Goal: Task Accomplishment & Management: Manage account settings

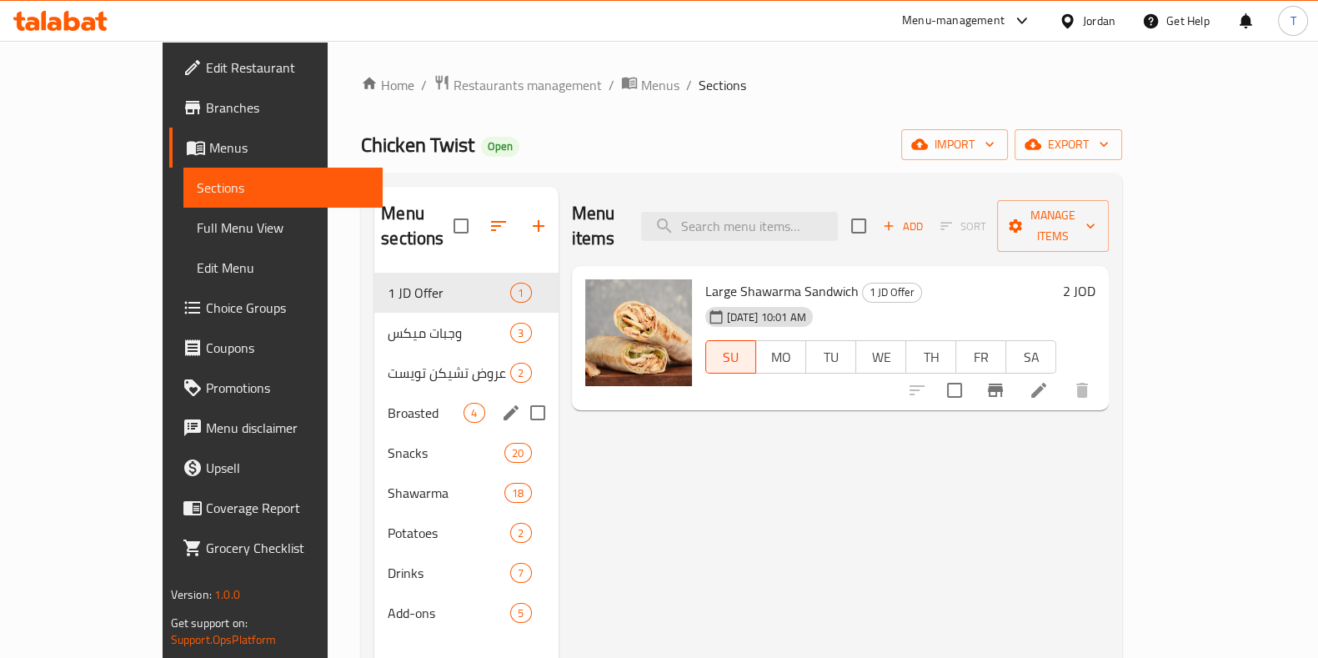
click at [374, 398] on div "Broasted 4" at bounding box center [465, 413] width 183 height 40
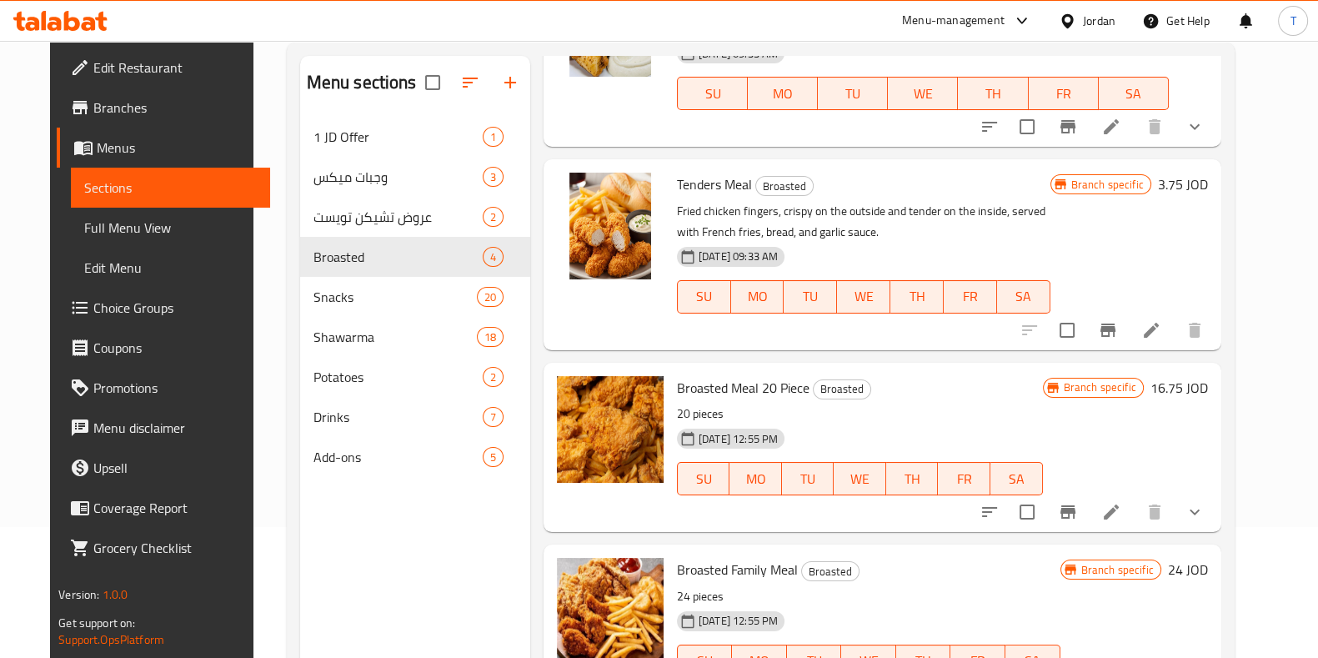
scroll to position [233, 0]
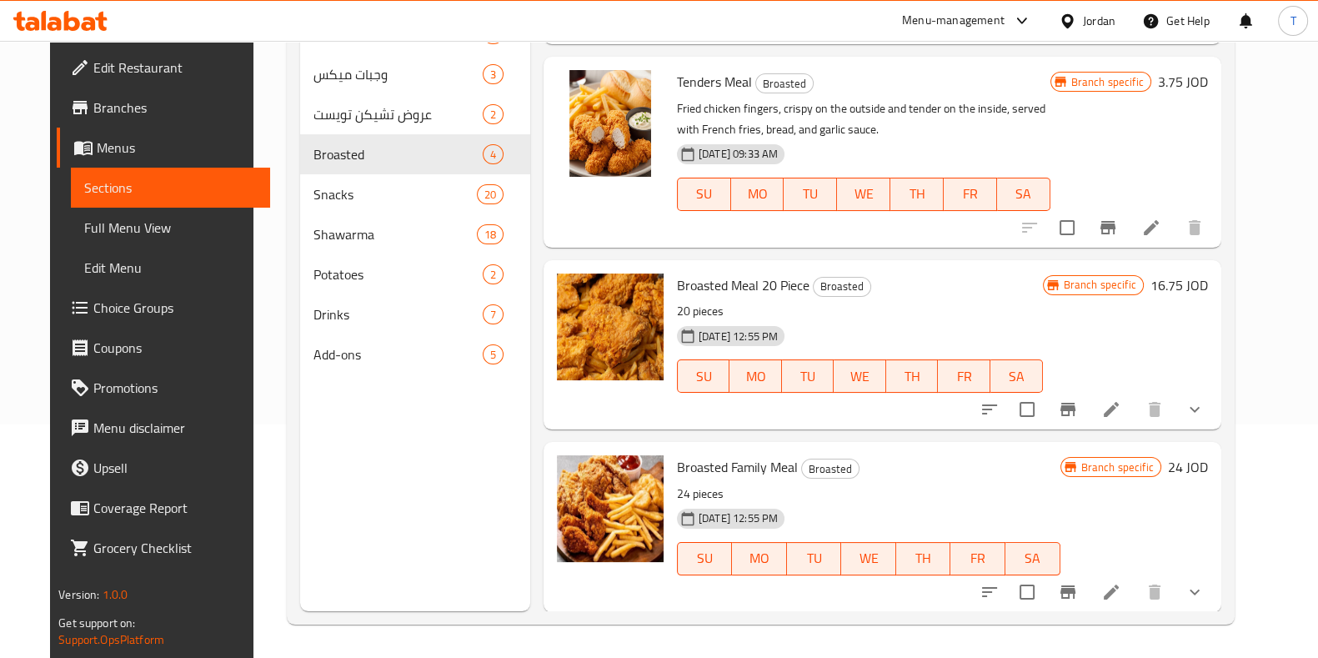
click at [1205, 414] on icon "show more" at bounding box center [1195, 409] width 20 height 20
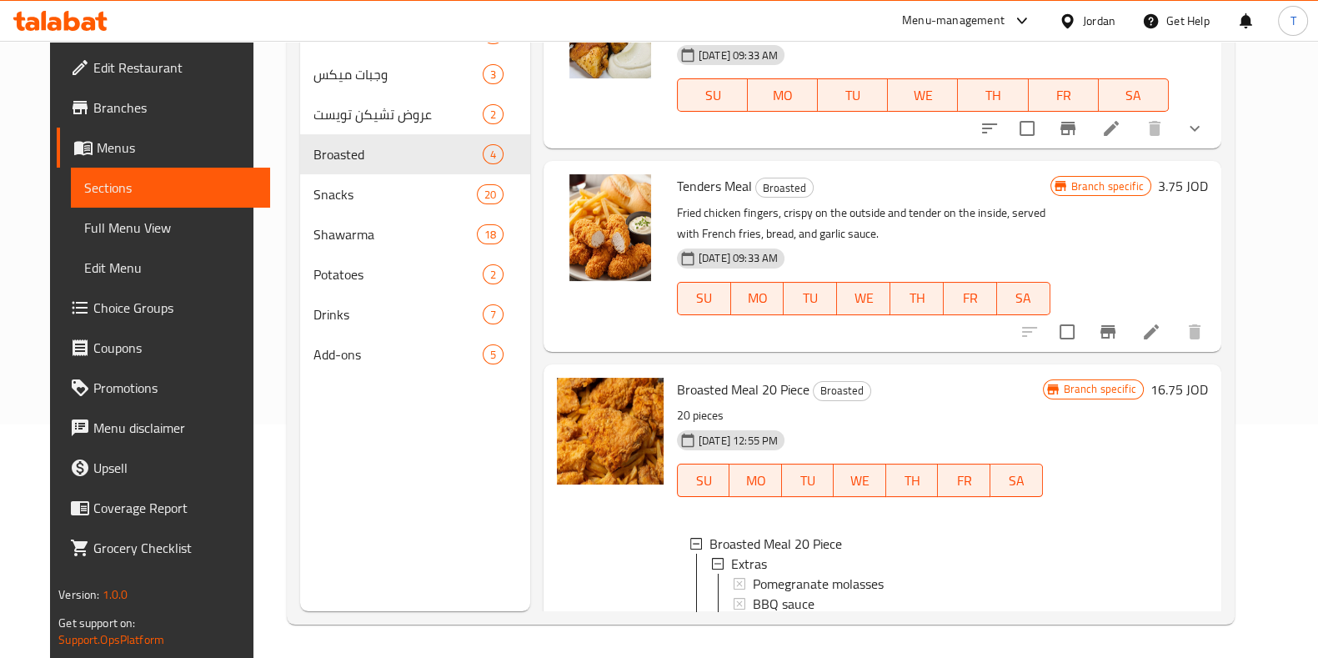
scroll to position [0, 0]
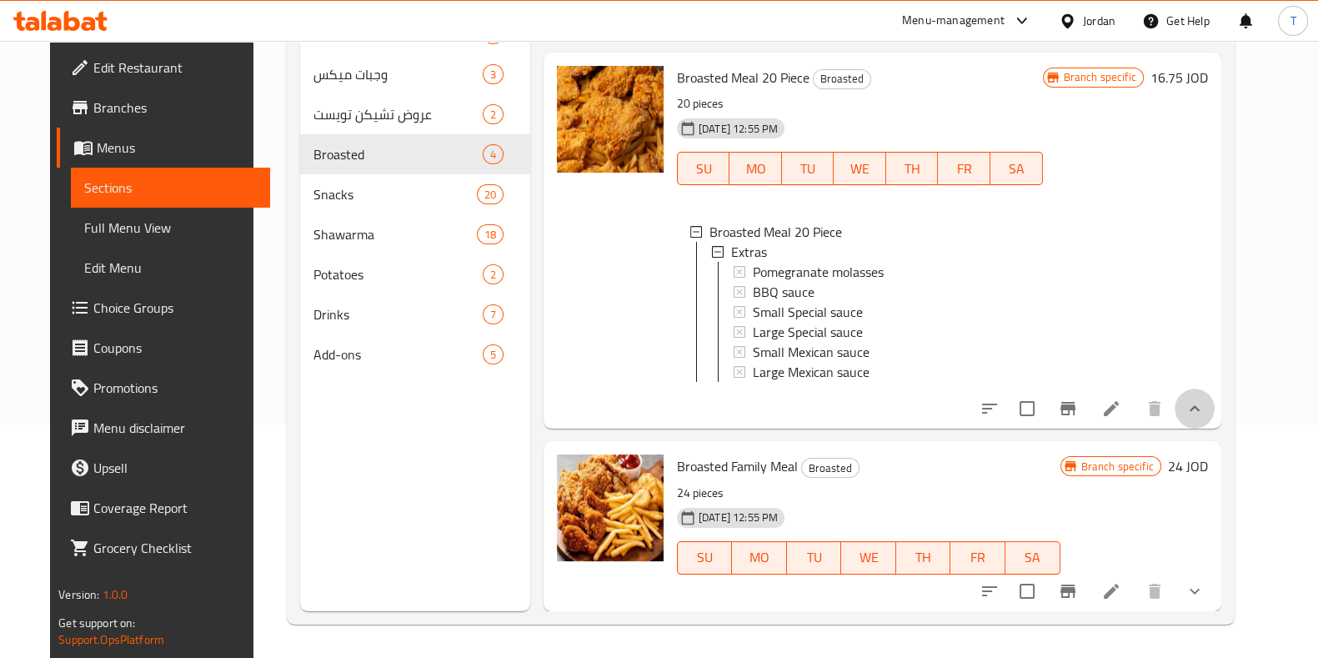
click at [1205, 410] on icon "show more" at bounding box center [1195, 408] width 20 height 20
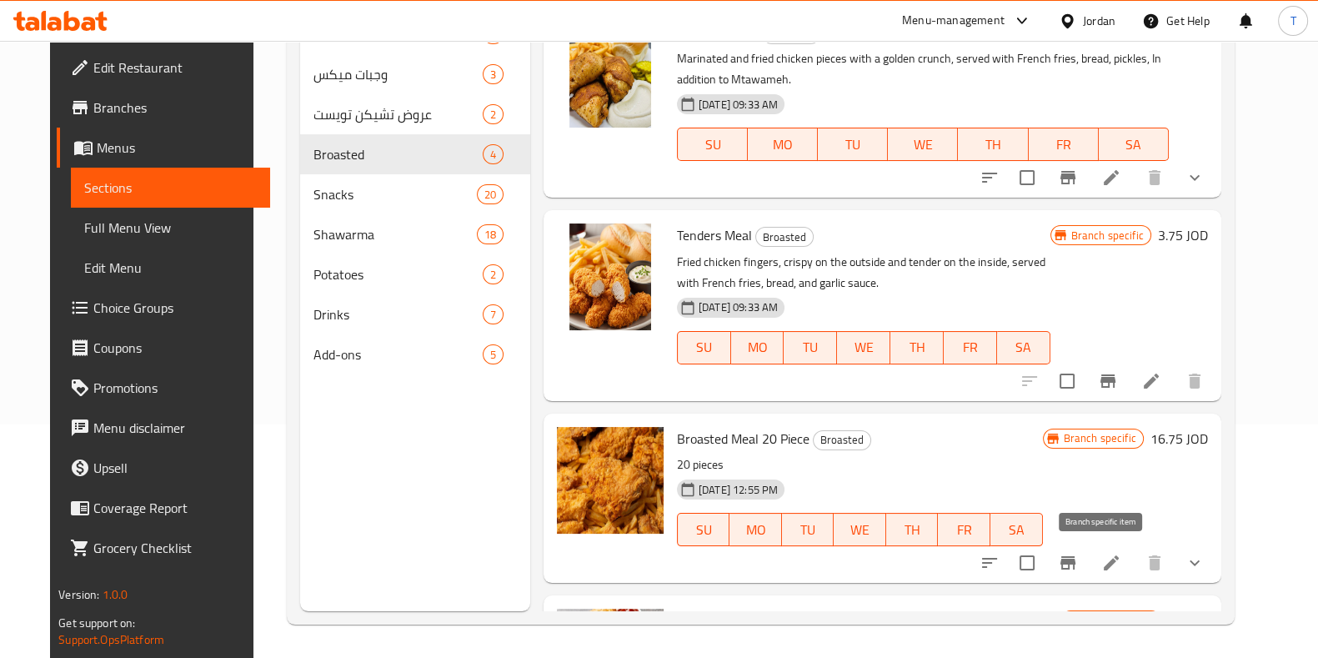
click at [1086, 564] on button "Branch-specific-item" at bounding box center [1068, 563] width 40 height 40
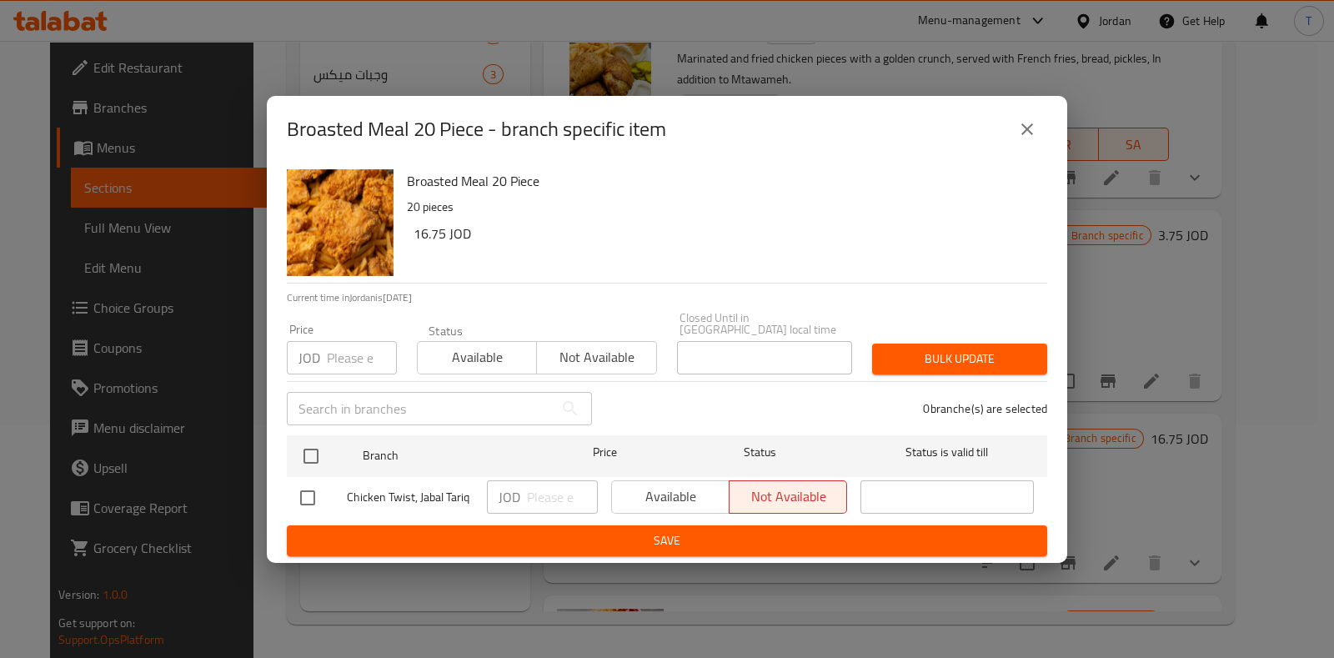
click at [1040, 127] on button "close" at bounding box center [1027, 129] width 40 height 40
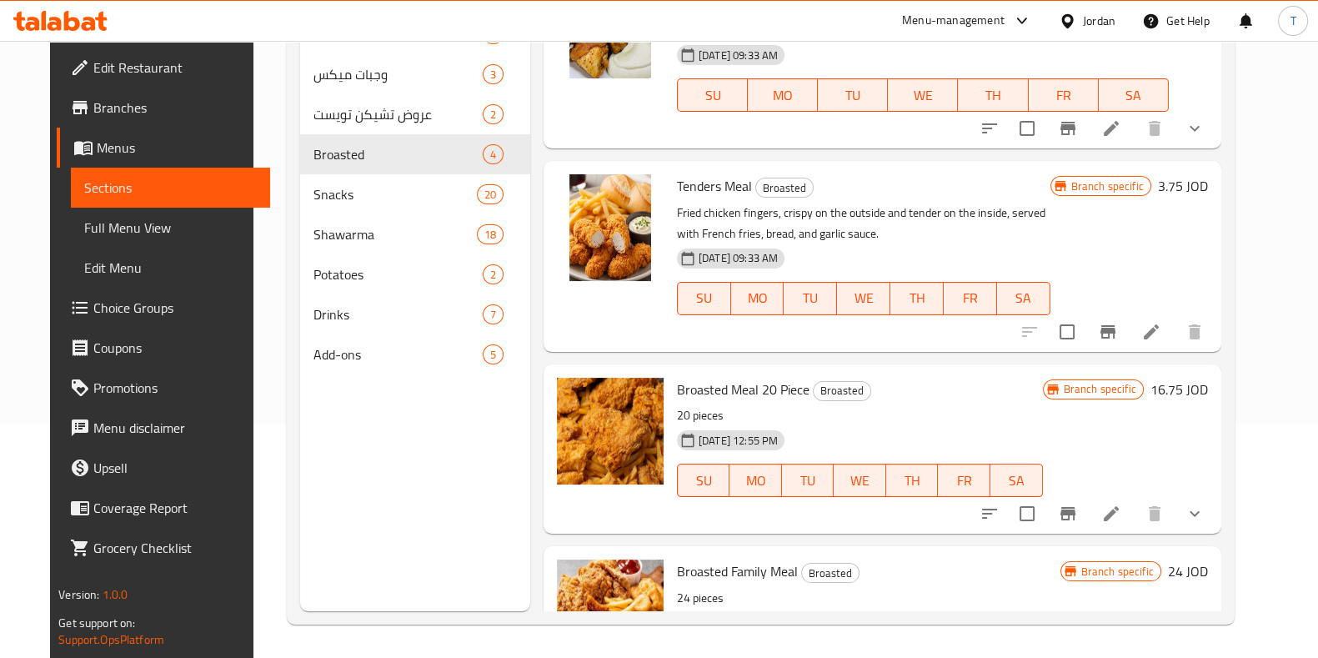
scroll to position [153, 0]
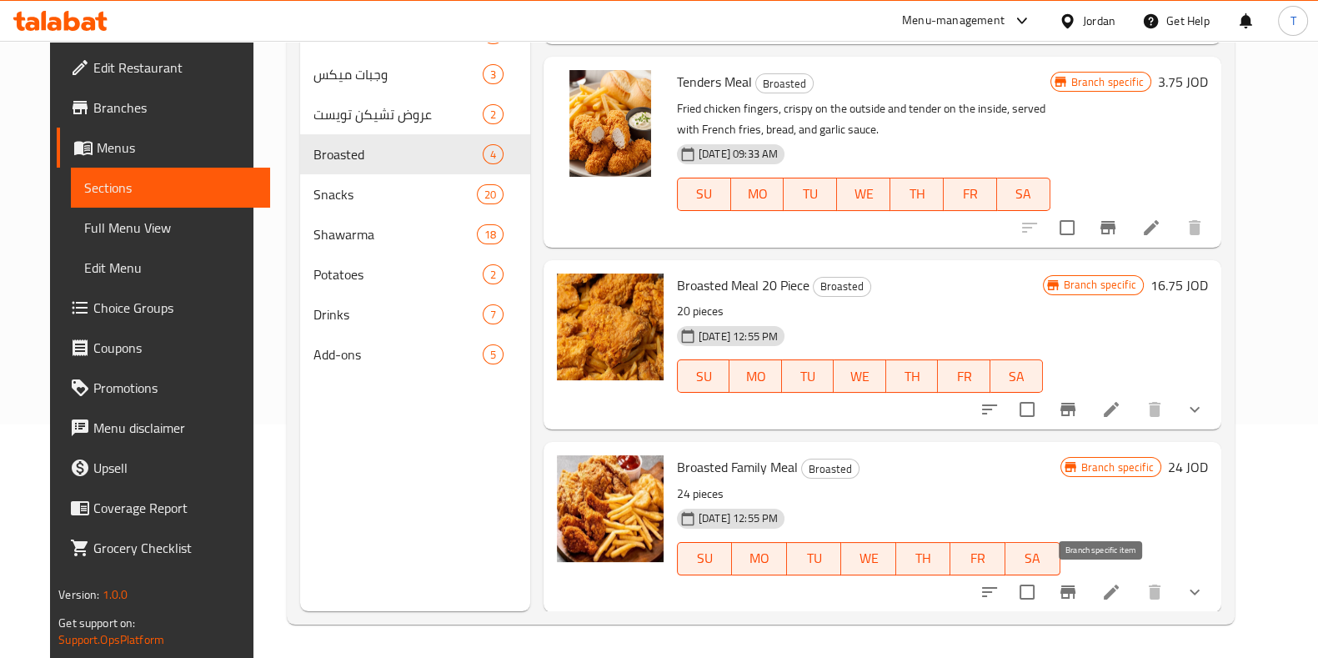
click at [1075, 589] on icon "Branch-specific-item" at bounding box center [1067, 591] width 15 height 13
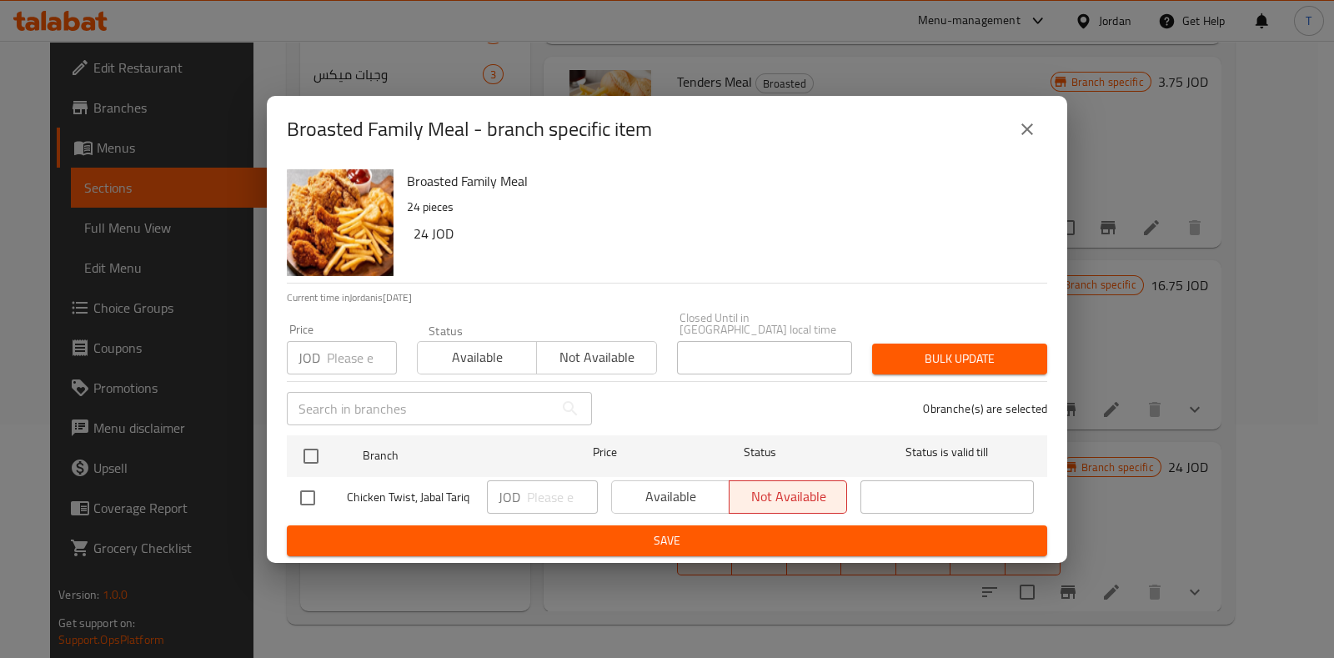
click at [1029, 133] on icon "close" at bounding box center [1027, 129] width 12 height 12
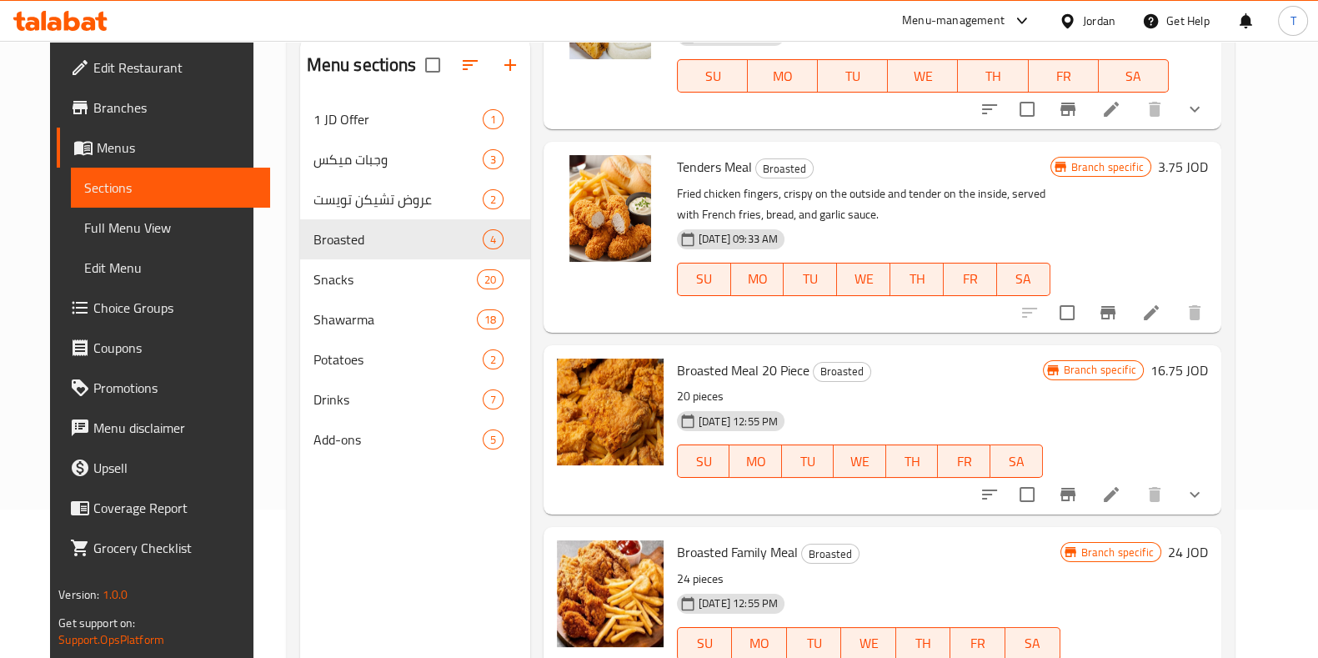
scroll to position [233, 0]
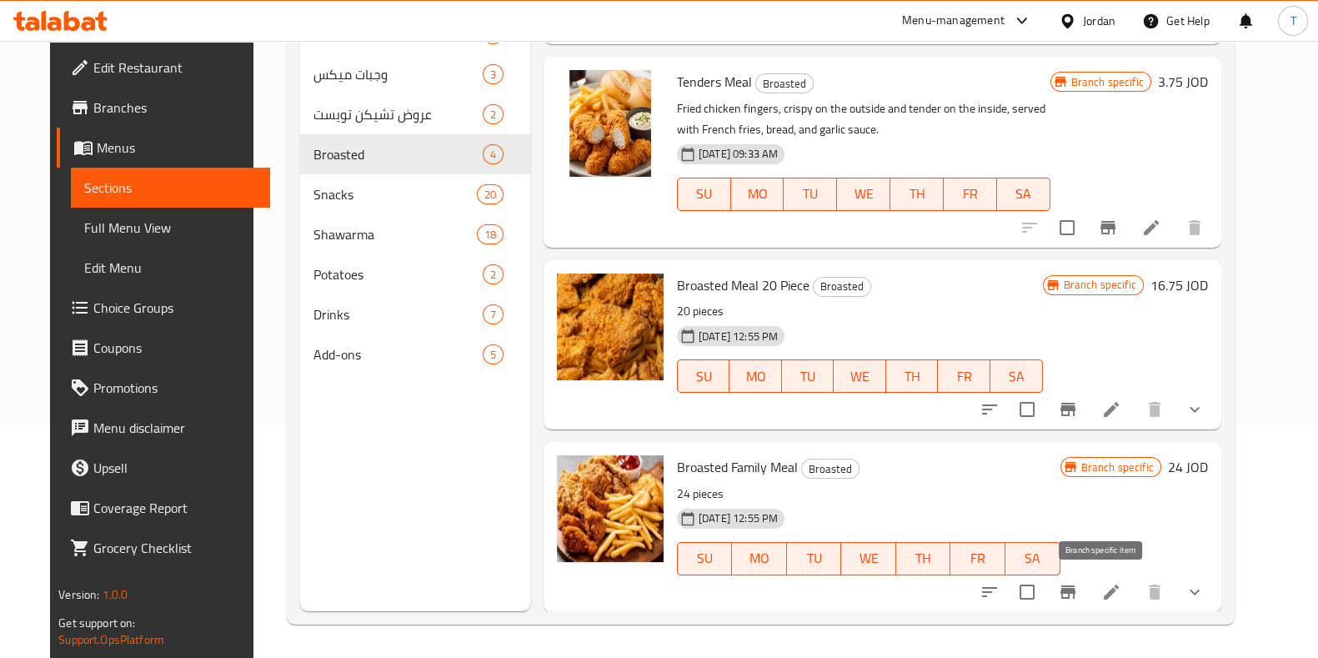
click at [1078, 598] on icon "Branch-specific-item" at bounding box center [1068, 592] width 20 height 20
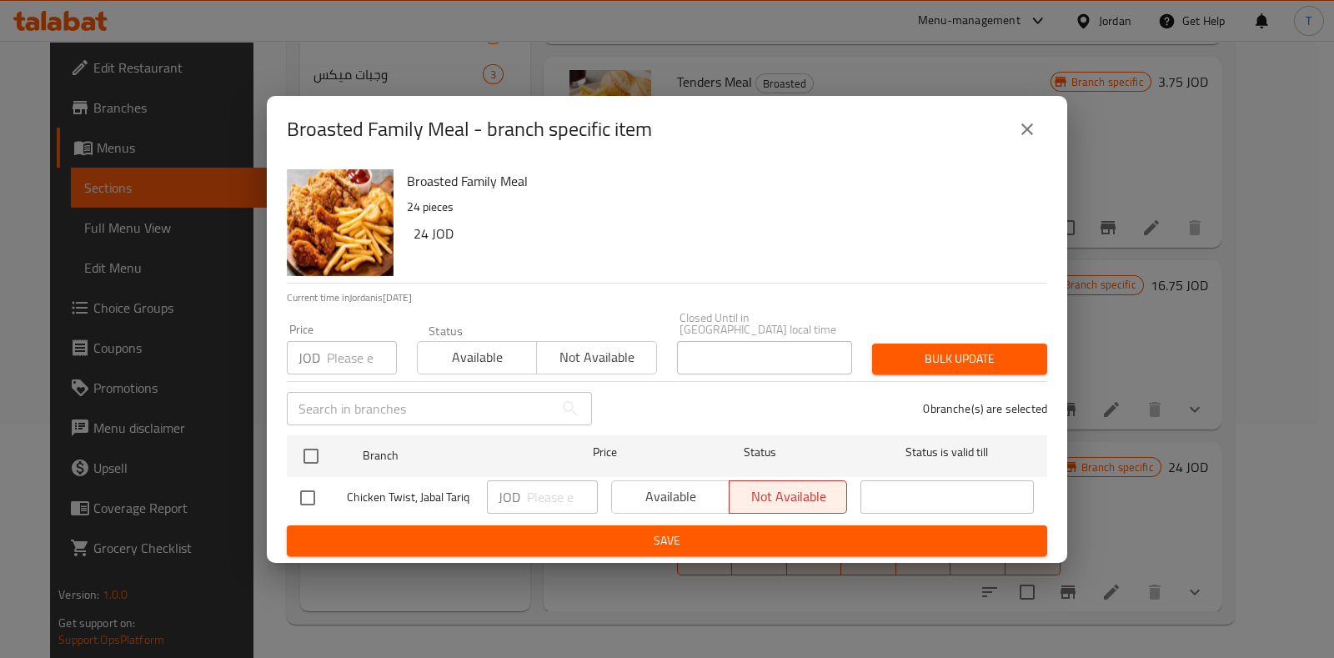
click at [646, 487] on div "Available Not available" at bounding box center [729, 496] width 236 height 33
click at [661, 484] on div "Available Not available" at bounding box center [729, 496] width 236 height 33
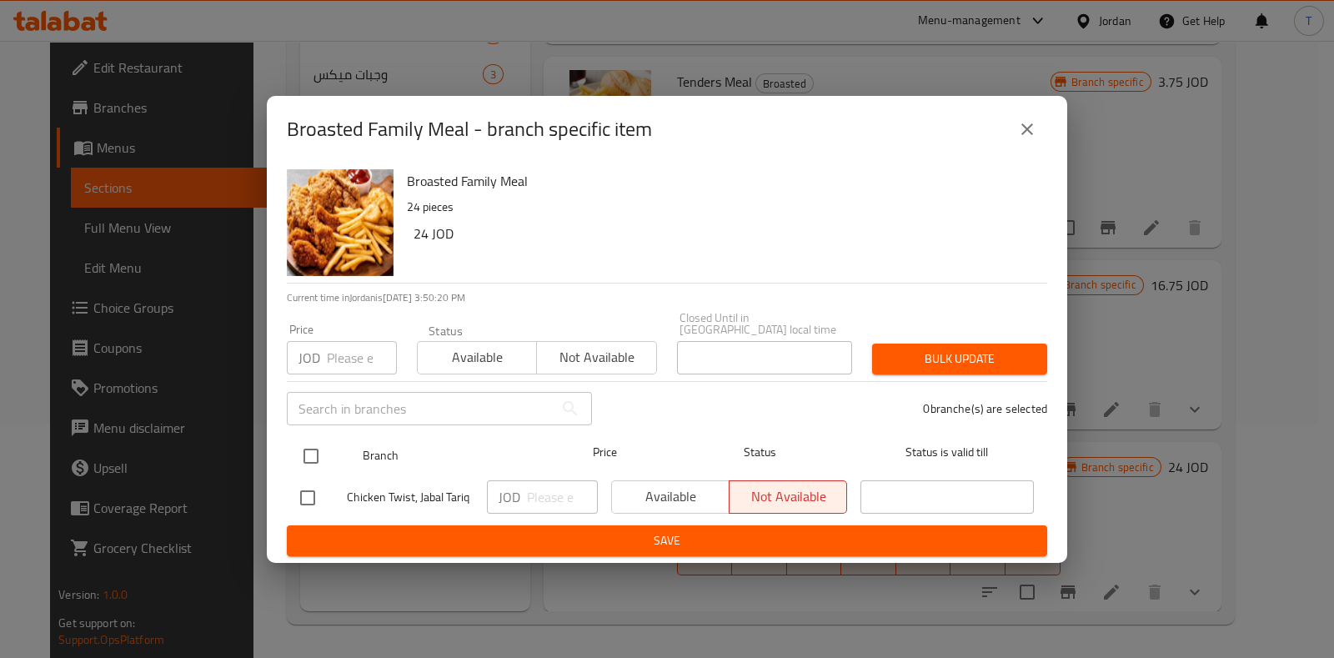
click at [313, 442] on input "checkbox" at bounding box center [310, 456] width 35 height 35
checkbox input "true"
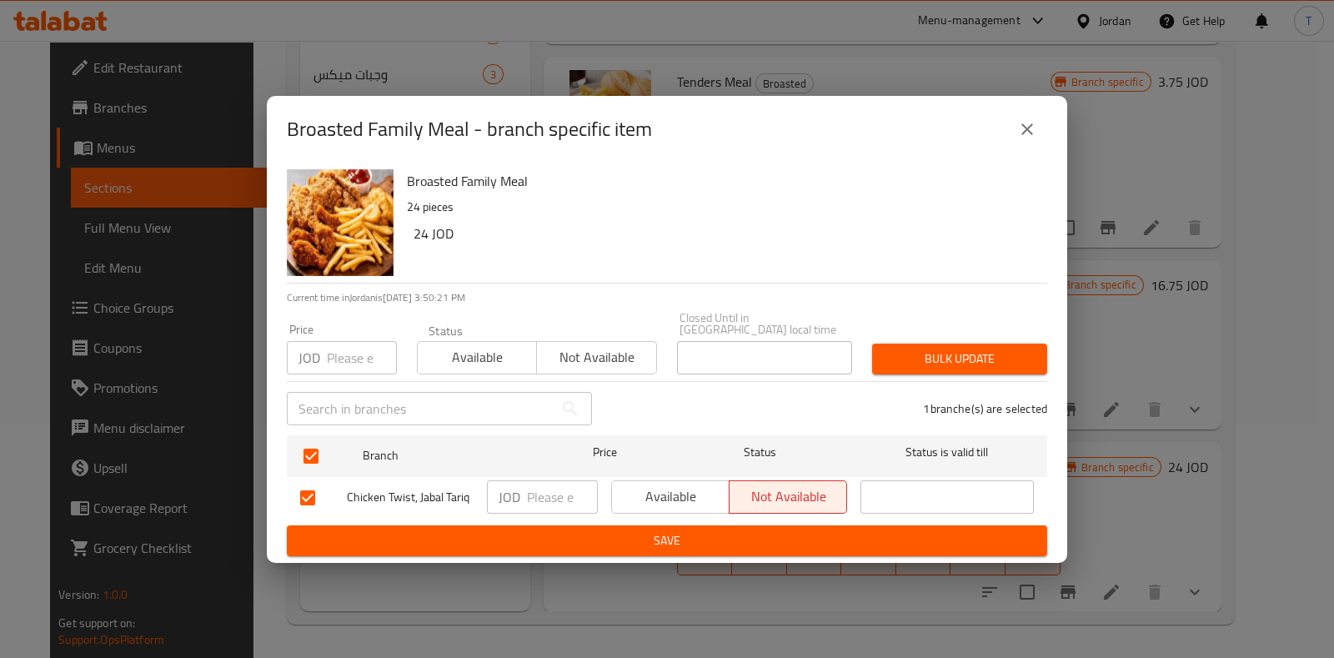
click at [666, 491] on span "Available" at bounding box center [671, 496] width 104 height 24
click at [719, 530] on span "Save" at bounding box center [667, 540] width 734 height 21
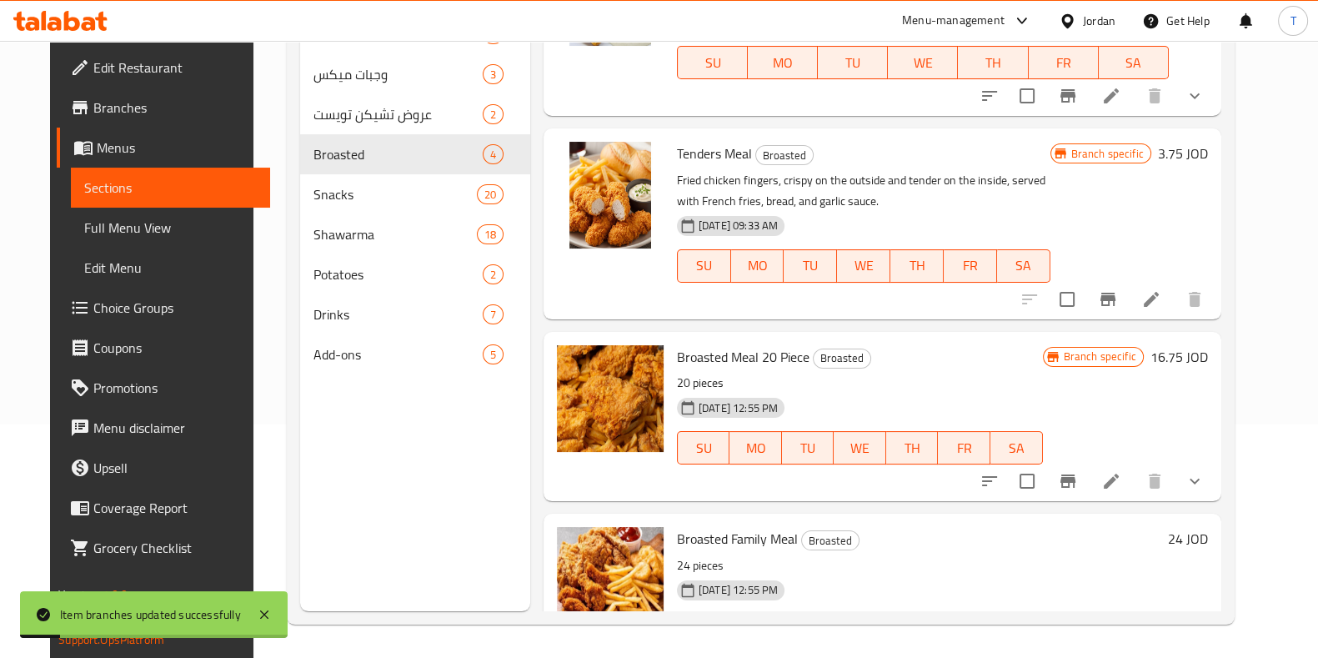
scroll to position [49, 0]
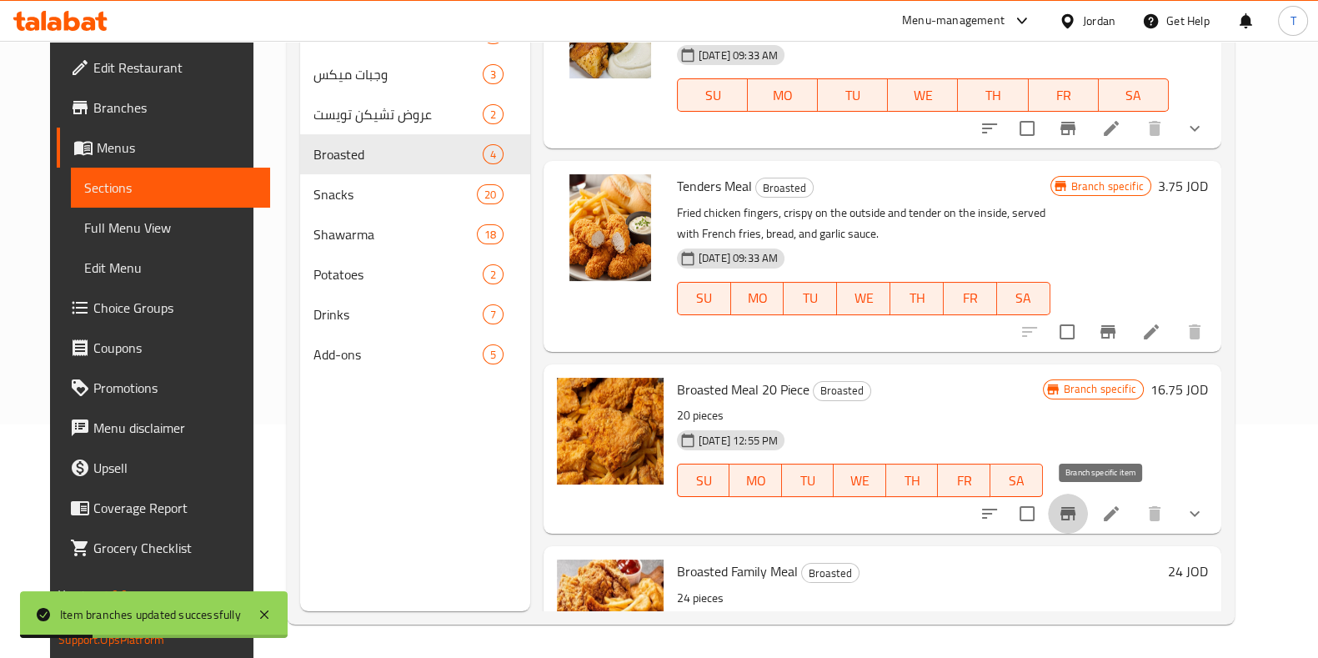
click at [1075, 512] on icon "Branch-specific-item" at bounding box center [1067, 513] width 15 height 13
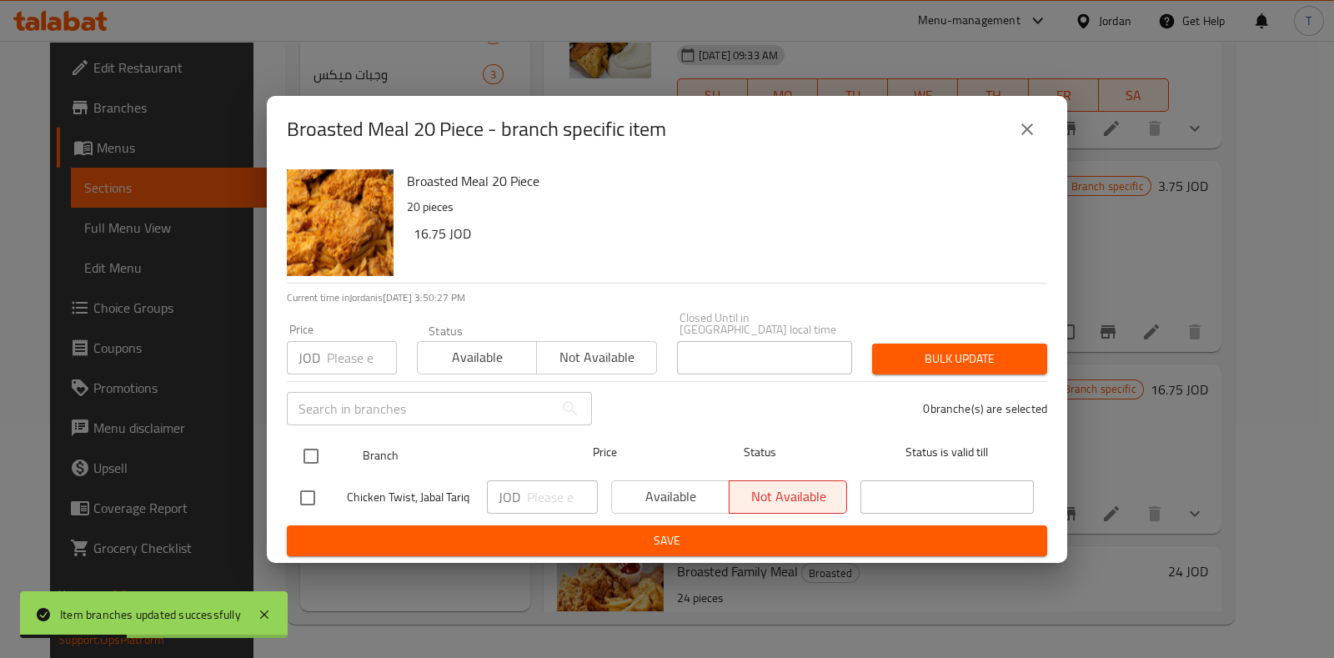
click at [300, 464] on input "checkbox" at bounding box center [310, 456] width 35 height 35
checkbox input "true"
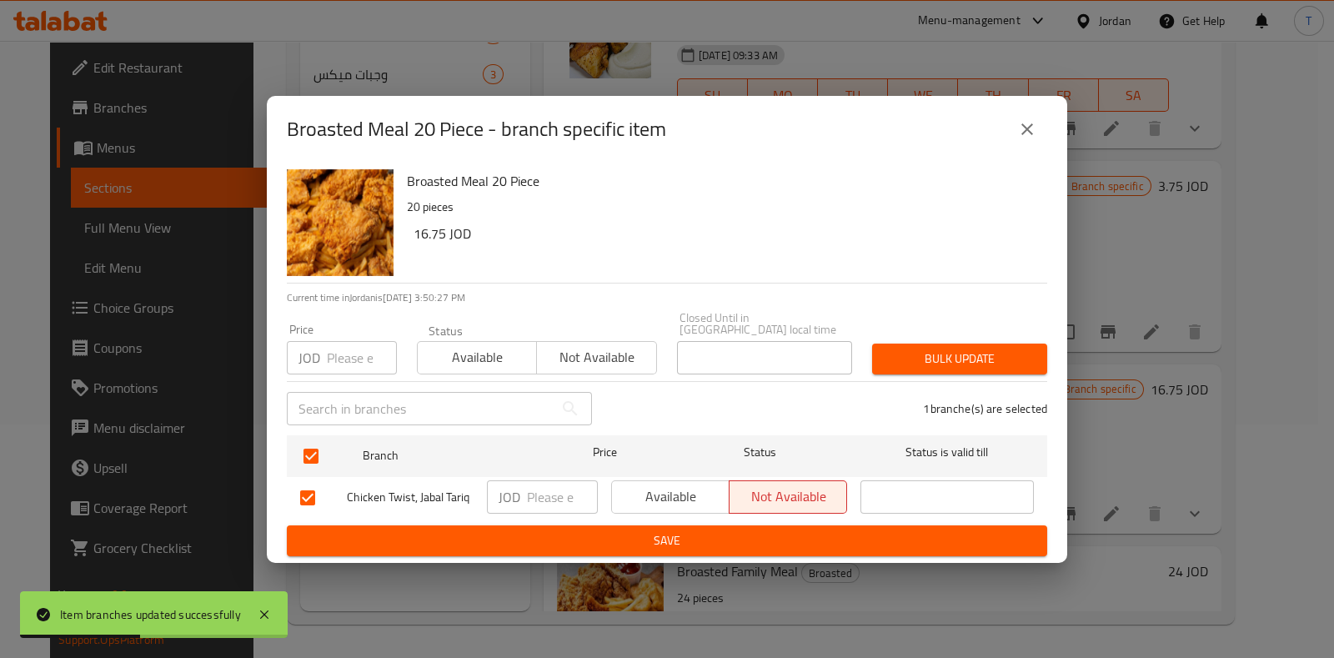
click at [613, 499] on button "Available" at bounding box center [670, 496] width 118 height 33
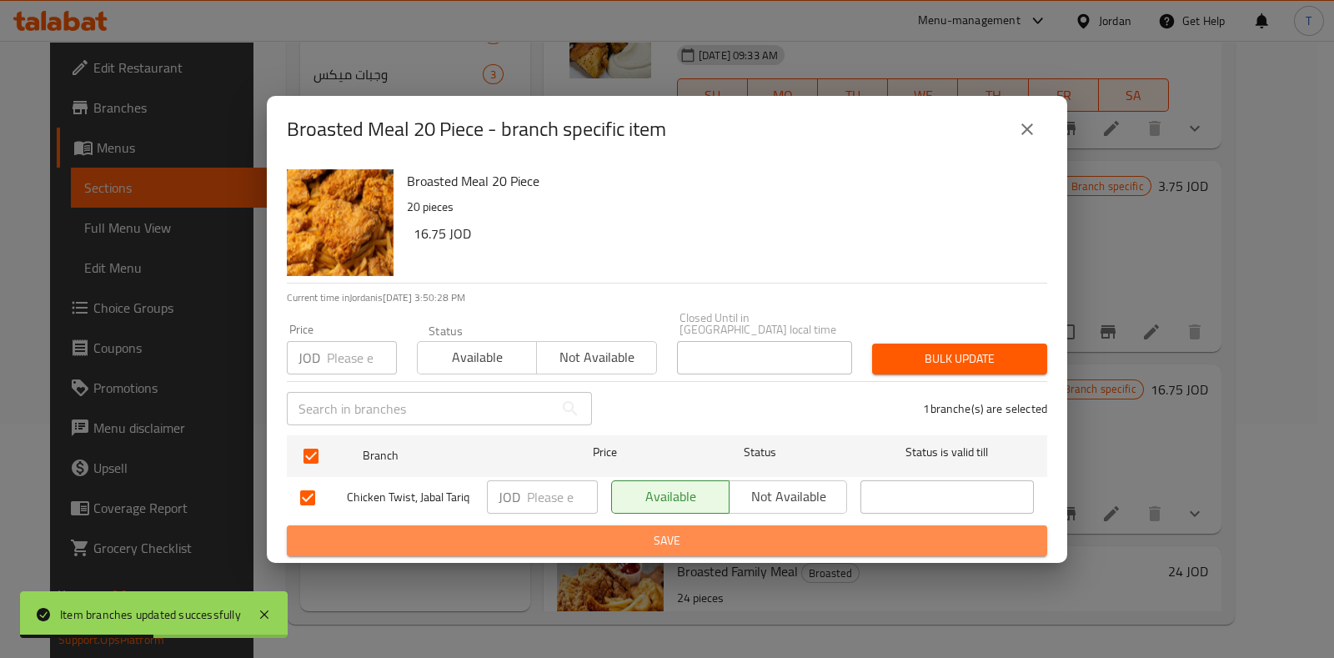
drag, startPoint x: 646, startPoint y: 532, endPoint x: 796, endPoint y: 532, distance: 150.1
click at [646, 532] on span "Save" at bounding box center [667, 540] width 734 height 21
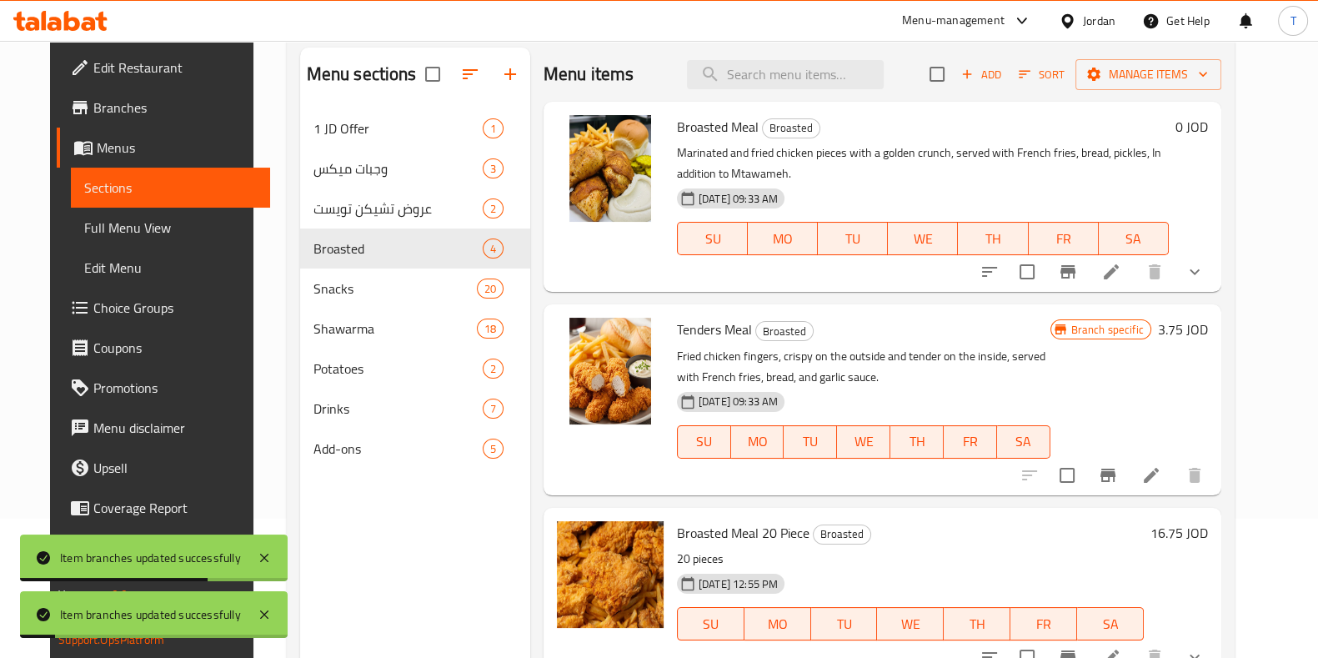
scroll to position [24, 0]
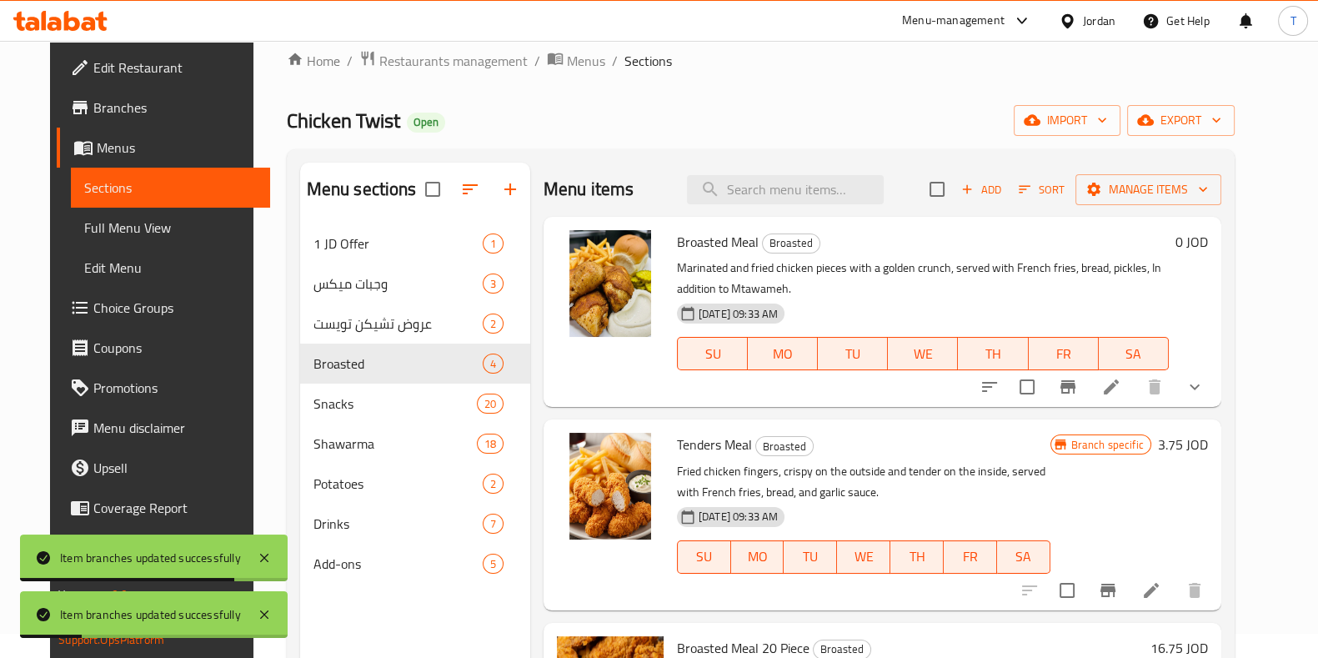
click at [1115, 585] on icon "Branch-specific-item" at bounding box center [1107, 590] width 15 height 13
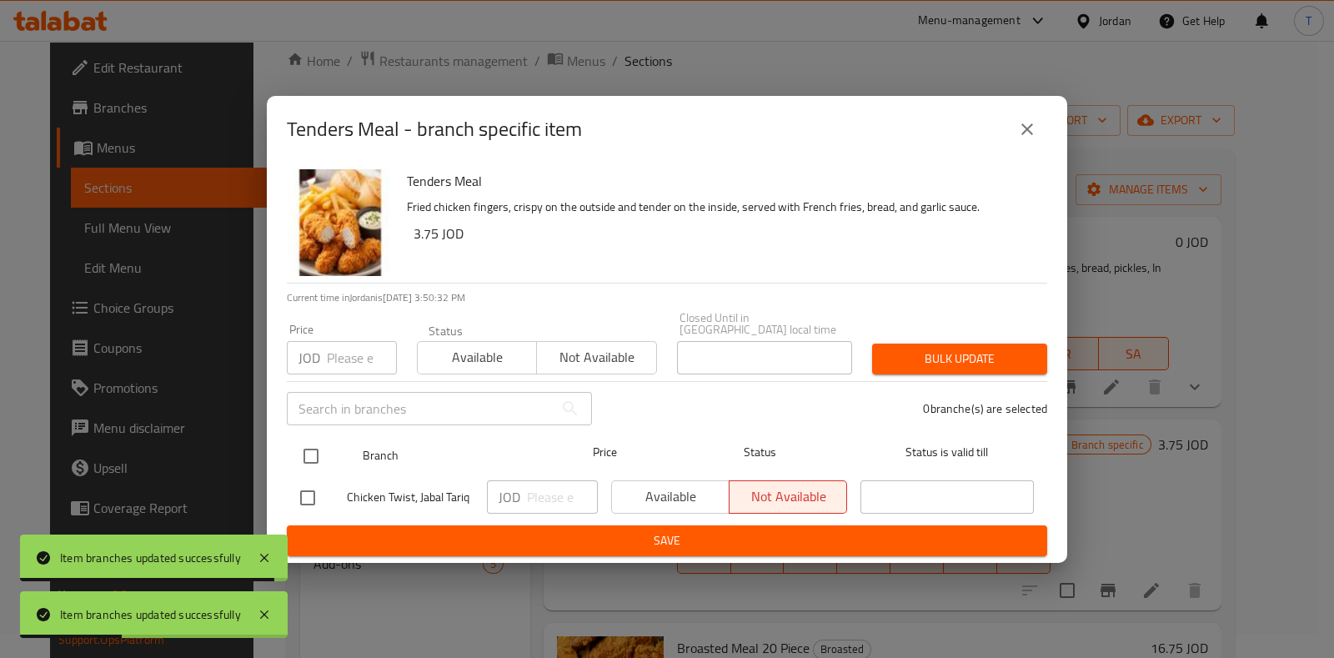
click at [309, 442] on input "checkbox" at bounding box center [310, 456] width 35 height 35
checkbox input "true"
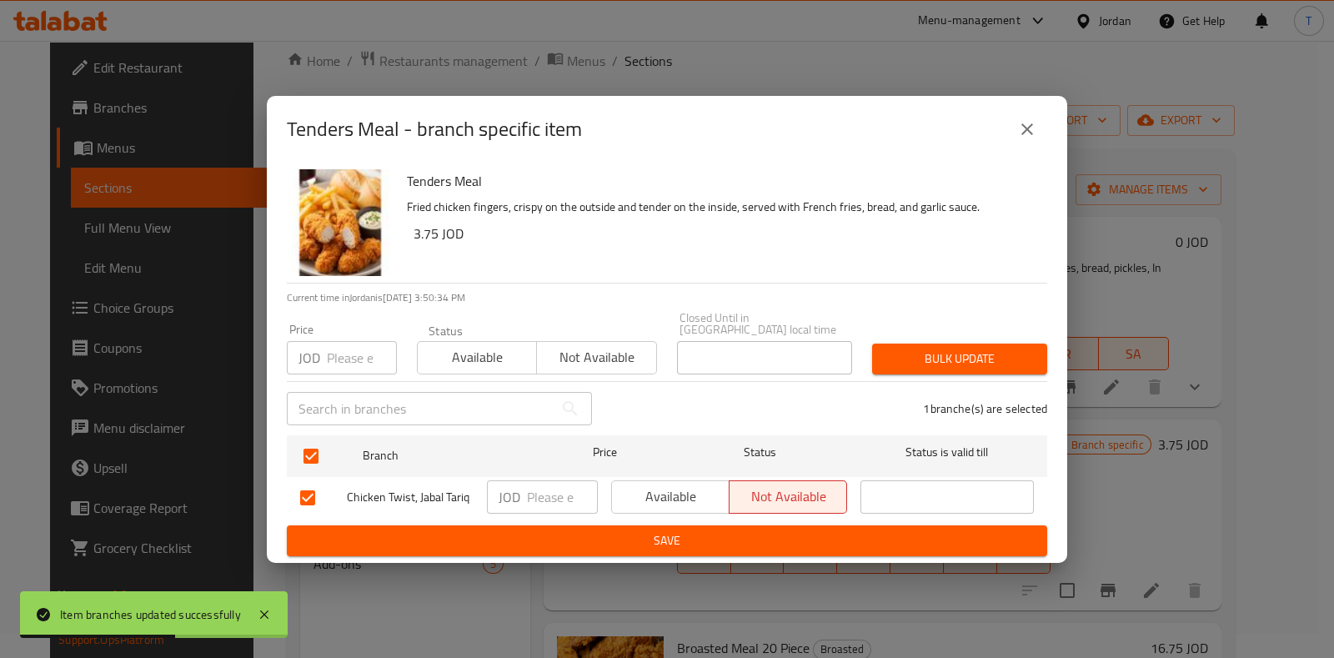
click at [1026, 133] on icon "close" at bounding box center [1027, 129] width 12 height 12
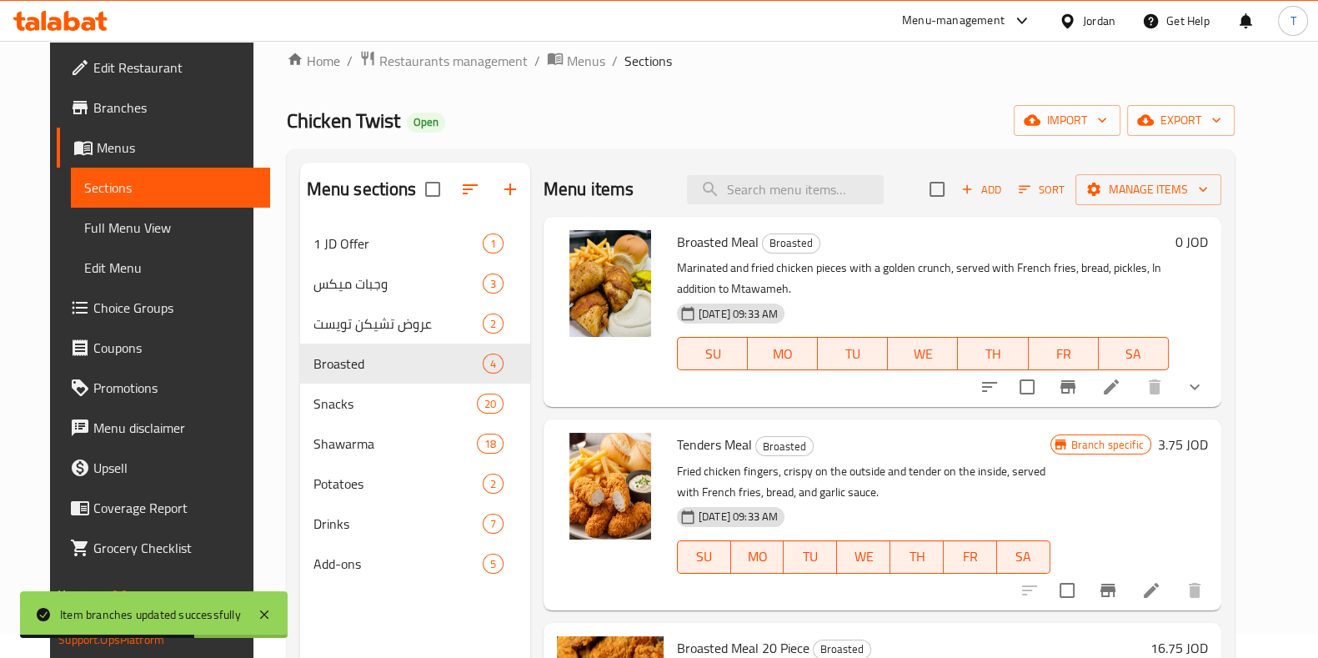
scroll to position [0, 0]
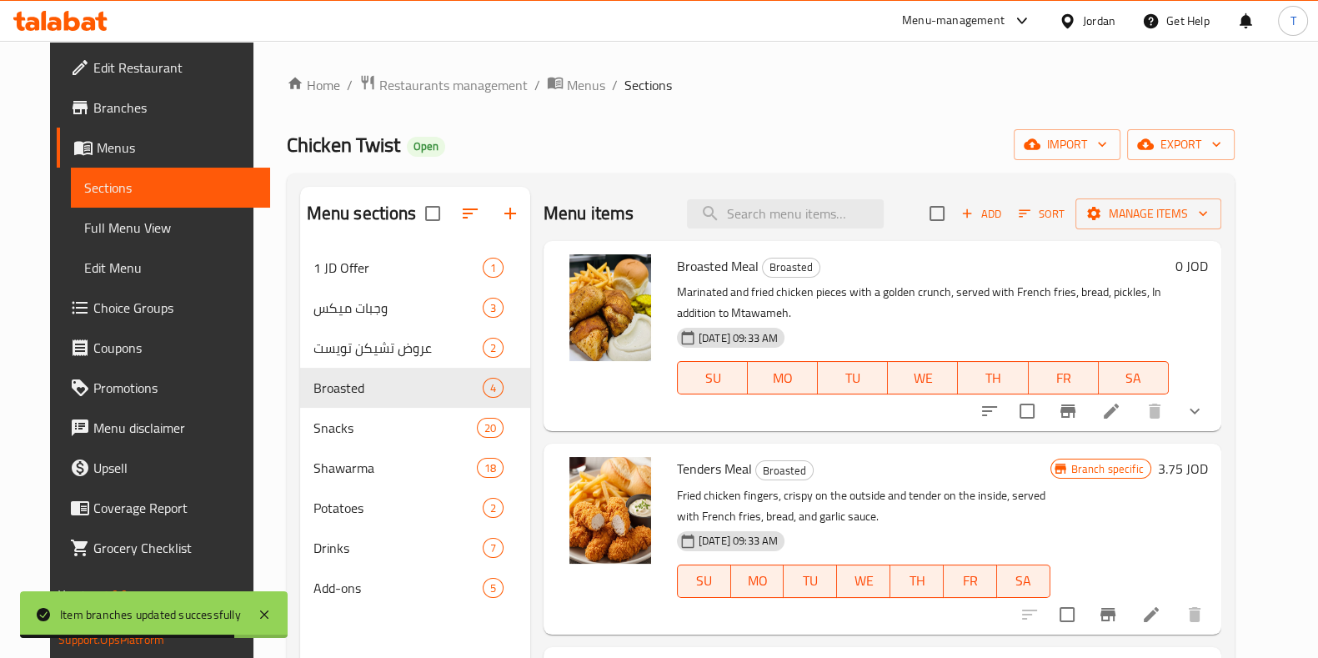
click at [1075, 414] on icon "Branch-specific-item" at bounding box center [1067, 410] width 15 height 13
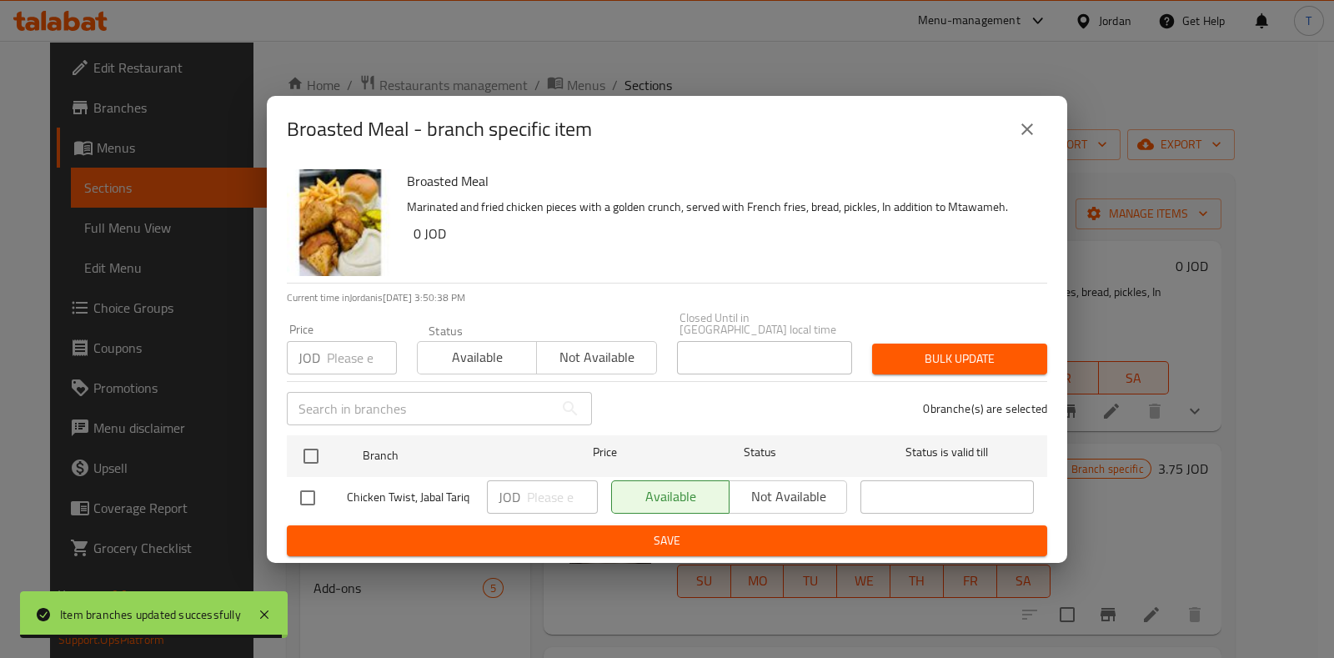
click at [1026, 136] on icon "close" at bounding box center [1027, 129] width 20 height 20
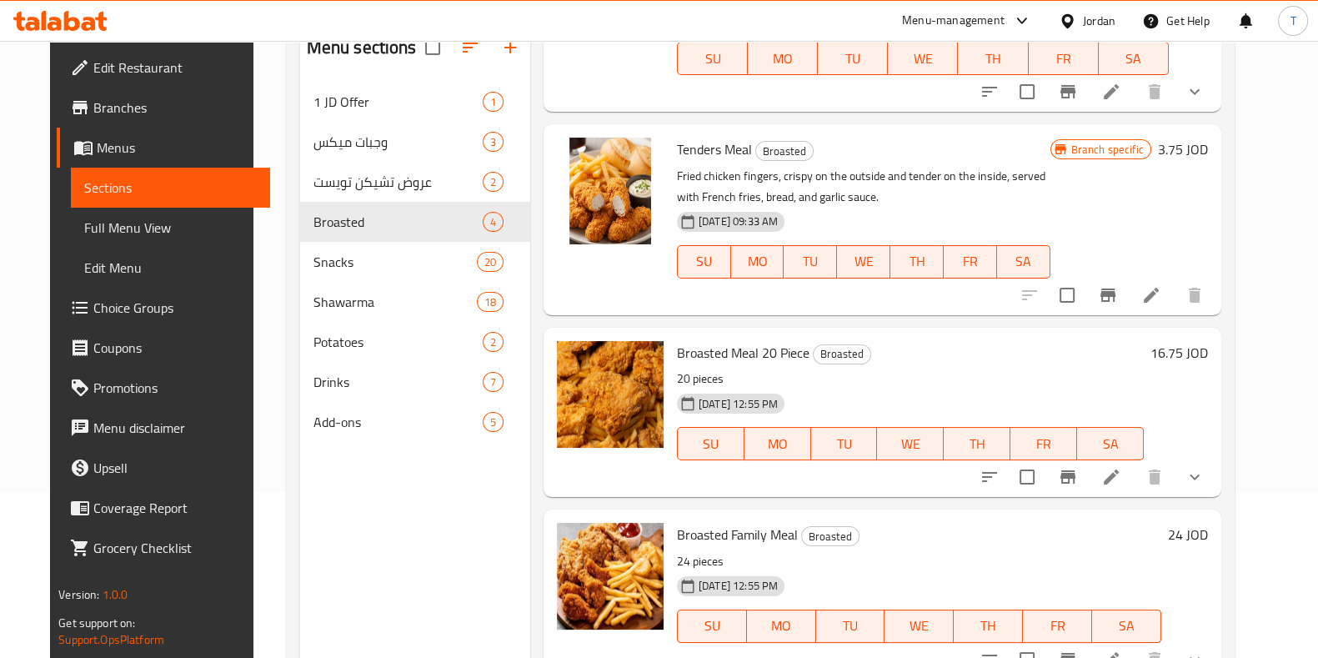
scroll to position [233, 0]
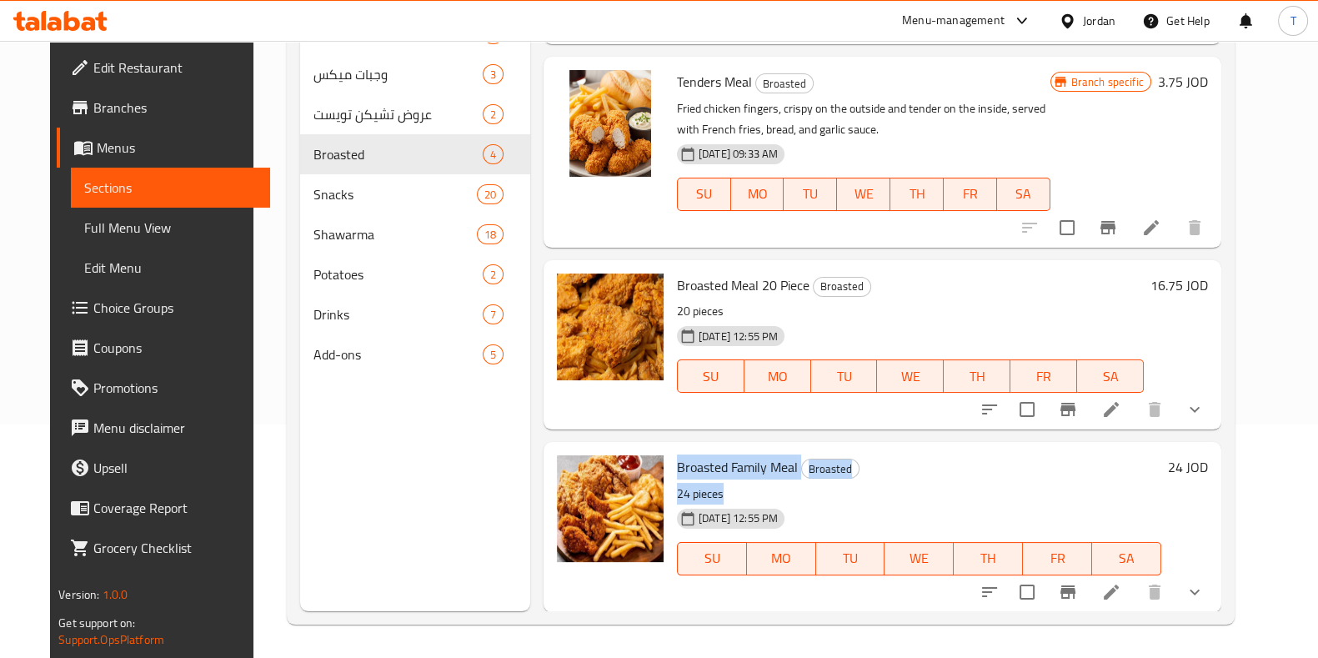
drag, startPoint x: 665, startPoint y: 464, endPoint x: 847, endPoint y: 494, distance: 184.2
click at [847, 494] on div "Broasted Family Meal Broasted 24 pieces [DATE] 12:55 PM SU MO TU WE TH FR SA" at bounding box center [919, 527] width 498 height 156
click at [846, 503] on div "[DATE] 12:55 PM SU MO TU WE TH FR SA" at bounding box center [919, 547] width 498 height 90
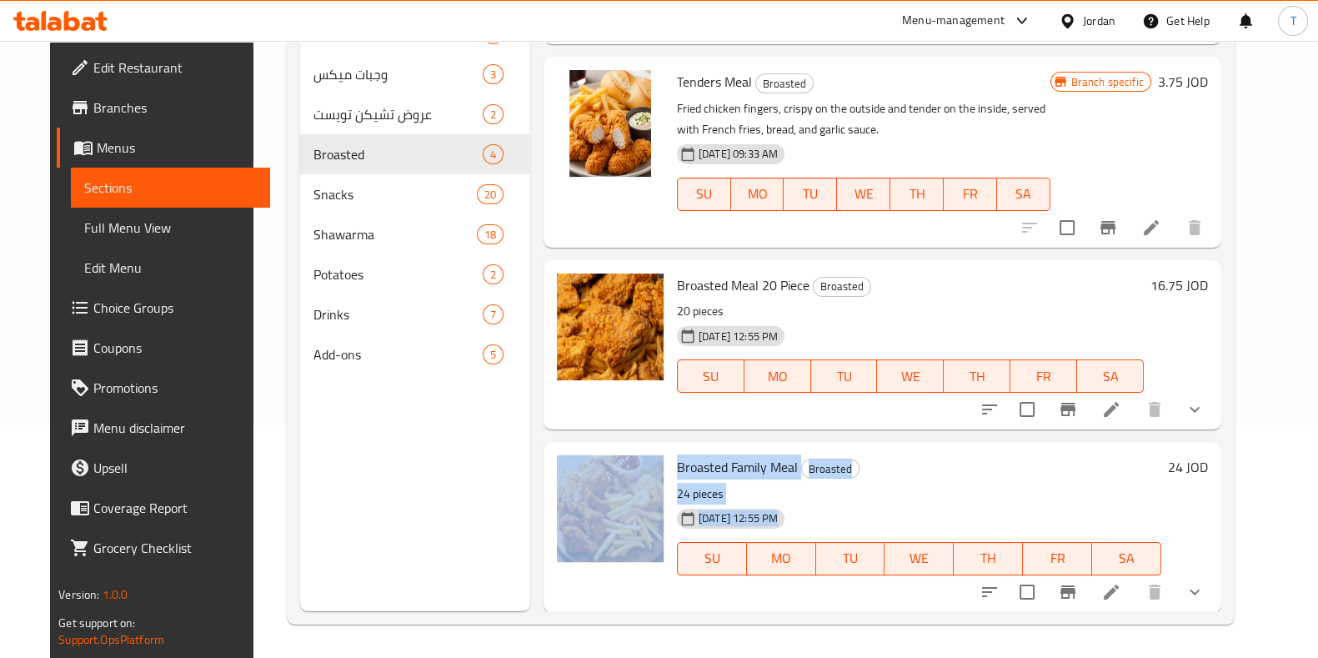
drag, startPoint x: 844, startPoint y: 514, endPoint x: 654, endPoint y: 434, distance: 205.1
click at [654, 434] on div "Menu items Add Sort Manage items Broasted Meal Broasted Marinated and fried chi…" at bounding box center [875, 282] width 691 height 658
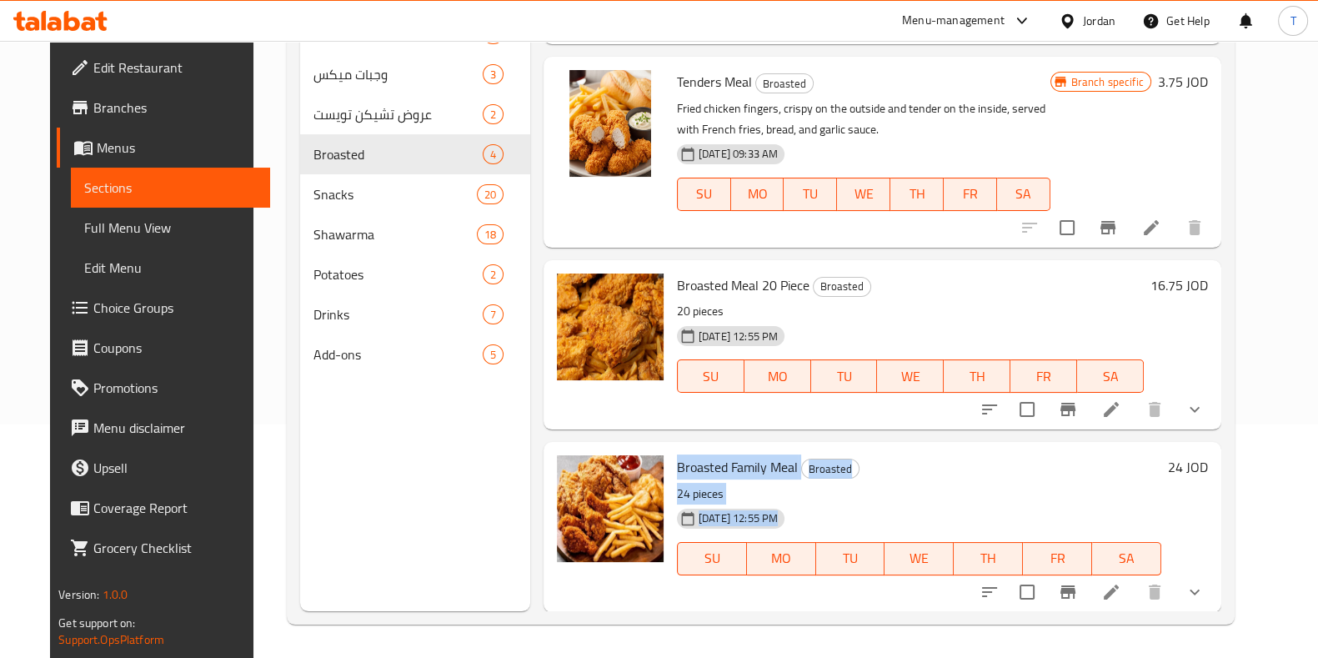
drag, startPoint x: 663, startPoint y: 439, endPoint x: 834, endPoint y: 521, distance: 189.4
click at [834, 521] on div "Menu items Add Sort Manage items Broasted Meal Broasted Marinated and fried chi…" at bounding box center [875, 282] width 691 height 658
click at [929, 510] on div "[DATE] 12:55 PM SU MO TU WE TH FR SA" at bounding box center [919, 547] width 498 height 90
click at [927, 512] on div "[DATE] 12:55 PM SU MO TU WE TH FR SA" at bounding box center [919, 547] width 498 height 90
click at [925, 514] on div "[DATE] 12:55 PM SU MO TU WE TH FR SA" at bounding box center [919, 547] width 498 height 90
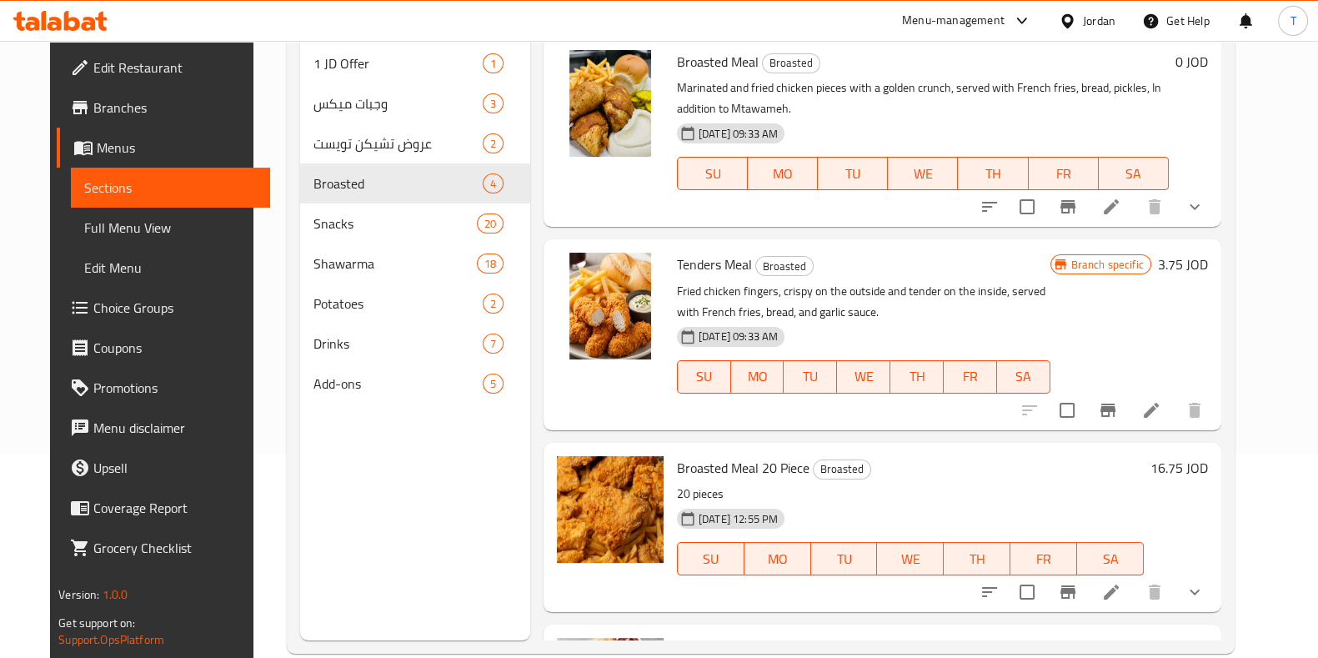
scroll to position [0, 0]
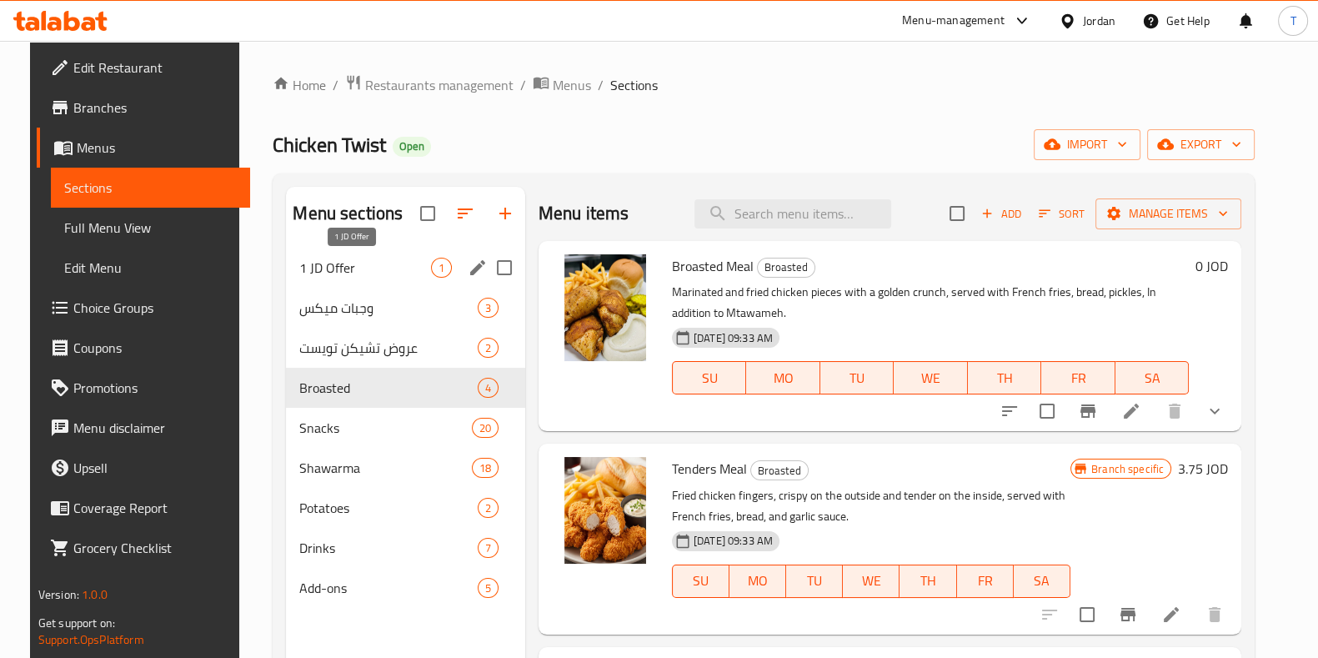
click at [364, 264] on span "1 JD Offer" at bounding box center [364, 268] width 131 height 20
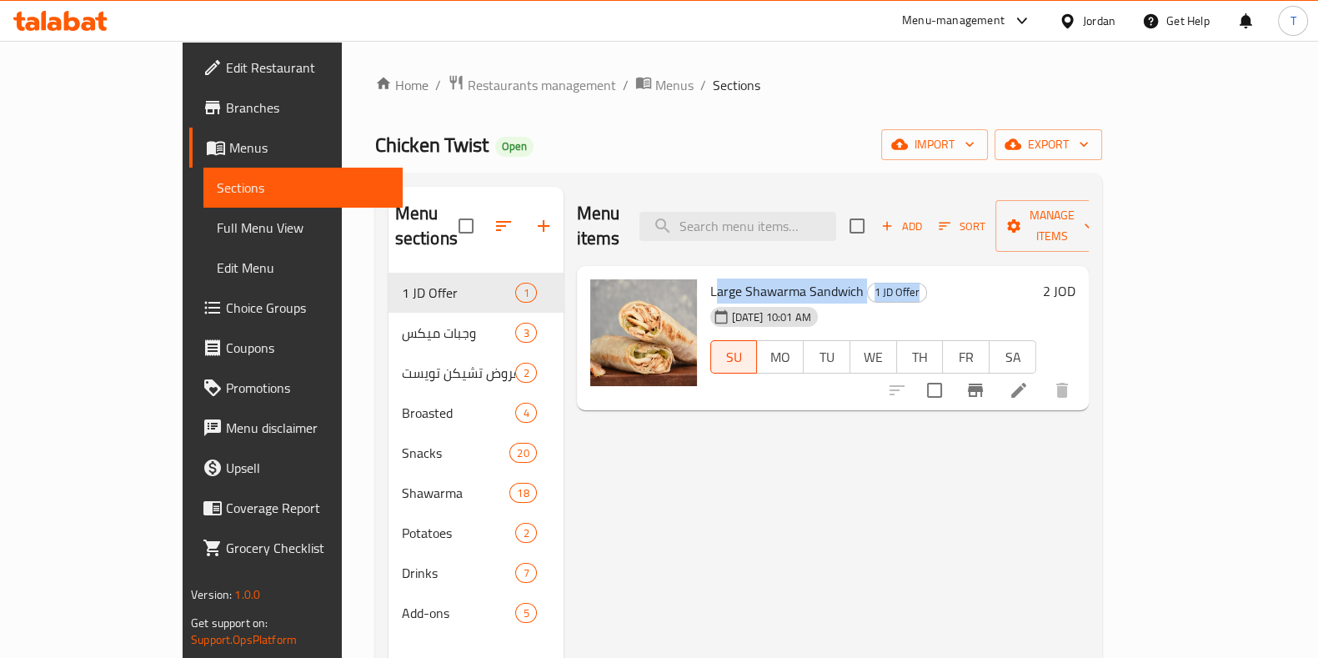
drag, startPoint x: 669, startPoint y: 269, endPoint x: 925, endPoint y: 272, distance: 255.1
click at [925, 279] on h6 "Large Shawarma Sandwich 1 JD Offer" at bounding box center [873, 290] width 326 height 23
drag, startPoint x: 889, startPoint y: 268, endPoint x: 659, endPoint y: 263, distance: 229.3
click at [704, 273] on div "Large Shawarma Sandwich 1 JD Offer [DATE] 10:01 AM SU MO TU WE TH FR SA" at bounding box center [873, 339] width 339 height 132
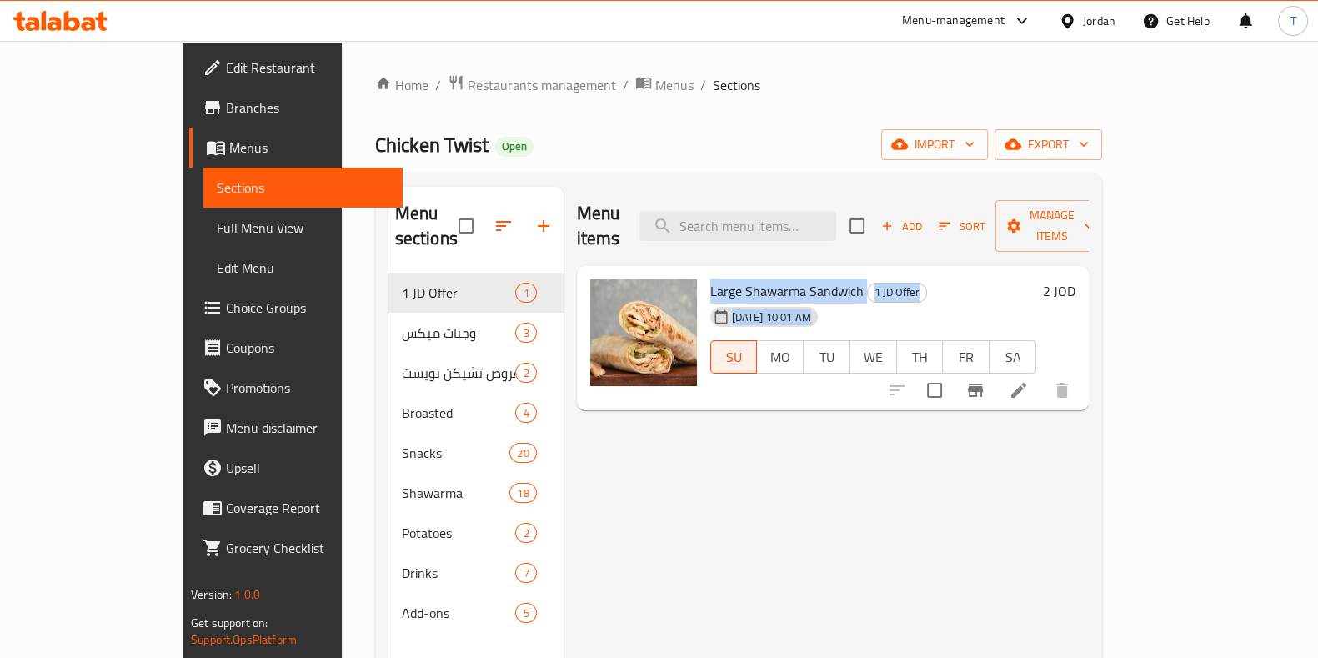
click at [704, 273] on div "Large Shawarma Sandwich 1 JD Offer [DATE] 10:01 AM SU MO TU WE TH FR SA" at bounding box center [873, 339] width 339 height 132
click at [868, 283] on span "1 JD Offer" at bounding box center [897, 292] width 58 height 19
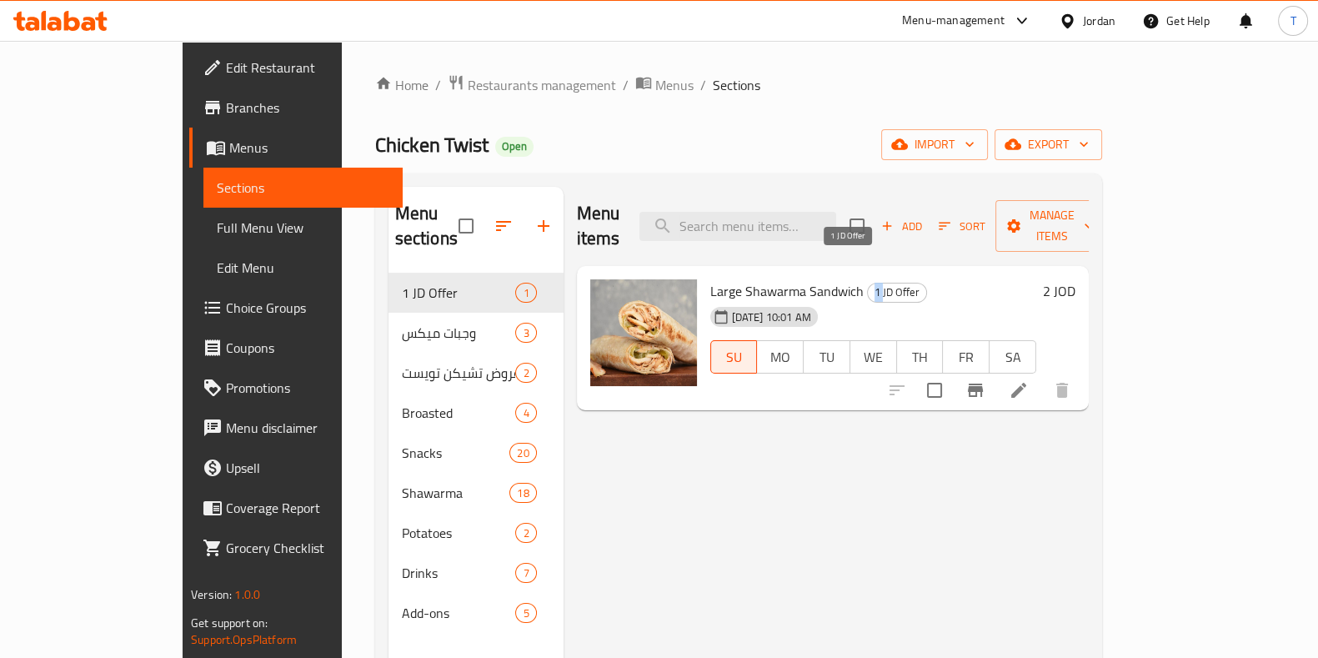
click at [868, 283] on span "1 JD Offer" at bounding box center [897, 292] width 58 height 19
click at [874, 283] on span "1 JD Offer" at bounding box center [897, 292] width 58 height 19
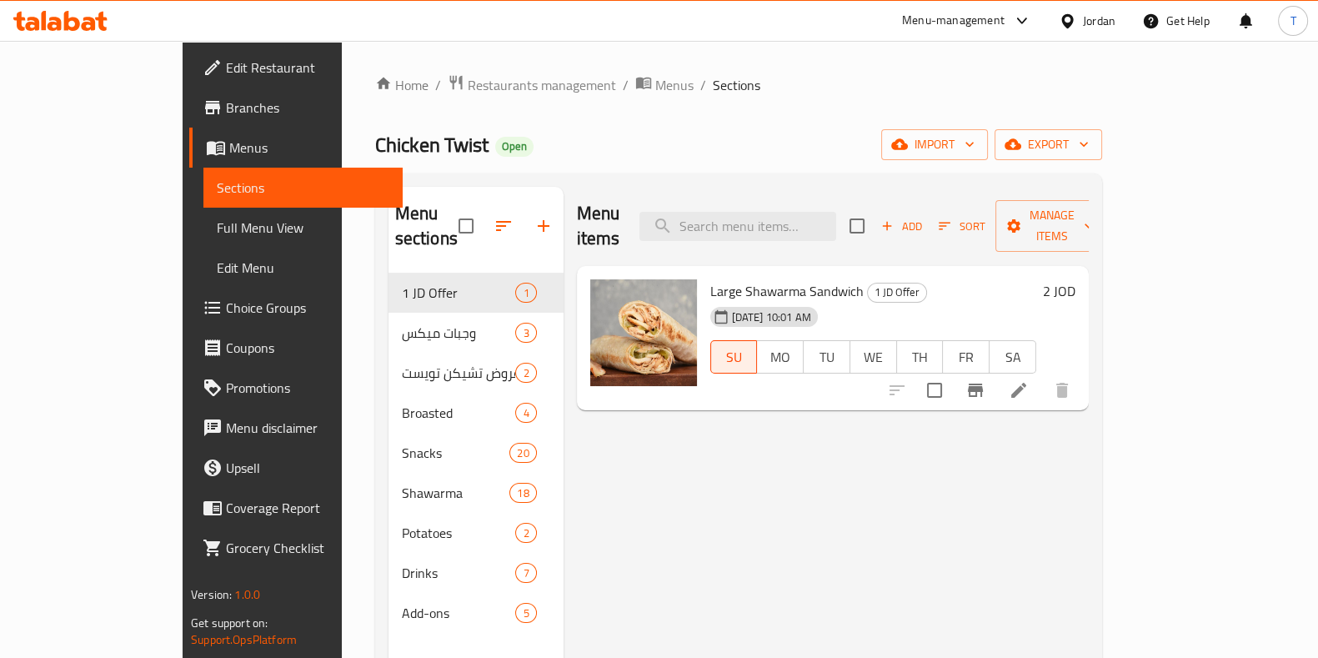
click at [734, 278] on span "Large Shawarma Sandwich" at bounding box center [786, 290] width 153 height 25
drag, startPoint x: 734, startPoint y: 262, endPoint x: 749, endPoint y: 265, distance: 16.2
click at [734, 278] on span "Large Shawarma Sandwich" at bounding box center [786, 290] width 153 height 25
click at [774, 278] on span "Large Shawarma Sandwich" at bounding box center [786, 290] width 153 height 25
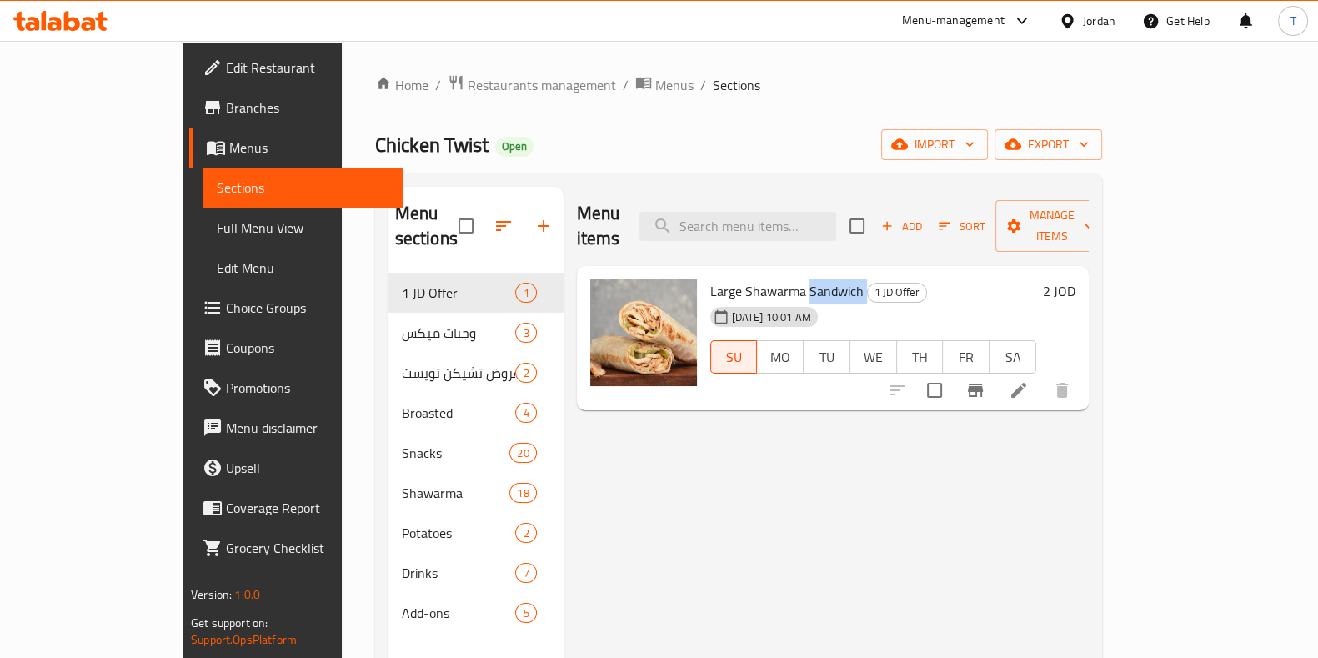
click at [774, 278] on span "Large Shawarma Sandwich" at bounding box center [786, 290] width 153 height 25
click at [710, 278] on span "Large Shawarma Sandwich" at bounding box center [786, 290] width 153 height 25
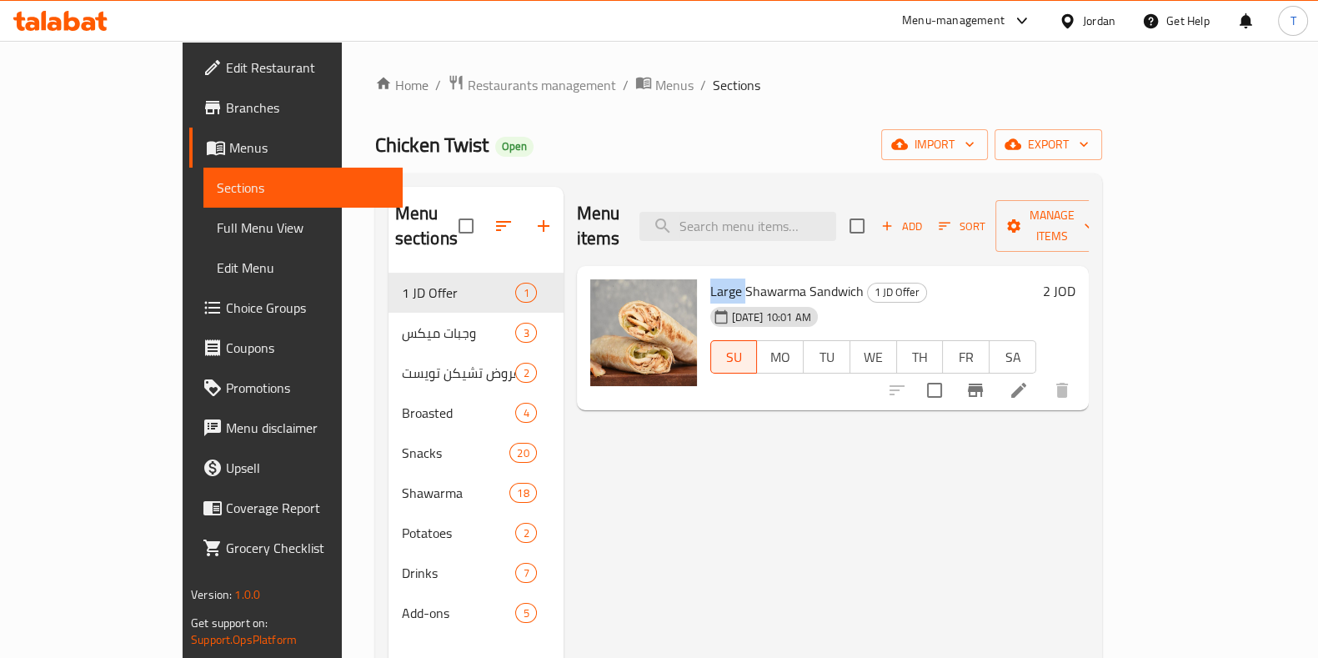
click at [710, 278] on span "Large Shawarma Sandwich" at bounding box center [786, 290] width 153 height 25
click at [729, 278] on span "Large Shawarma Sandwich" at bounding box center [786, 290] width 153 height 25
drag, startPoint x: 729, startPoint y: 264, endPoint x: 752, endPoint y: 264, distance: 23.3
click at [729, 278] on span "Large Shawarma Sandwich" at bounding box center [786, 290] width 153 height 25
click at [784, 278] on span "Large Shawarma Sandwich" at bounding box center [786, 290] width 153 height 25
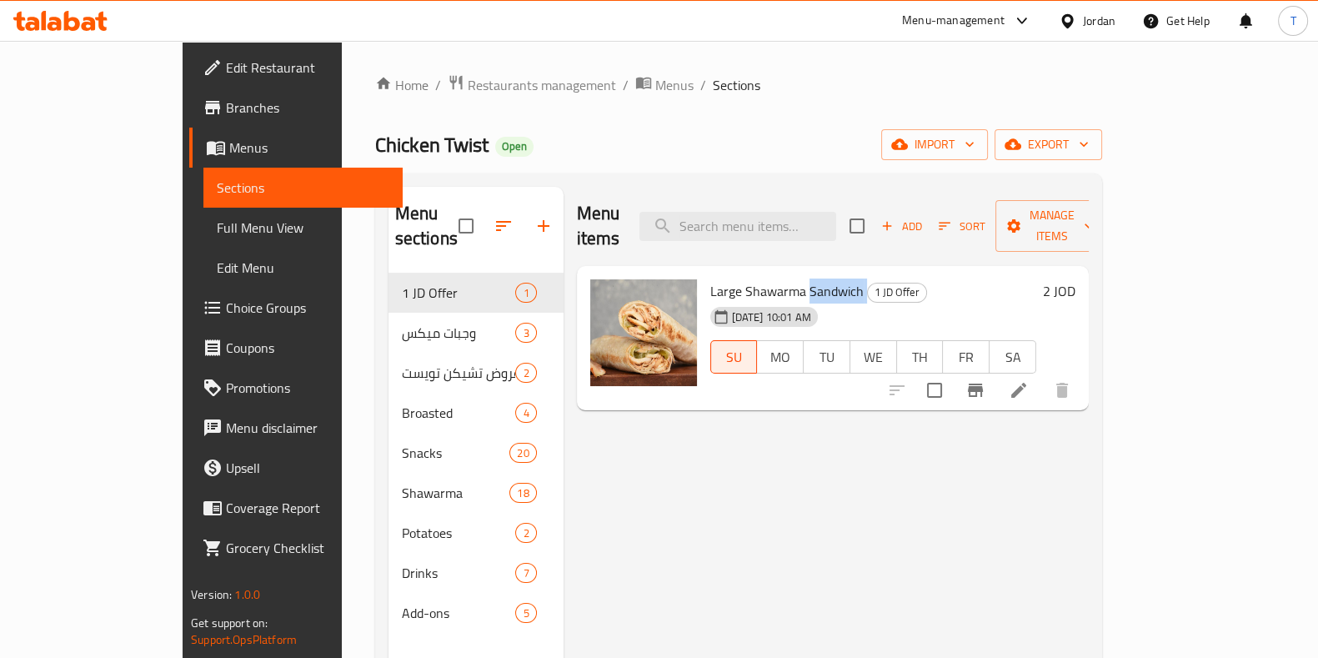
click at [784, 278] on span "Large Shawarma Sandwich" at bounding box center [786, 290] width 153 height 25
click at [710, 278] on span "Large Shawarma Sandwich" at bounding box center [786, 290] width 153 height 25
drag, startPoint x: 672, startPoint y: 264, endPoint x: 765, endPoint y: 273, distance: 93.7
click at [765, 278] on span "Large Shawarma Sandwich" at bounding box center [786, 290] width 153 height 25
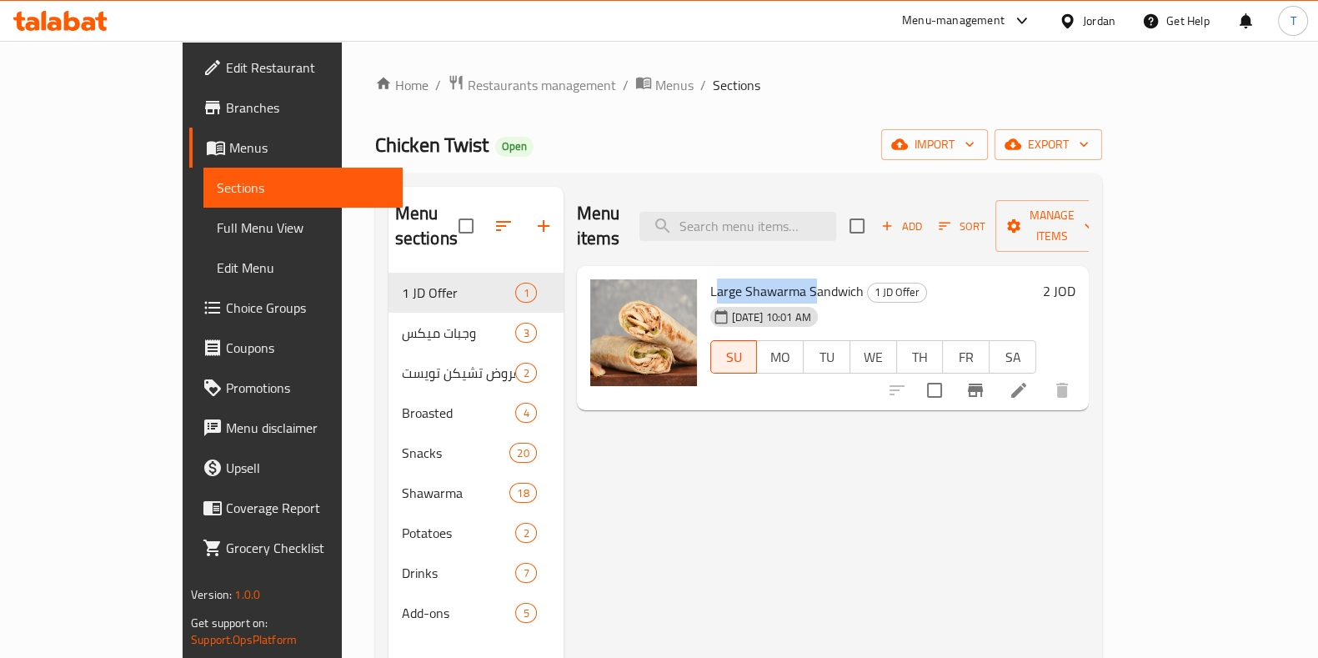
click at [759, 278] on span "Large Shawarma Sandwich" at bounding box center [786, 290] width 153 height 25
click at [794, 278] on span "Large Shawarma Sandwich" at bounding box center [786, 290] width 153 height 25
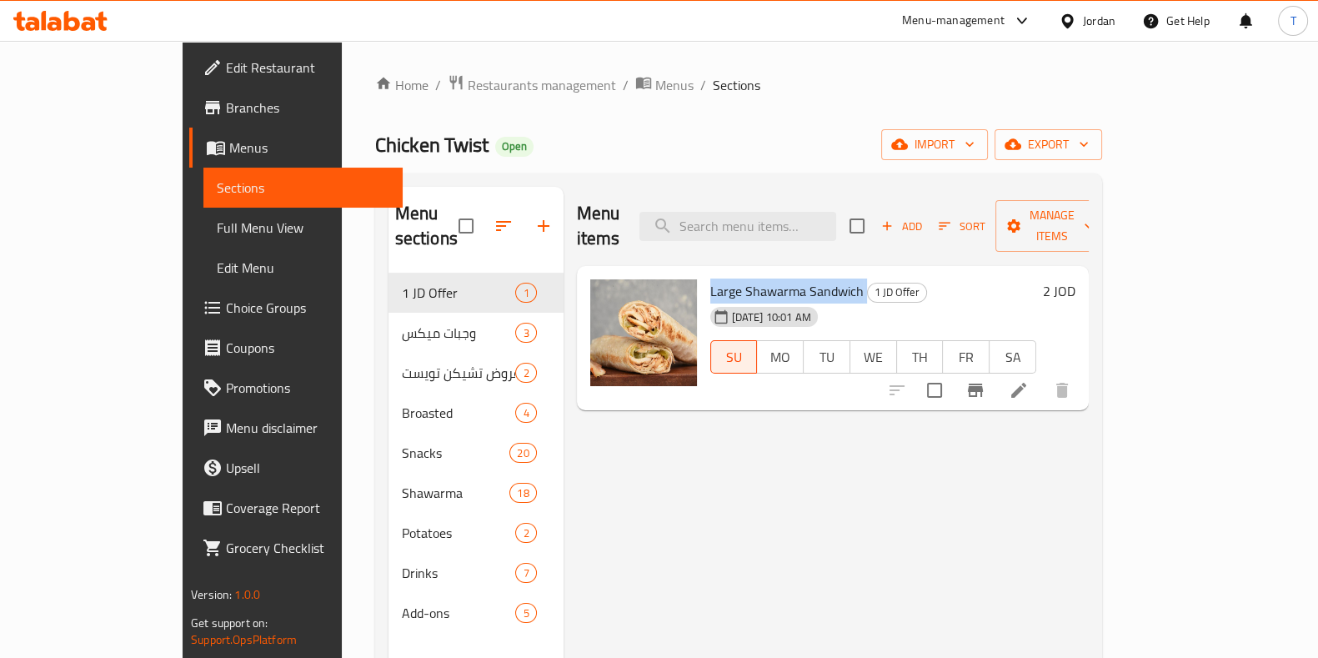
click at [794, 278] on span "Large Shawarma Sandwich" at bounding box center [786, 290] width 153 height 25
click at [919, 279] on h6 "Large Shawarma Sandwich 1 JD Offer" at bounding box center [873, 290] width 326 height 23
click at [877, 279] on h6 "Large Shawarma Sandwich 1 JD Offer" at bounding box center [873, 290] width 326 height 23
click at [877, 283] on div "1 JD Offer" at bounding box center [897, 293] width 60 height 20
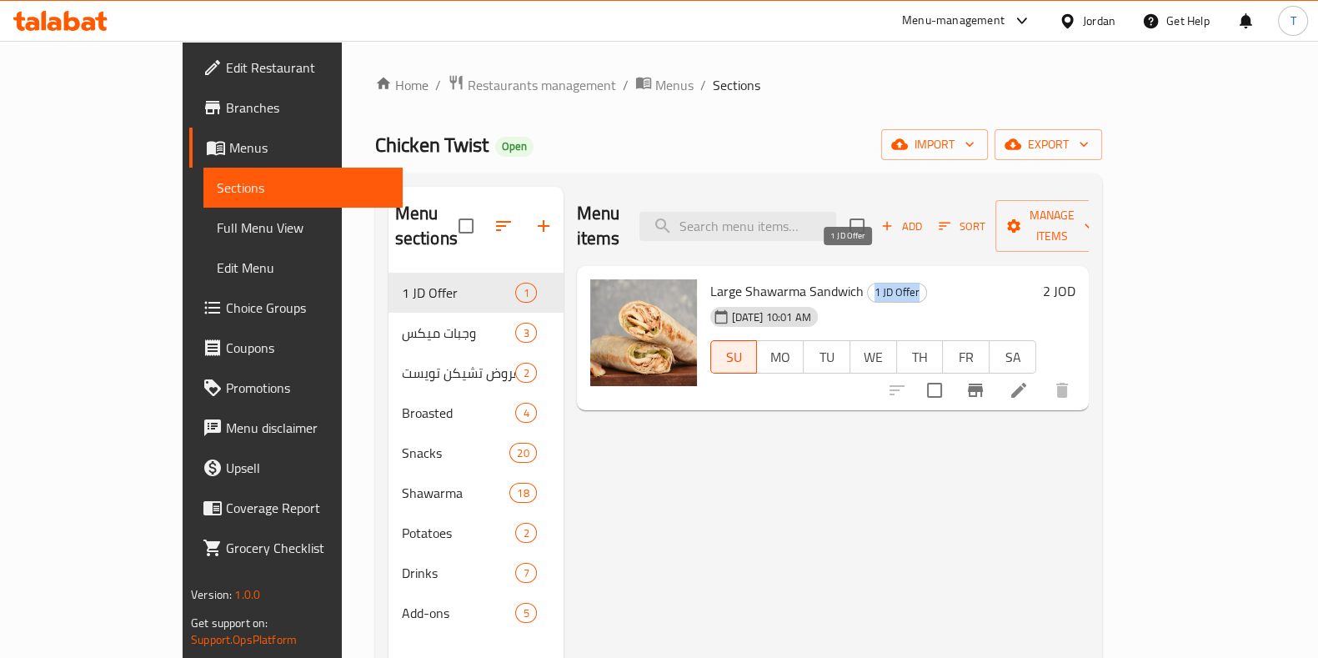
click at [876, 283] on div "1 JD Offer" at bounding box center [897, 293] width 60 height 20
click at [468, 93] on span "Restaurants management" at bounding box center [542, 85] width 148 height 20
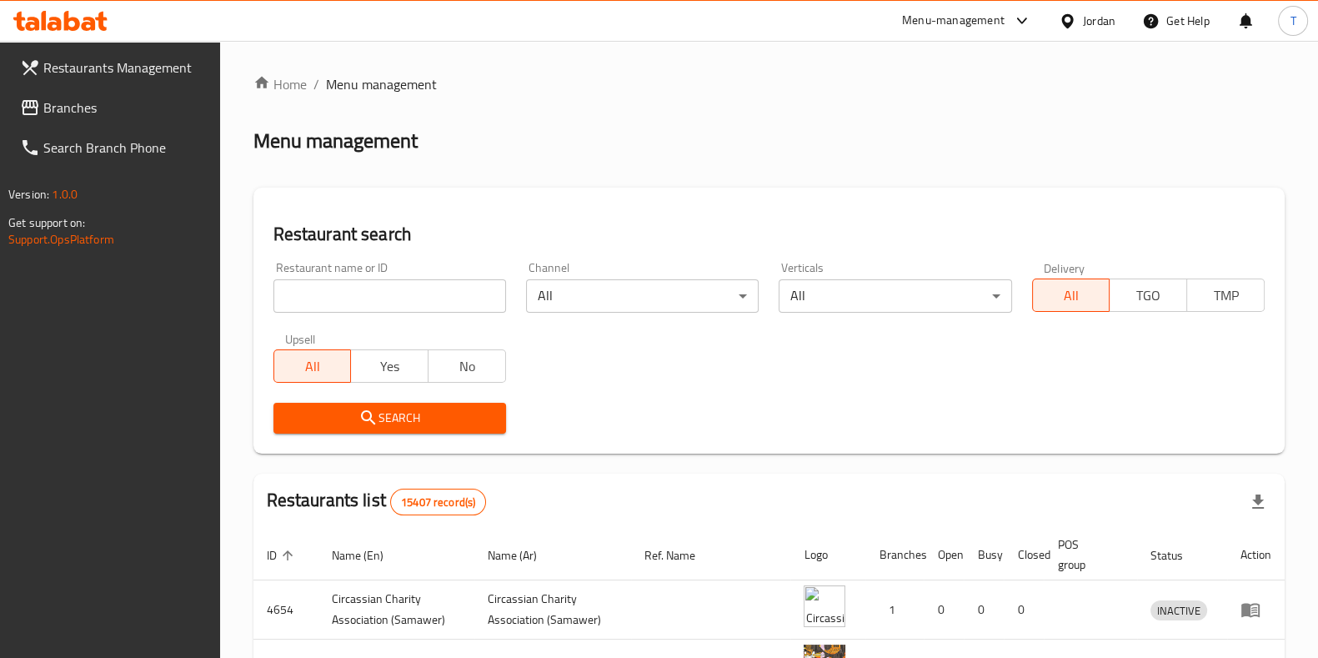
click at [354, 303] on input "search" at bounding box center [389, 295] width 233 height 33
click at [117, 105] on span "Branches" at bounding box center [124, 108] width 163 height 20
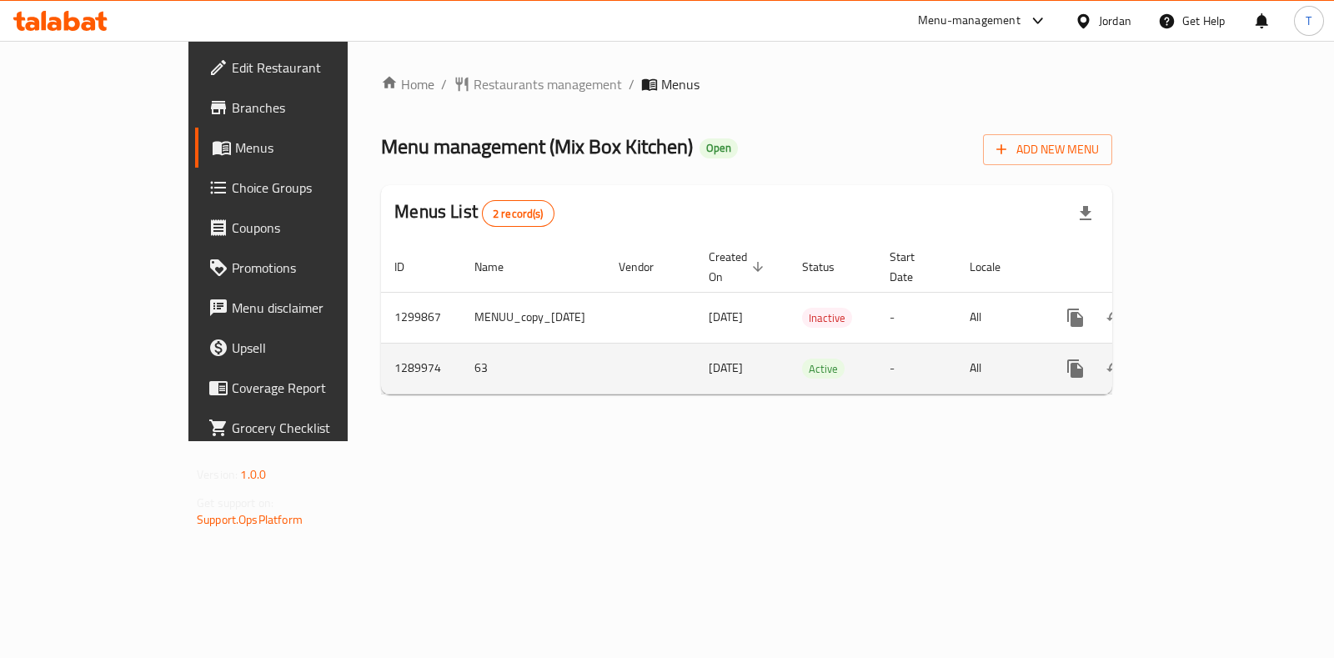
click at [1203, 361] on icon "enhanced table" at bounding box center [1195, 368] width 15 height 15
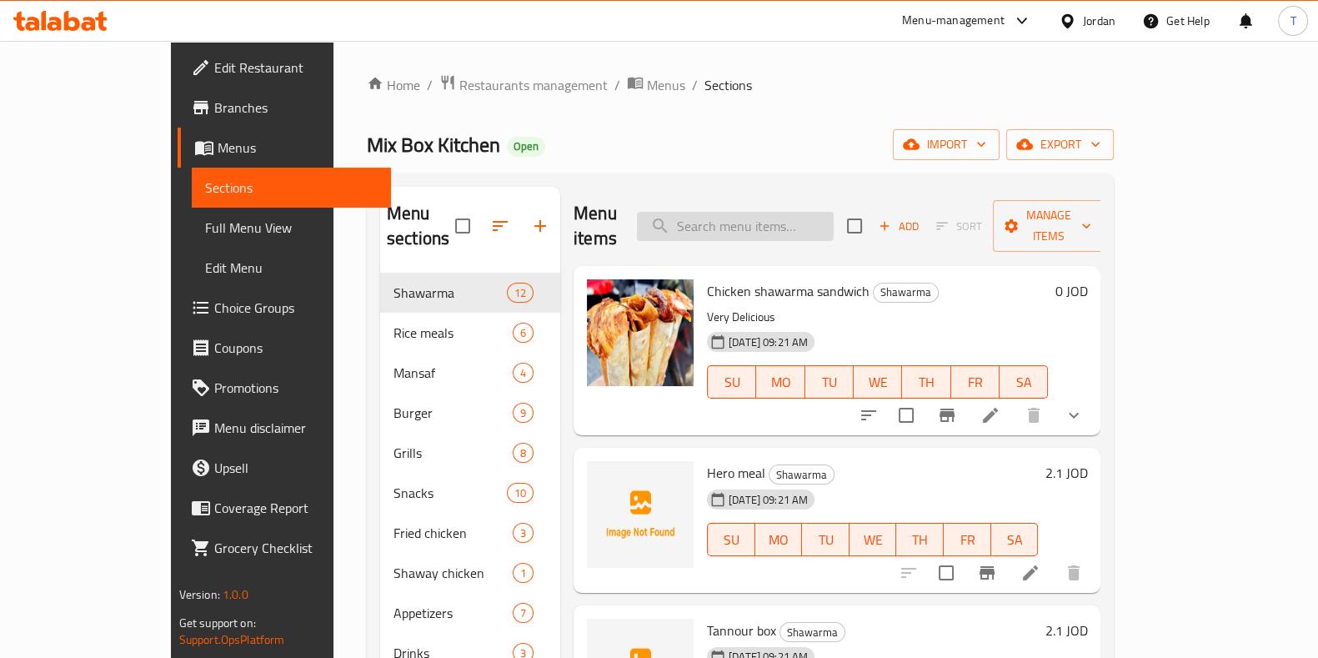
click at [759, 223] on input "search" at bounding box center [735, 226] width 197 height 29
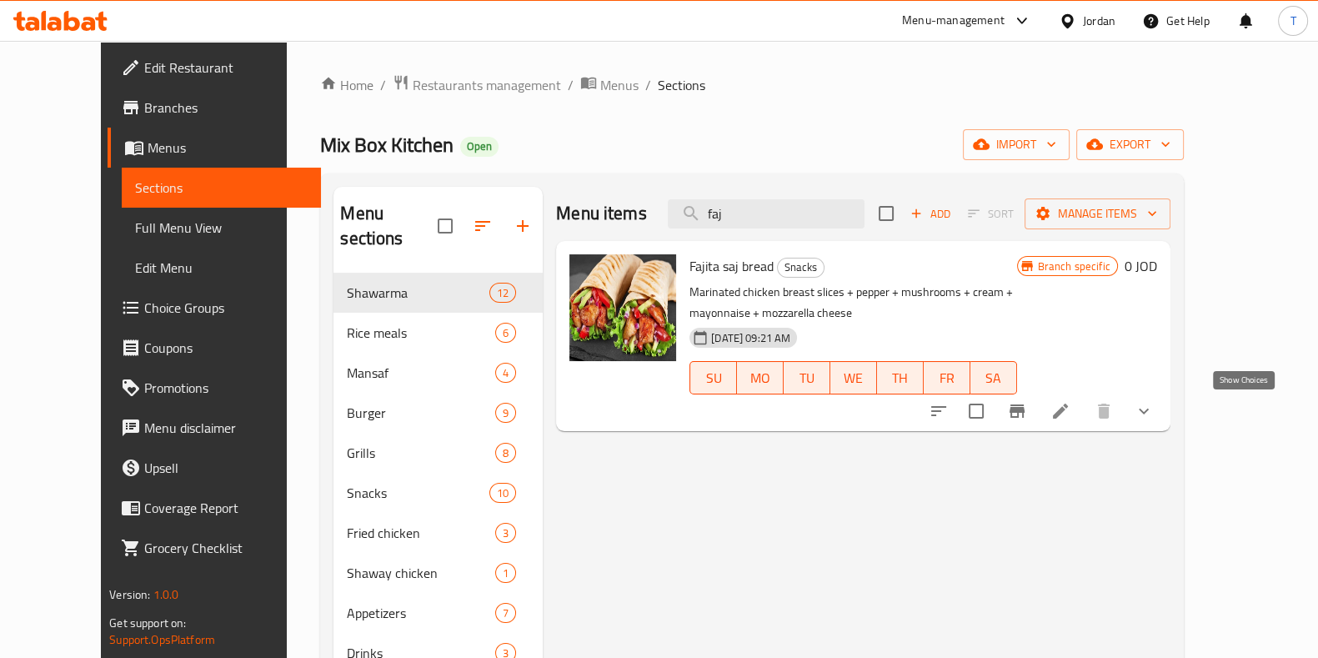
type input "faj"
click at [1154, 406] on icon "show more" at bounding box center [1144, 411] width 20 height 20
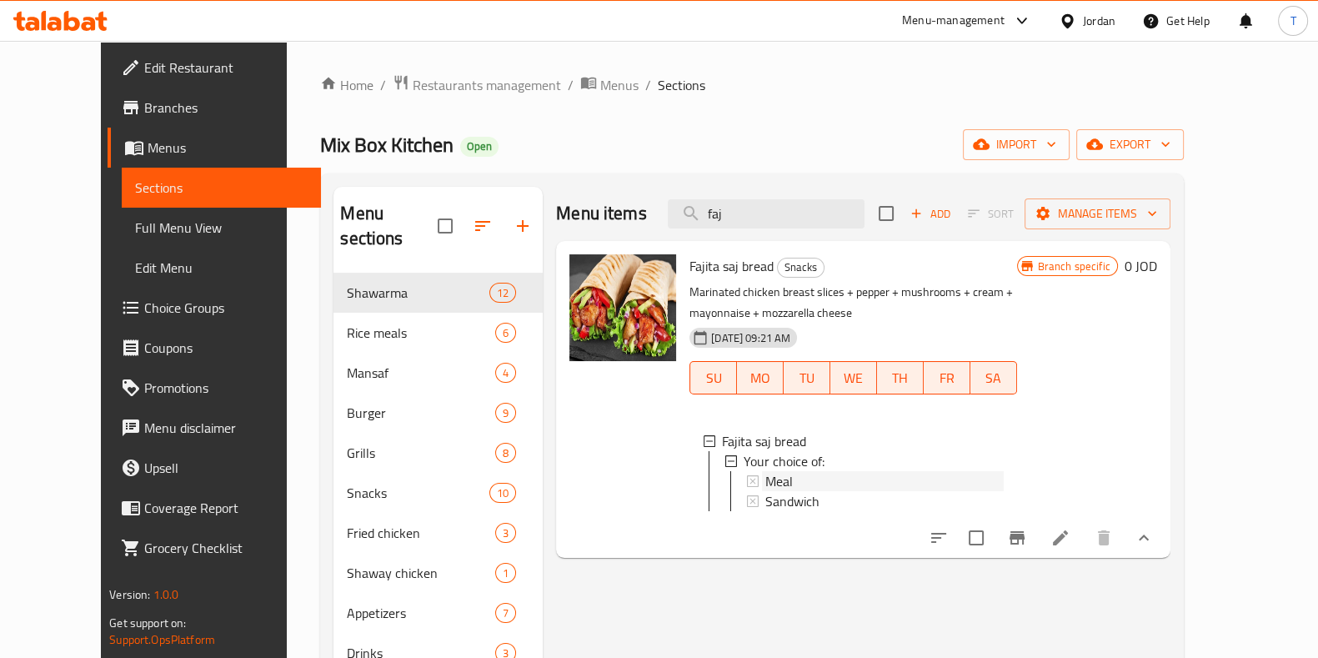
click at [869, 481] on div "Meal" at bounding box center [884, 481] width 238 height 20
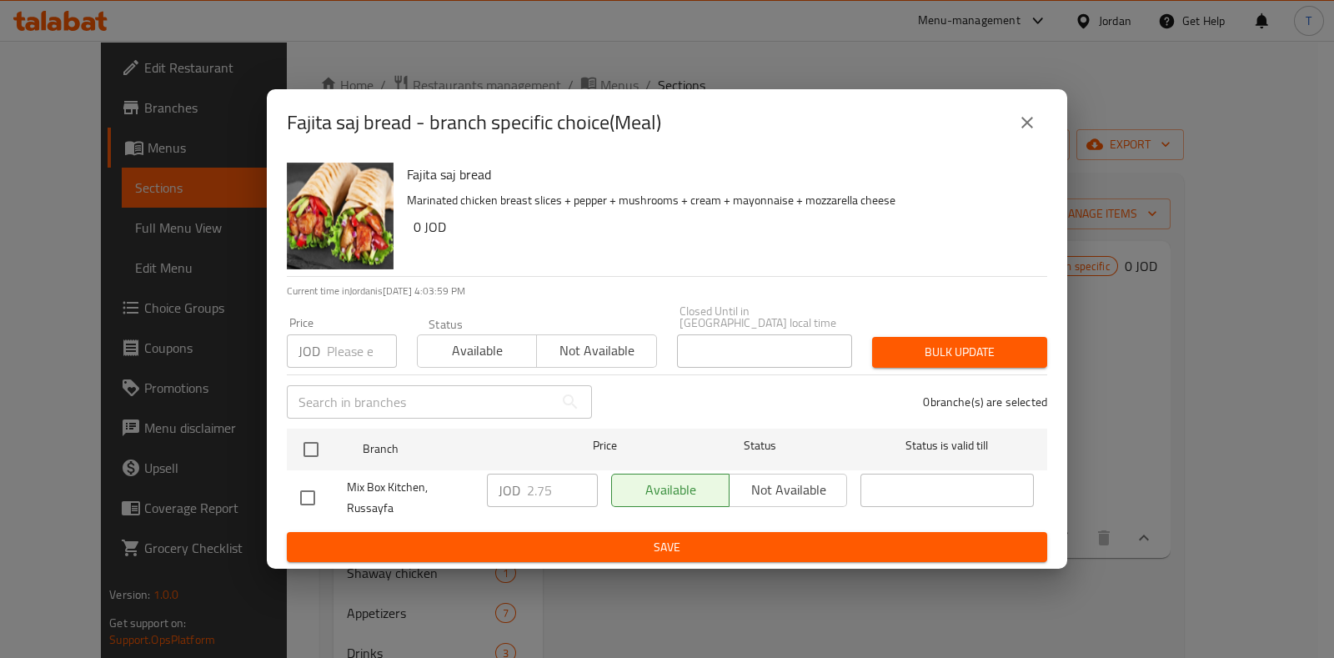
click at [1022, 127] on icon "close" at bounding box center [1027, 123] width 20 height 20
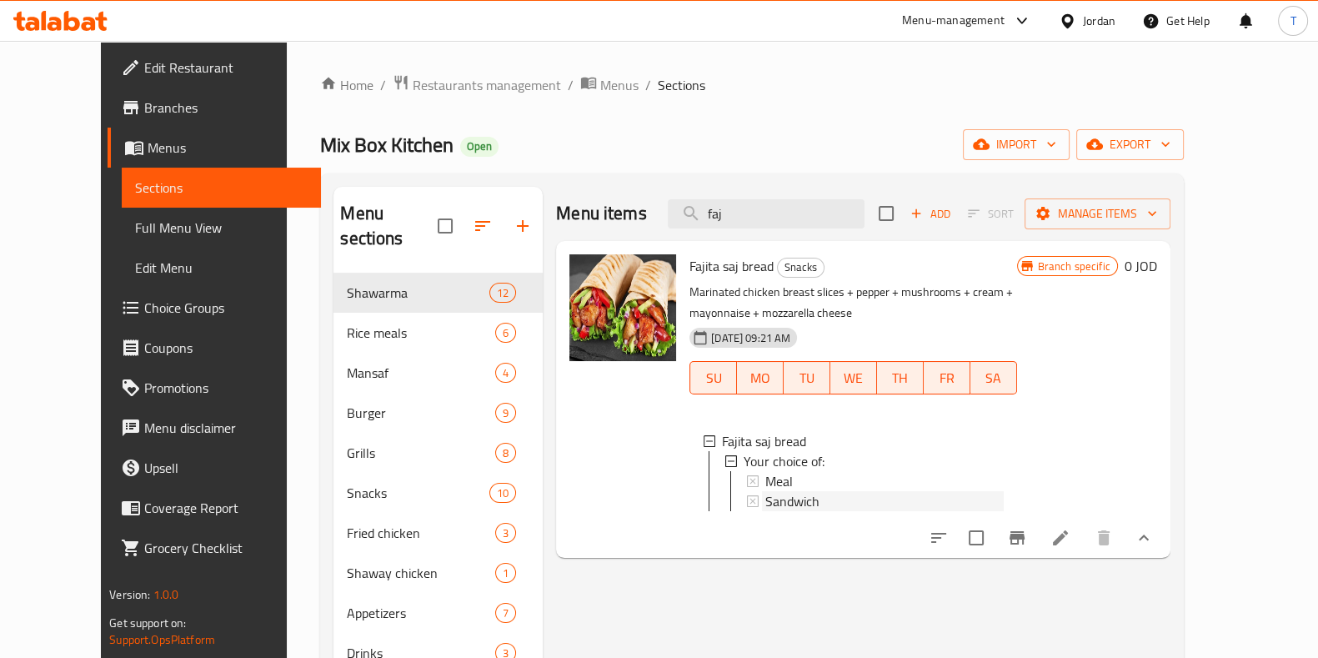
click at [814, 503] on div "Sandwich" at bounding box center [884, 501] width 238 height 20
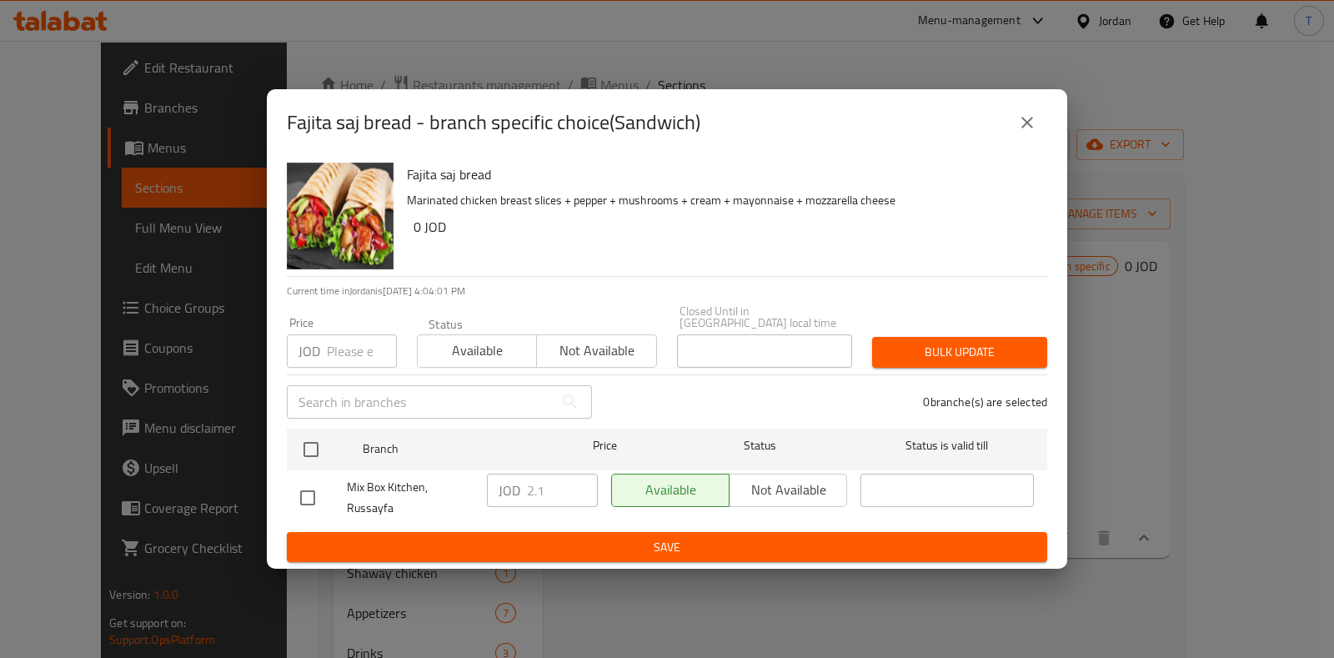
click at [1023, 116] on button "close" at bounding box center [1027, 123] width 40 height 40
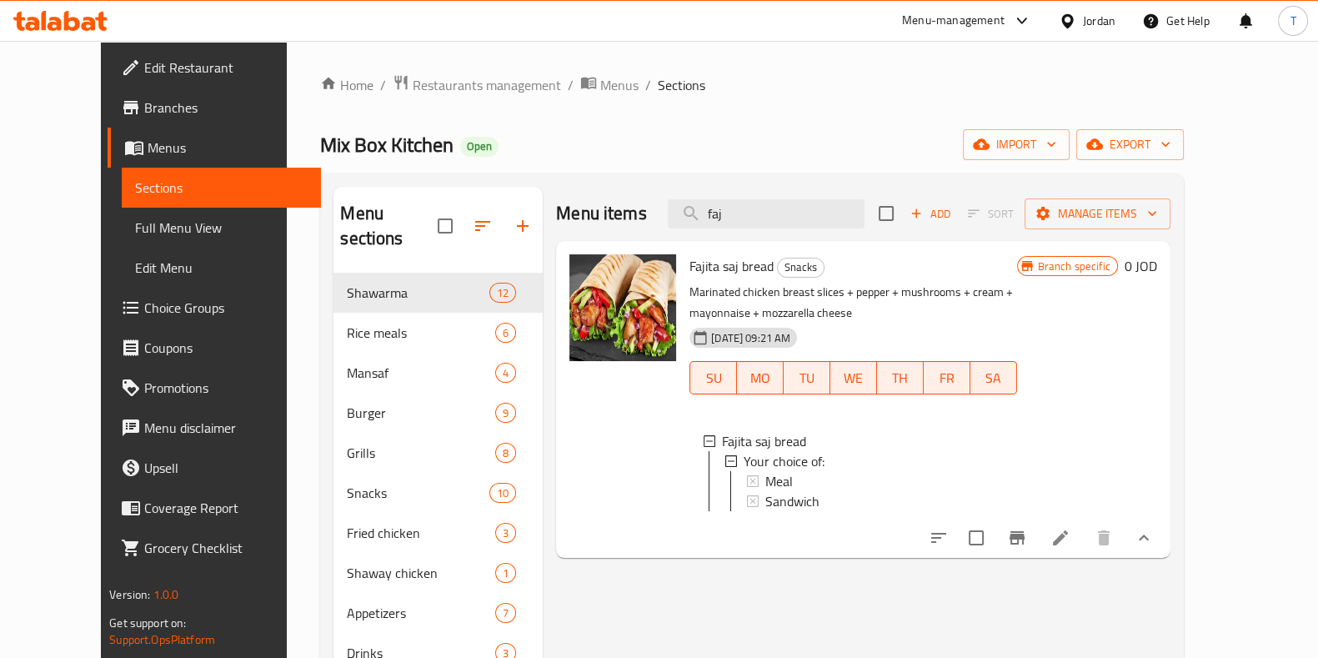
click at [1162, 558] on div at bounding box center [1041, 538] width 245 height 40
click at [1070, 548] on icon at bounding box center [1060, 538] width 20 height 20
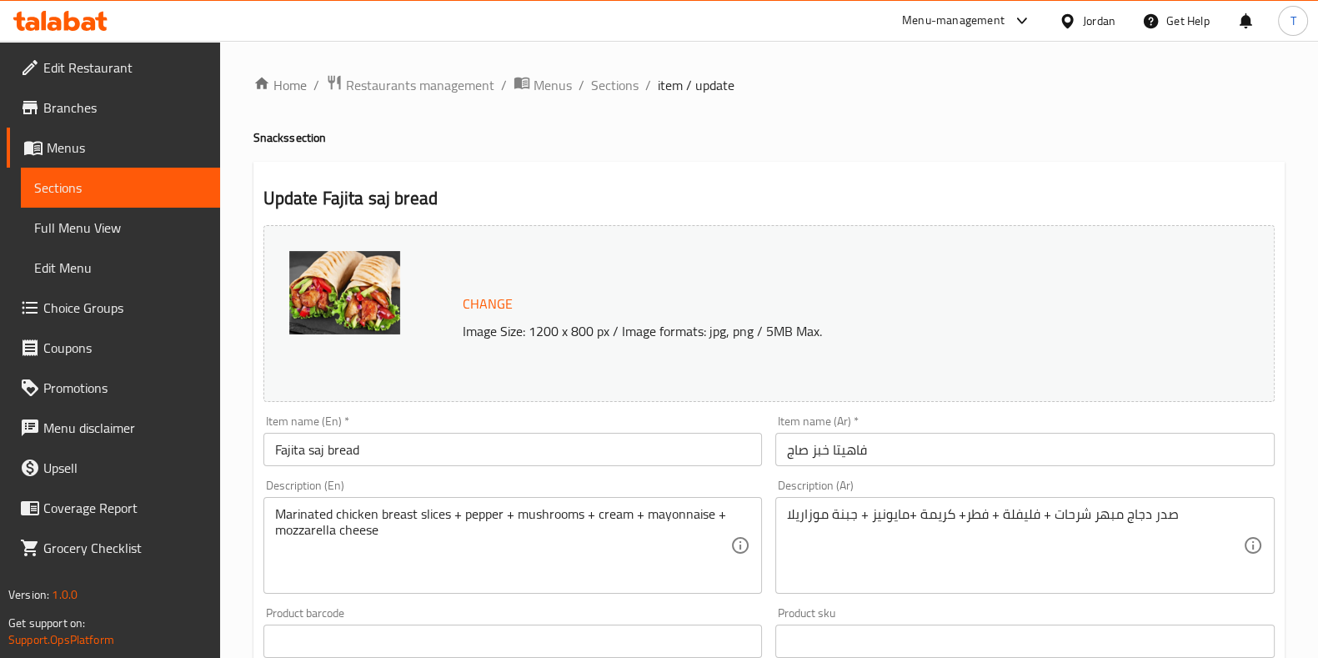
click at [639, 89] on ol "Home / Restaurants management / Menus / Sections / item / update" at bounding box center [768, 85] width 1031 height 22
click at [624, 89] on span "Sections" at bounding box center [615, 85] width 48 height 20
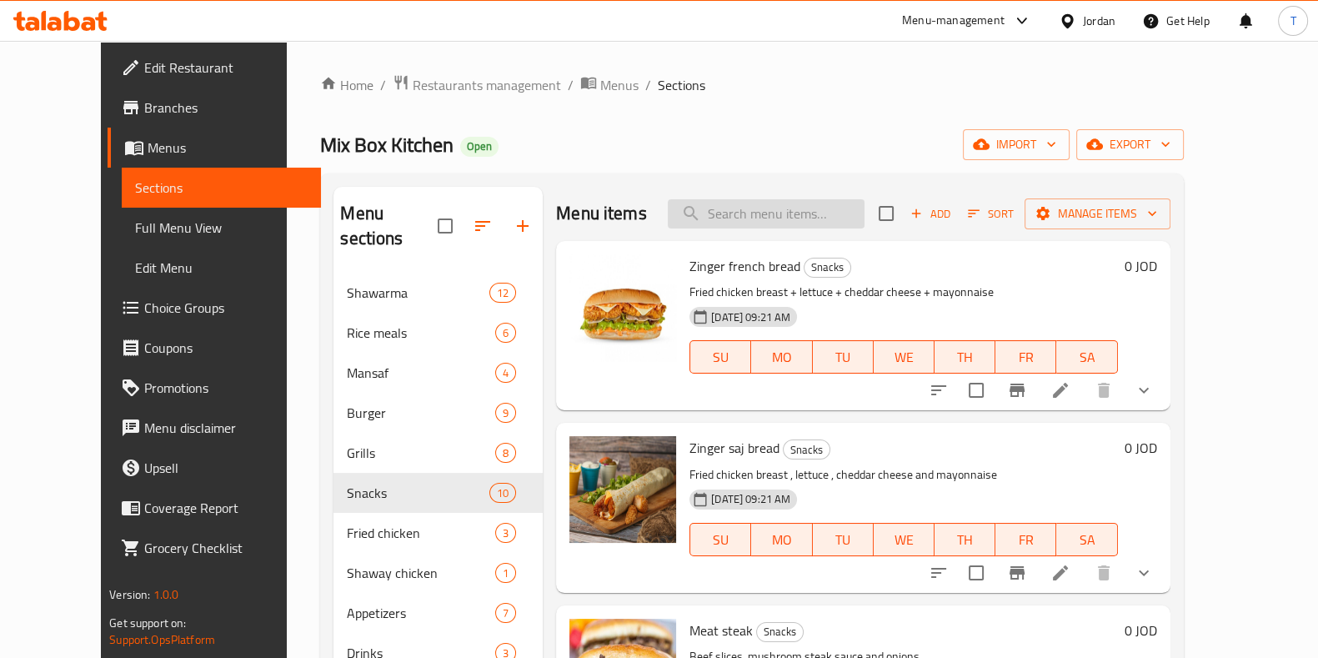
click at [758, 218] on input "search" at bounding box center [766, 213] width 197 height 29
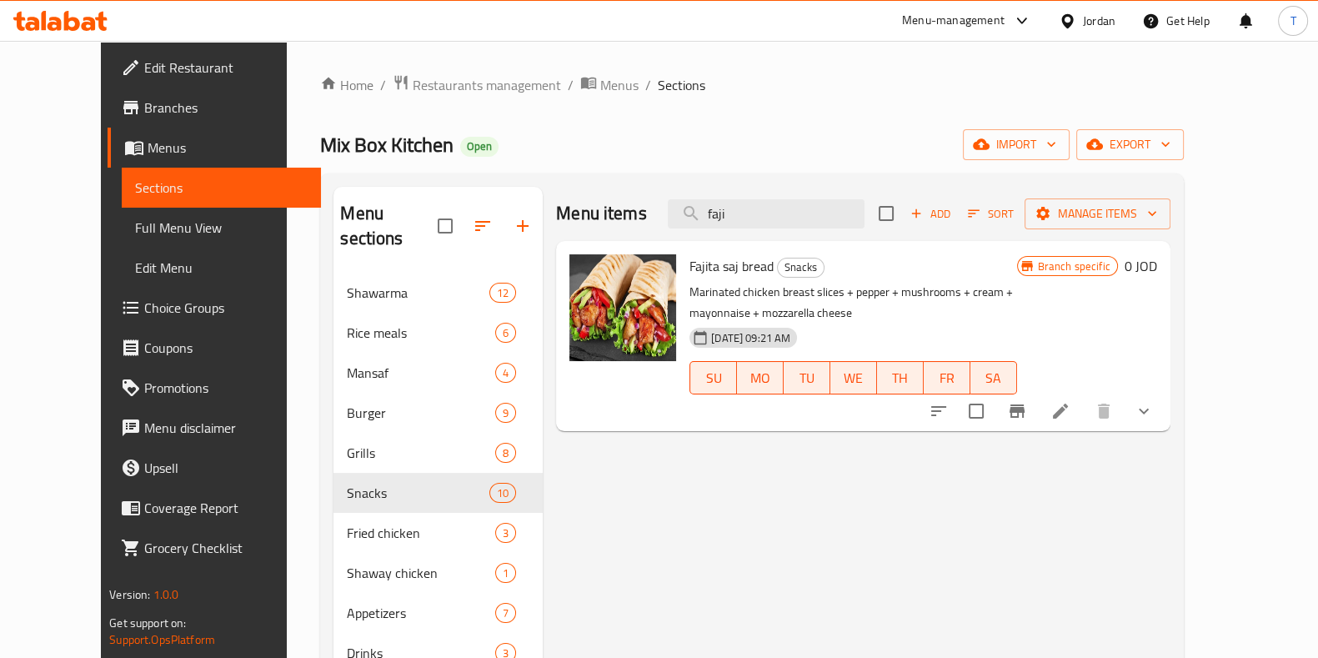
type input "faji"
click at [1154, 414] on icon "show more" at bounding box center [1144, 411] width 20 height 20
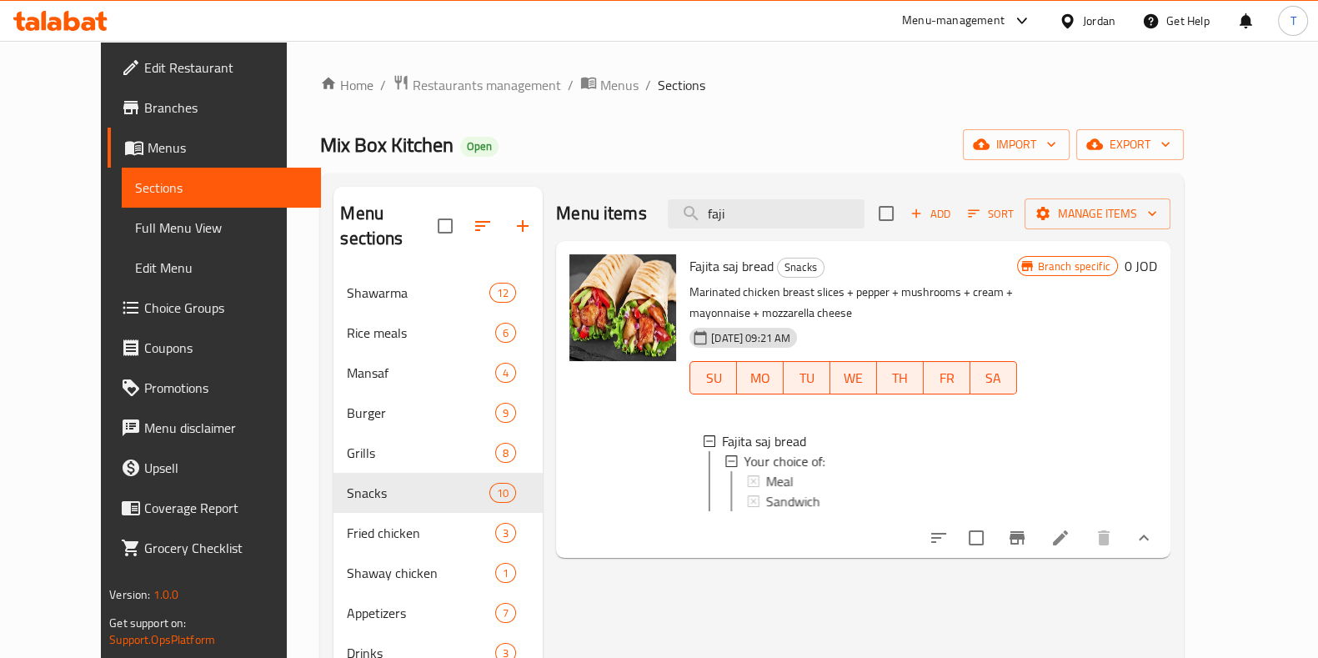
scroll to position [2, 0]
click at [829, 492] on div "Sandwich" at bounding box center [884, 499] width 238 height 20
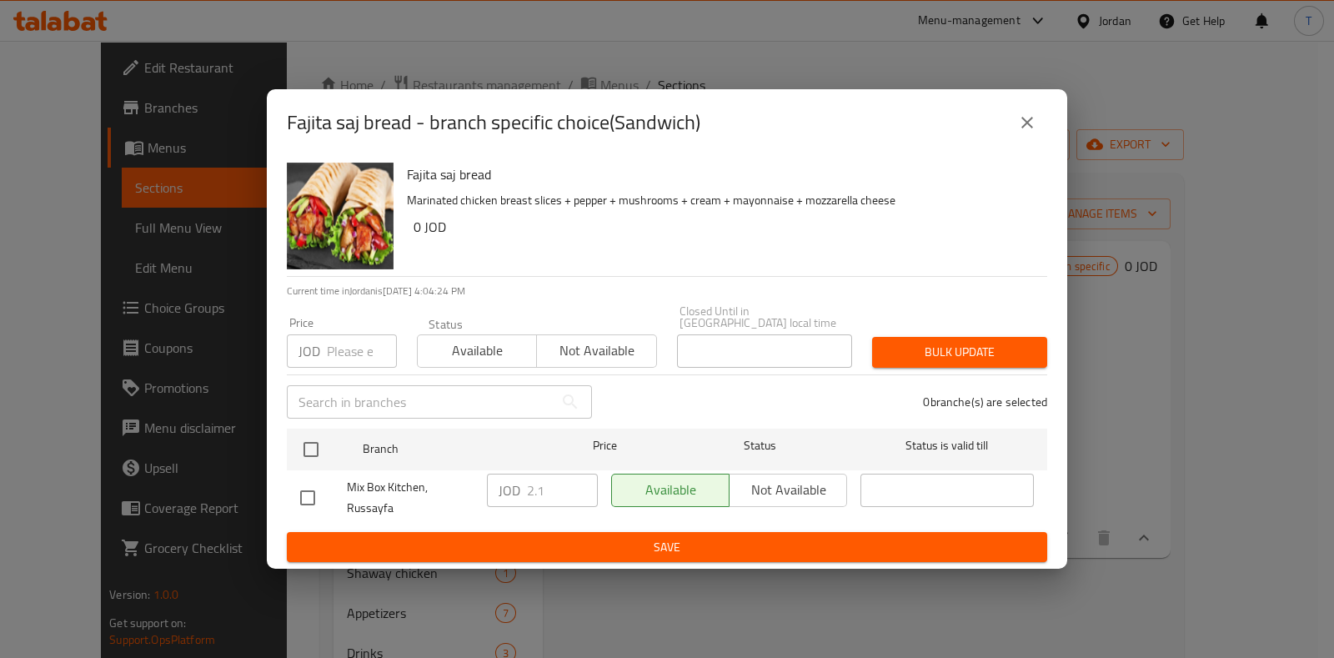
click at [1030, 133] on icon "close" at bounding box center [1027, 123] width 20 height 20
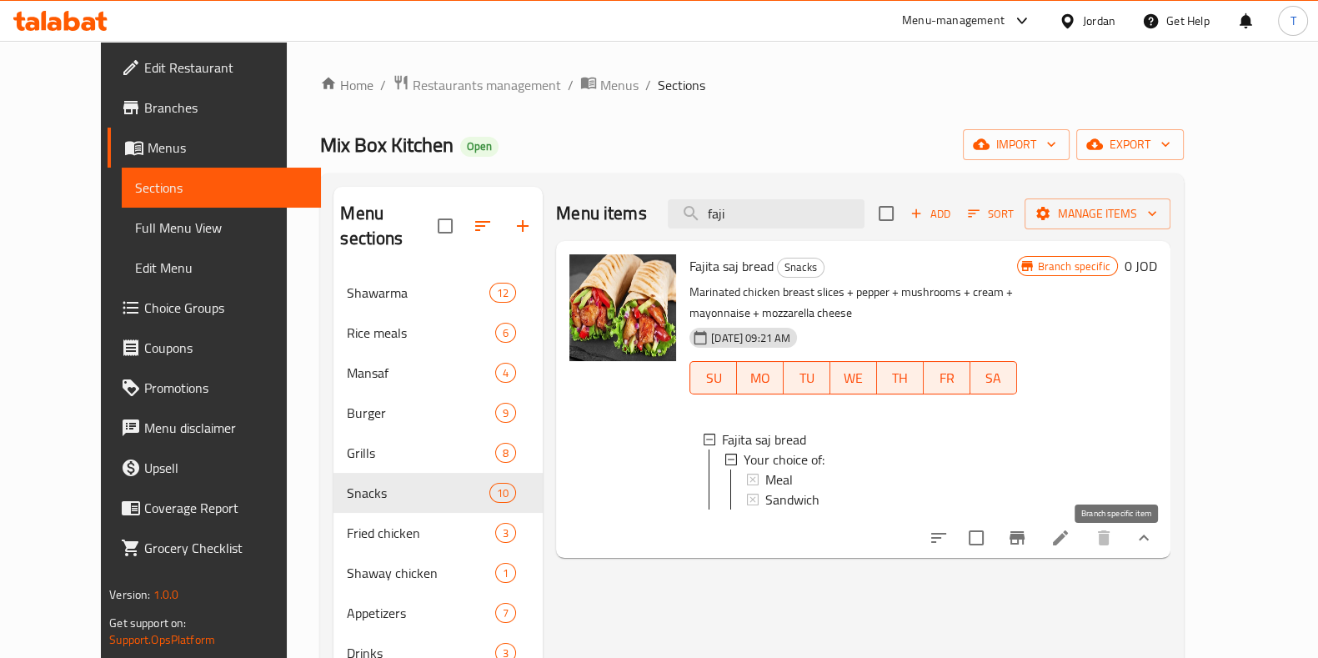
click at [1025, 544] on icon "Branch-specific-item" at bounding box center [1017, 537] width 15 height 13
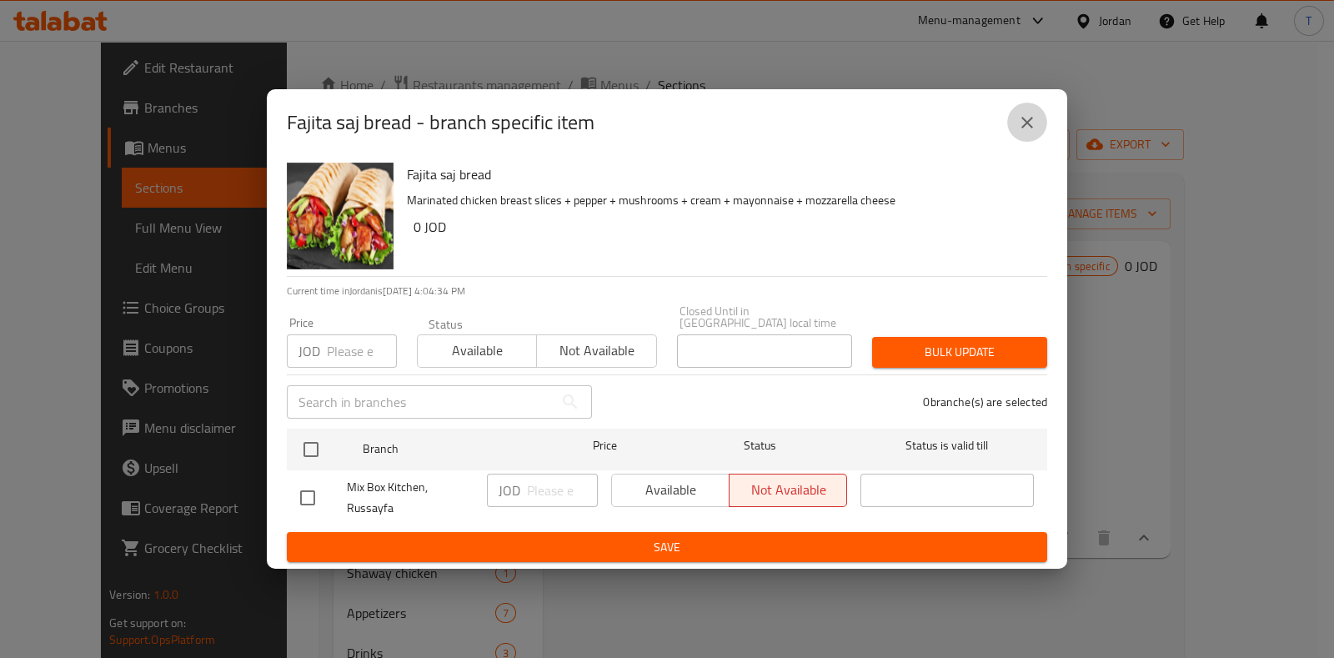
click at [1035, 133] on icon "close" at bounding box center [1027, 123] width 20 height 20
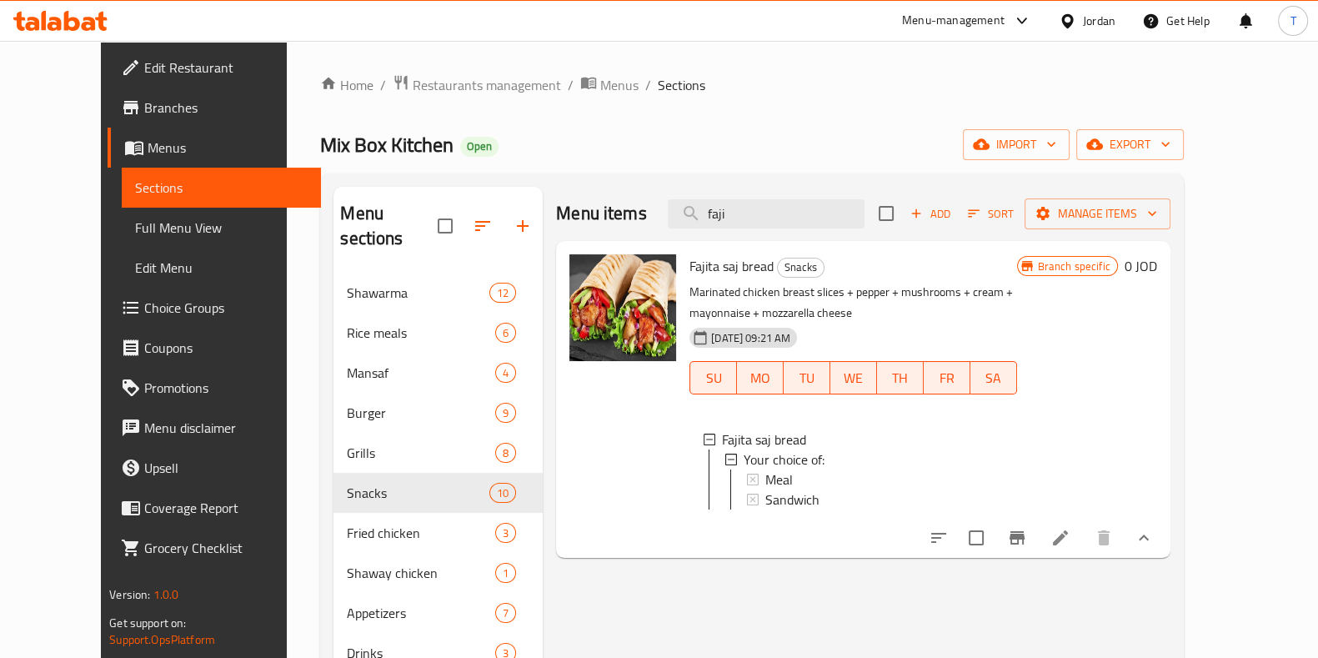
click at [794, 499] on div "Sandwich" at bounding box center [884, 499] width 238 height 20
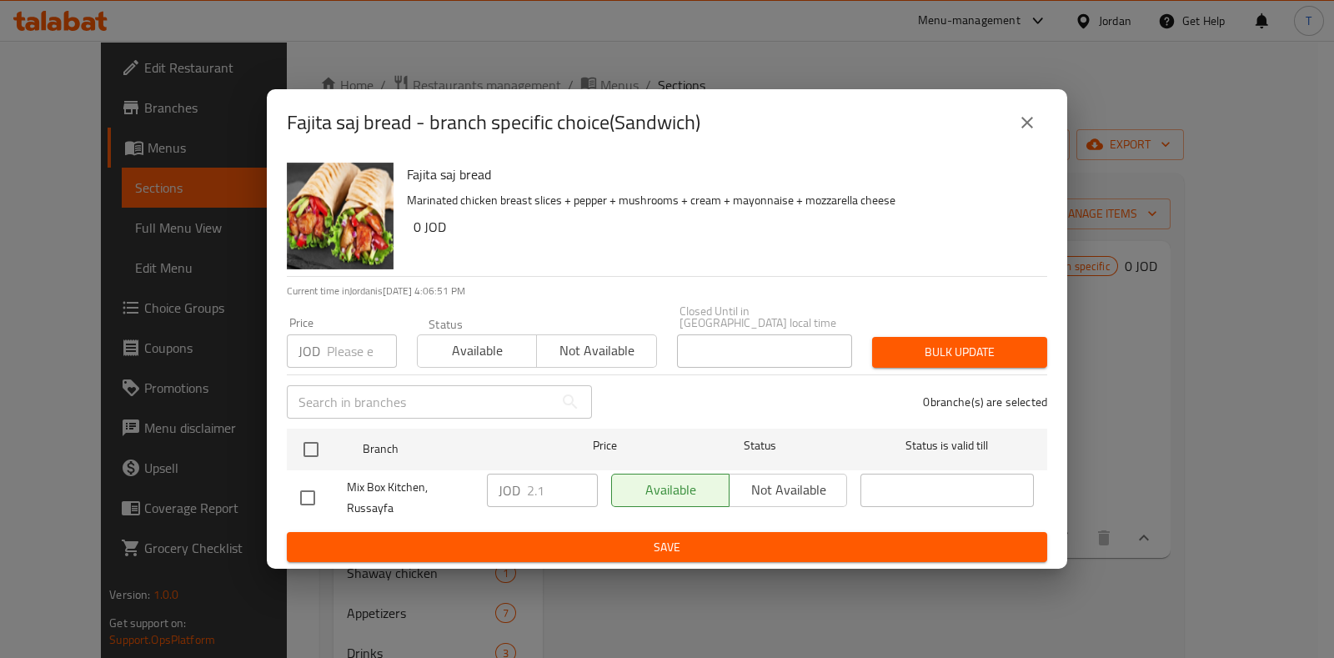
click at [882, 60] on div "Fajita saj bread - branch specific choice(Sandwich) Fajita saj bread Marinated …" at bounding box center [667, 329] width 1334 height 658
click at [160, 101] on div "Fajita saj bread - branch specific choice(Sandwich) Fajita saj bread Marinated …" at bounding box center [667, 329] width 1334 height 658
click at [1020, 127] on icon "close" at bounding box center [1027, 123] width 20 height 20
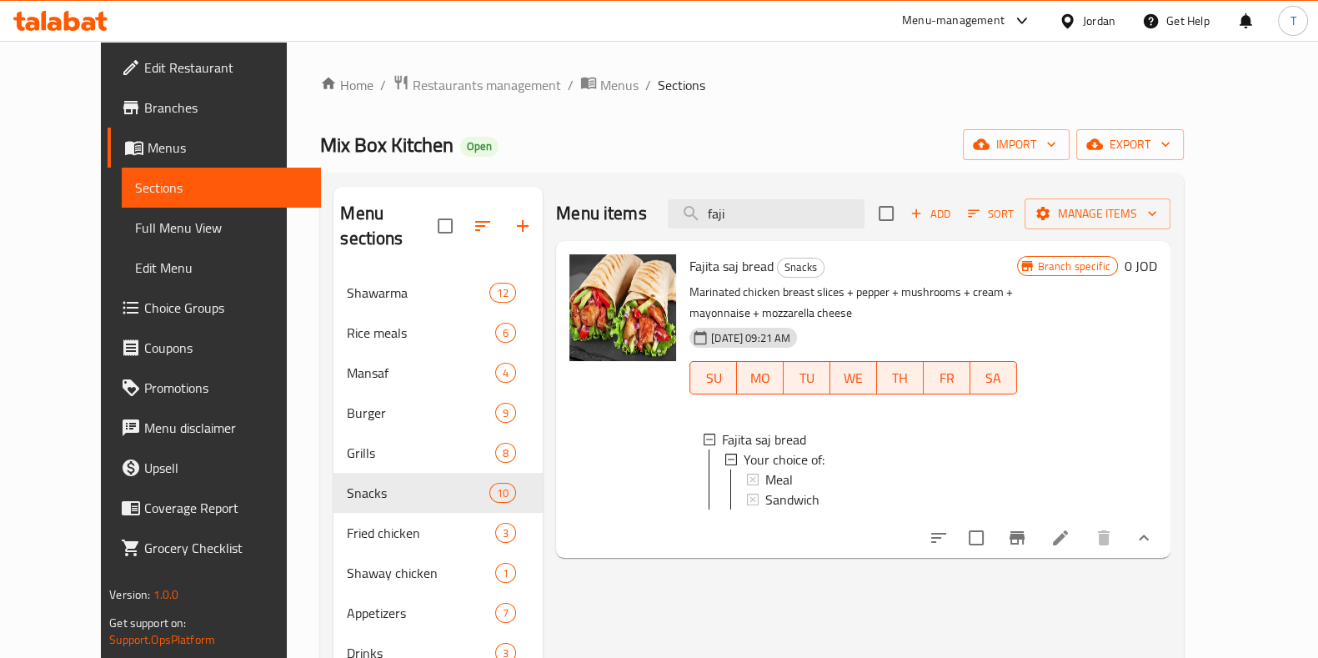
click at [144, 110] on span "Branches" at bounding box center [225, 108] width 163 height 20
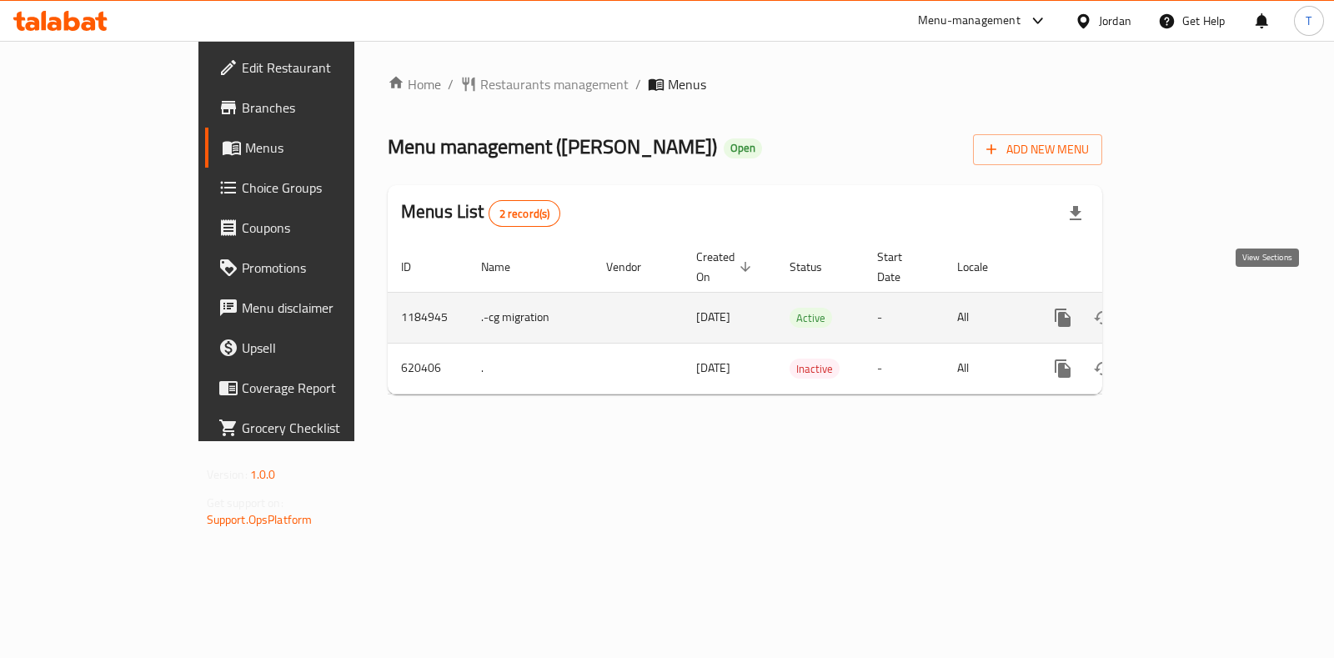
click at [1193, 308] on icon "enhanced table" at bounding box center [1183, 318] width 20 height 20
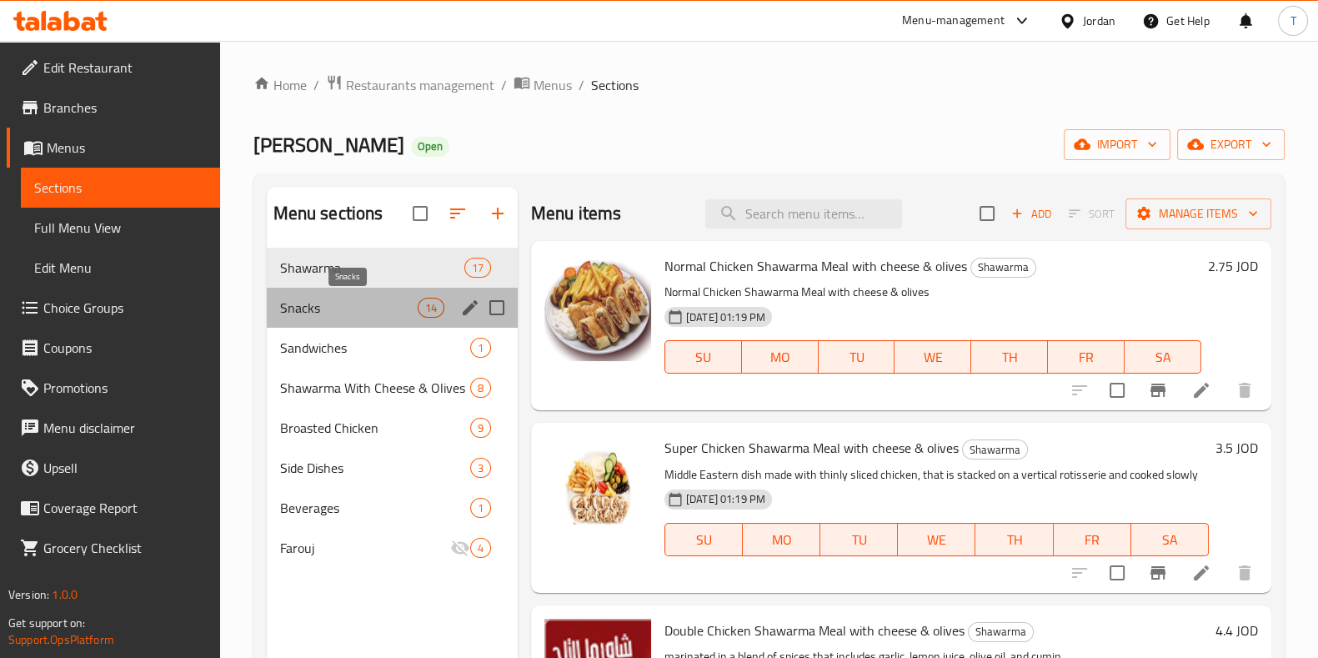
click at [346, 305] on span "Snacks" at bounding box center [349, 308] width 138 height 20
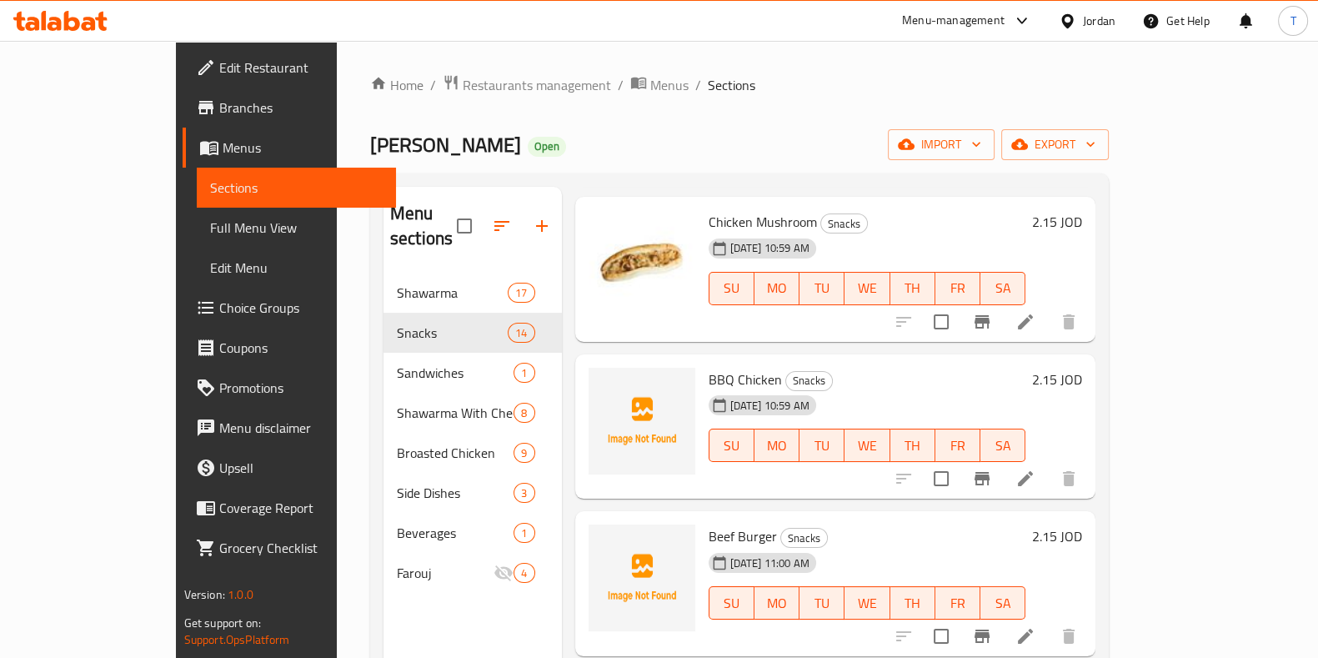
scroll to position [416, 0]
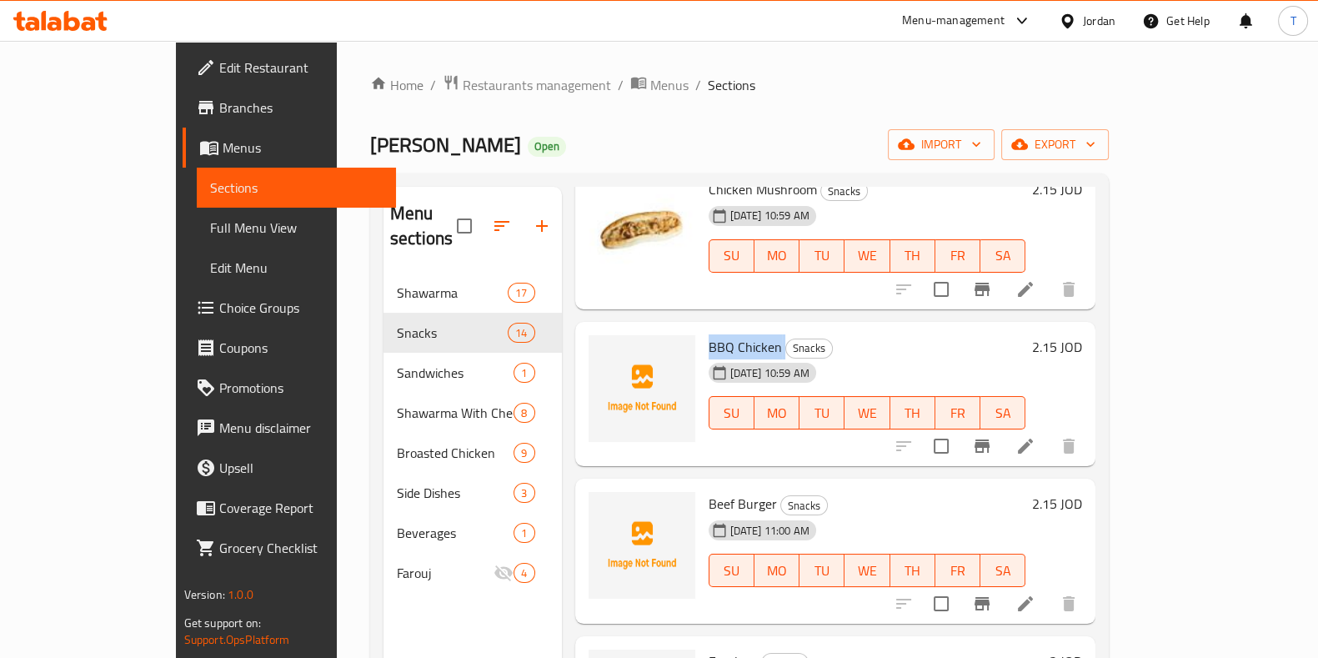
drag, startPoint x: 659, startPoint y: 313, endPoint x: 739, endPoint y: 316, distance: 79.2
click at [739, 328] on div "BBQ Chicken Snacks 10-09-2025 10:59 AM SU MO TU WE TH FR SA" at bounding box center [867, 394] width 331 height 132
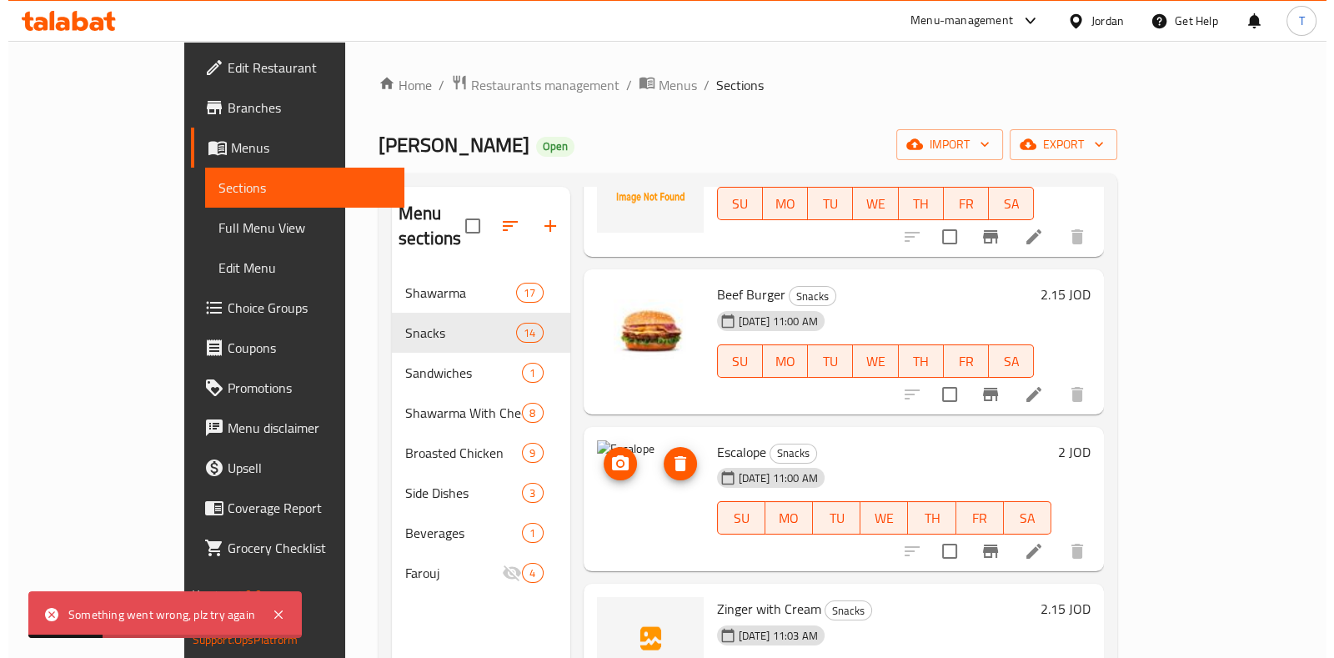
scroll to position [729, 0]
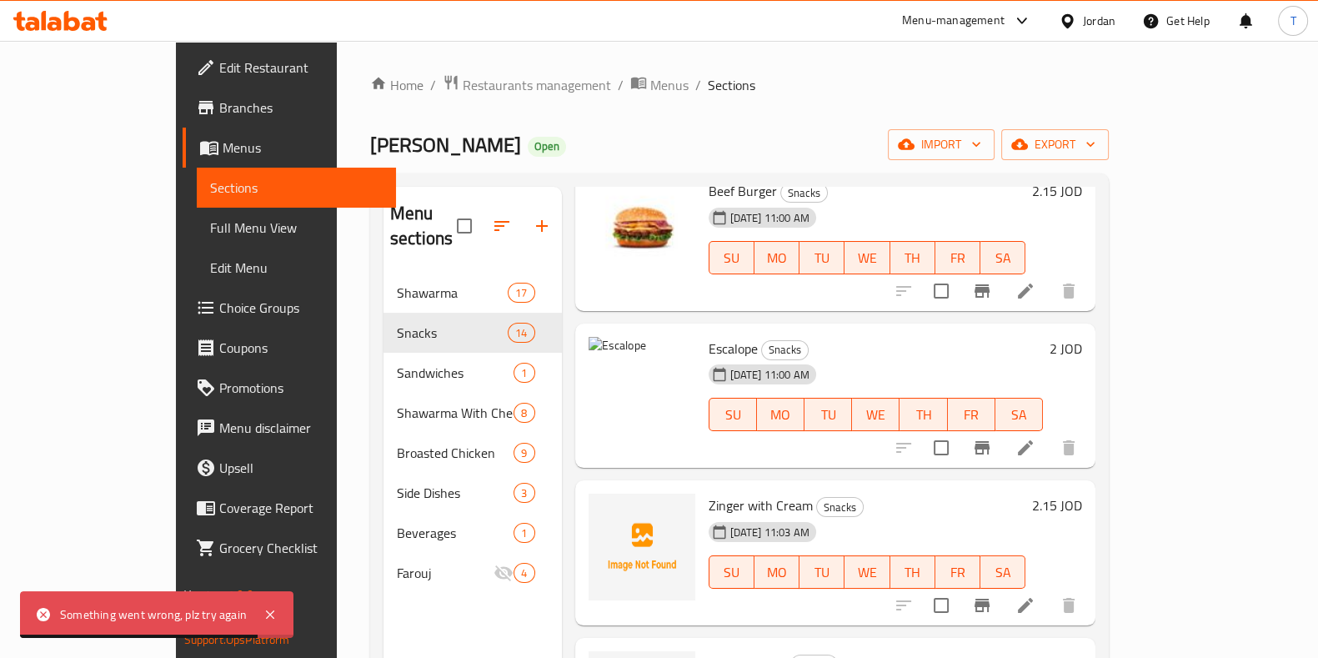
click at [572, 86] on ol "Home / Restaurants management / Menus / Sections" at bounding box center [739, 85] width 739 height 22
click at [650, 85] on span "Menus" at bounding box center [669, 85] width 38 height 20
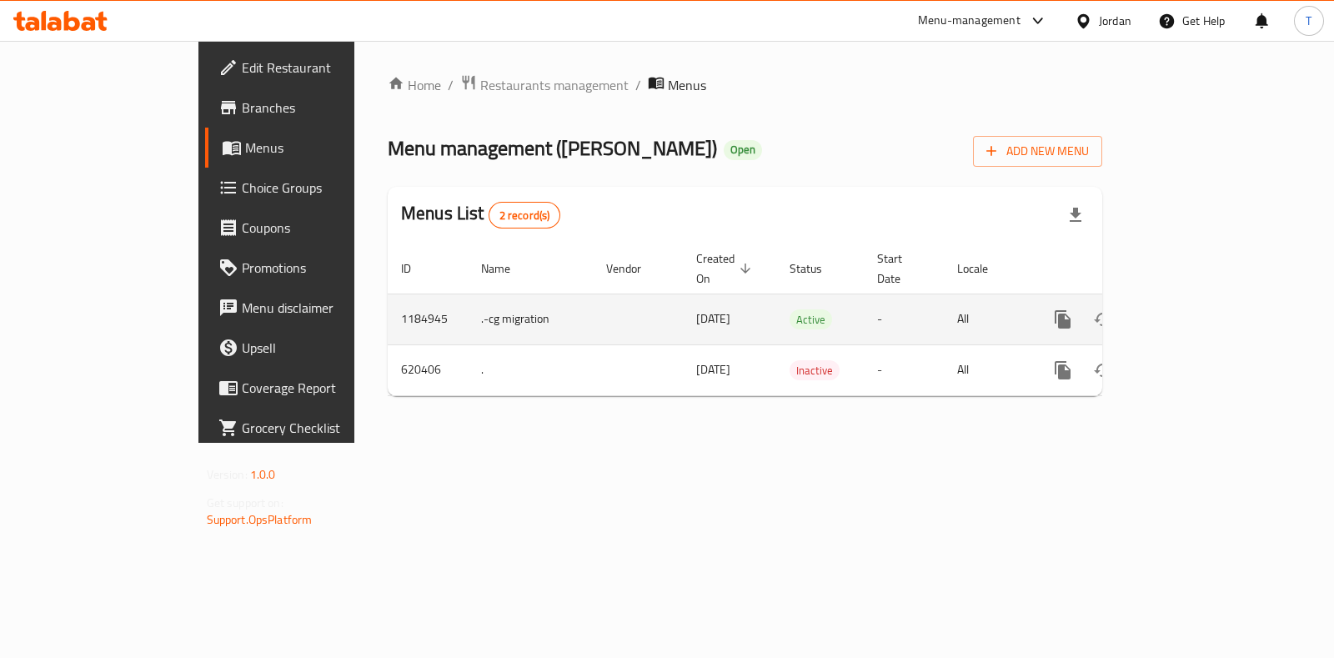
click at [1193, 309] on icon "enhanced table" at bounding box center [1183, 319] width 20 height 20
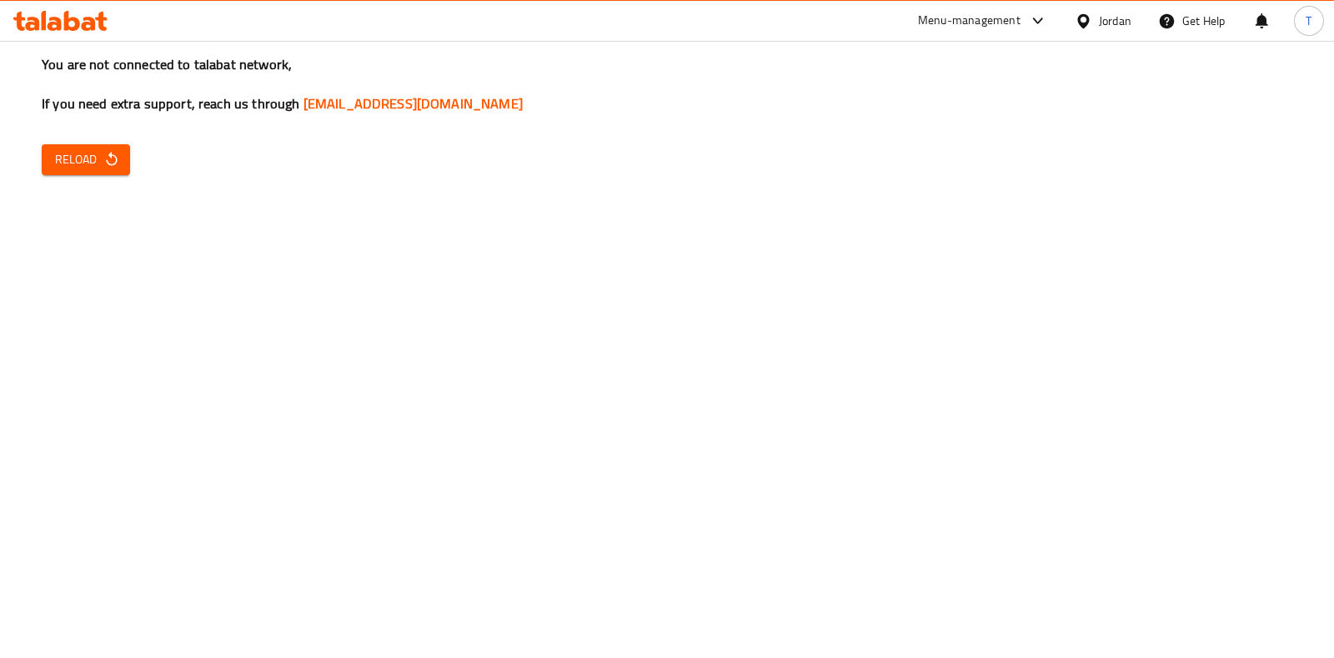
click at [1226, 256] on div "You are not connected to talabat network, If you need extra support, reach us t…" at bounding box center [667, 329] width 1334 height 658
drag, startPoint x: 78, startPoint y: 148, endPoint x: 363, endPoint y: 160, distance: 285.4
click at [78, 149] on span "Reload" at bounding box center [86, 159] width 62 height 21
click at [86, 153] on span "Reload" at bounding box center [86, 159] width 62 height 21
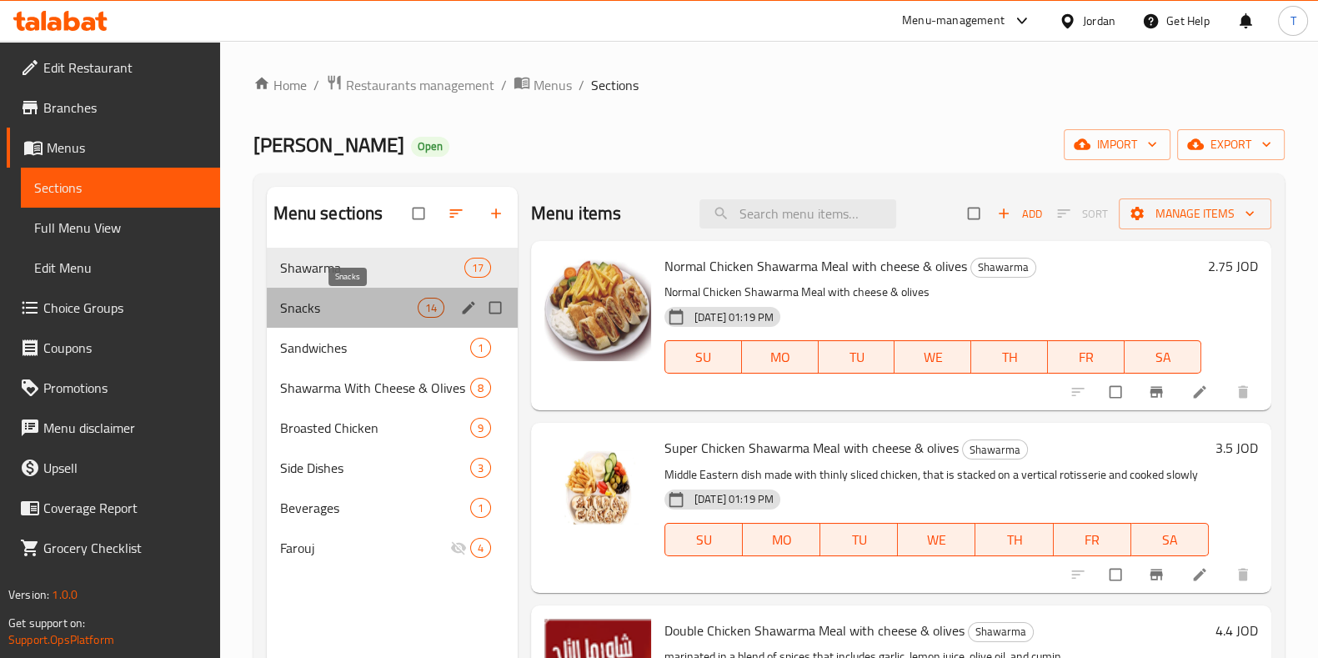
click at [338, 308] on span "Snacks" at bounding box center [349, 308] width 138 height 20
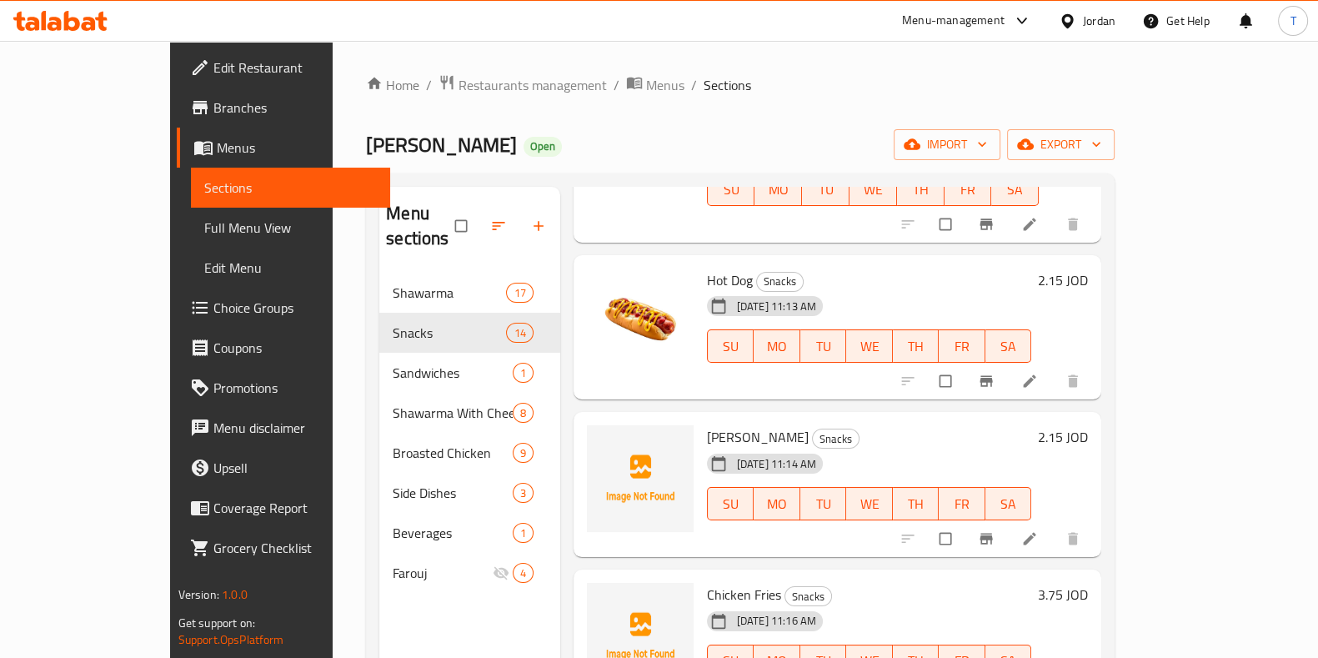
scroll to position [208, 0]
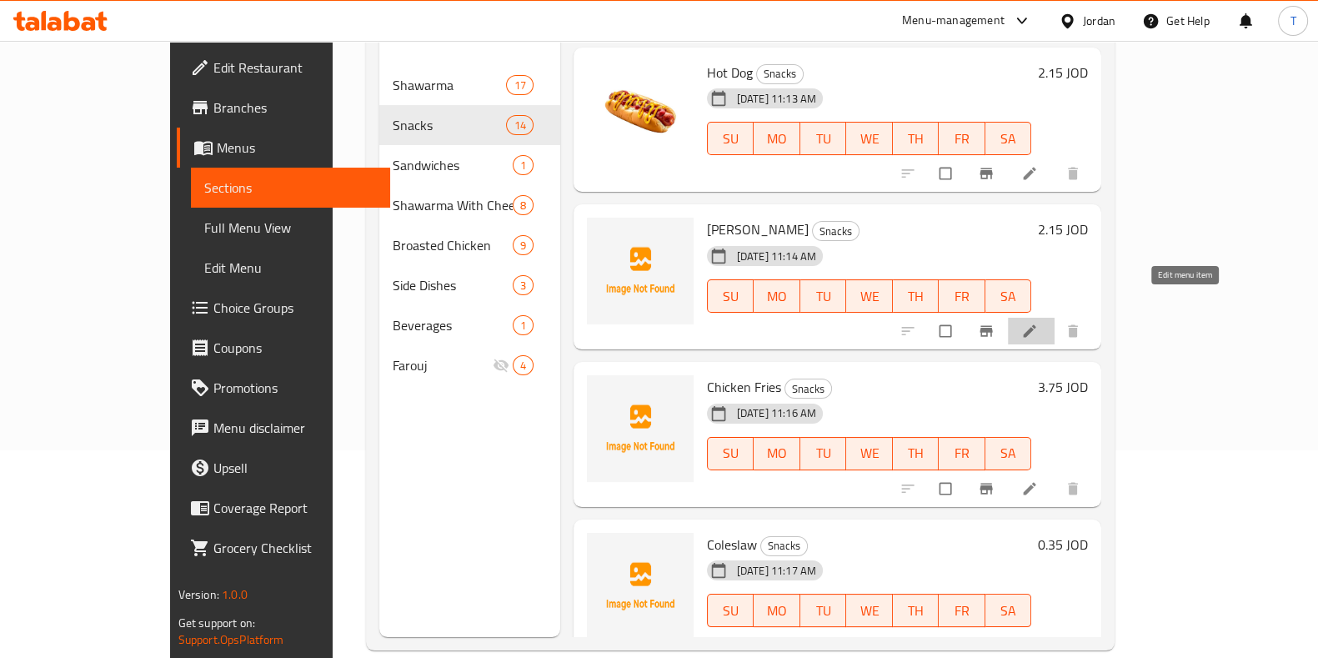
click at [1036, 324] on icon at bounding box center [1030, 330] width 13 height 13
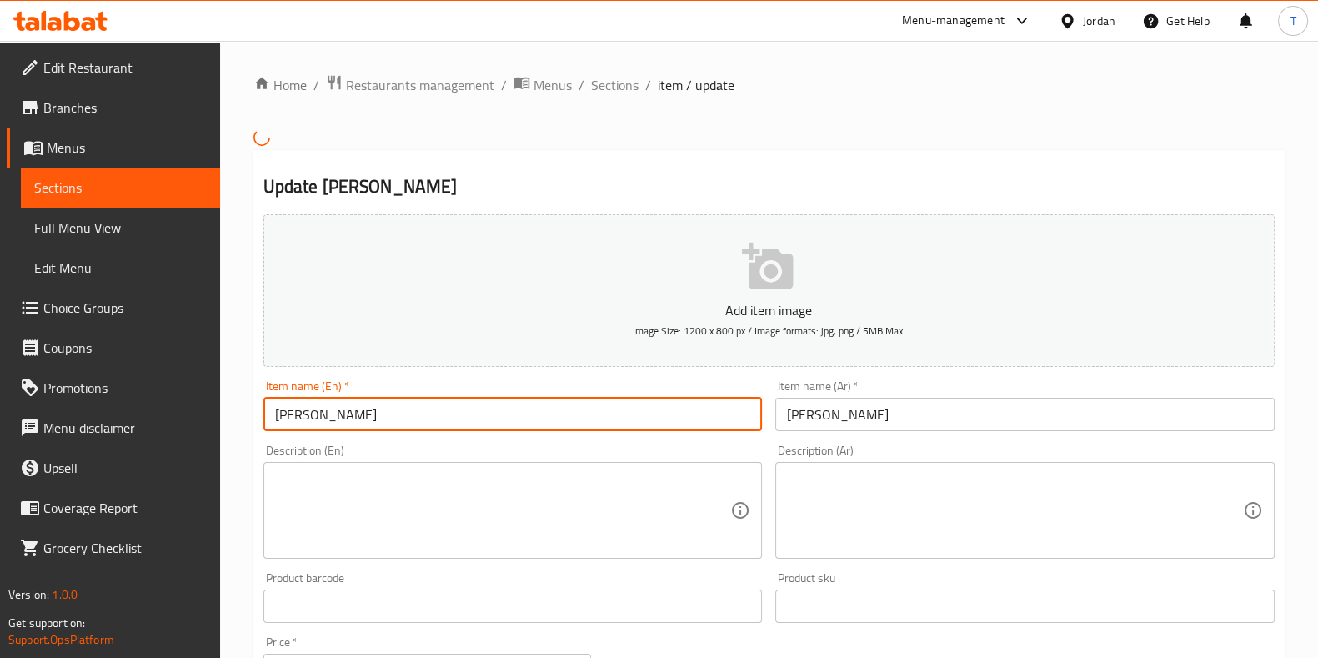
click at [279, 415] on input "Jordan Blue" at bounding box center [512, 414] width 499 height 33
type input "Cordan Blue"
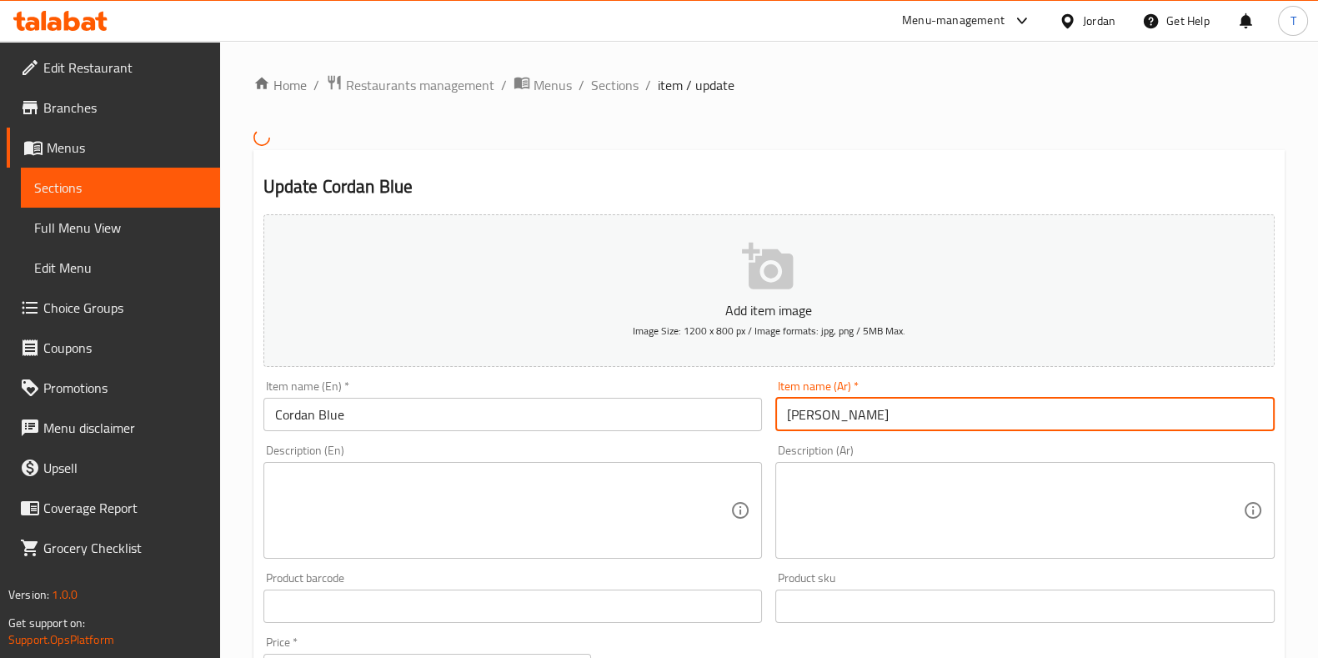
click at [835, 418] on input "جوردن بلو" at bounding box center [1024, 414] width 499 height 33
type input "كوردن بلو"
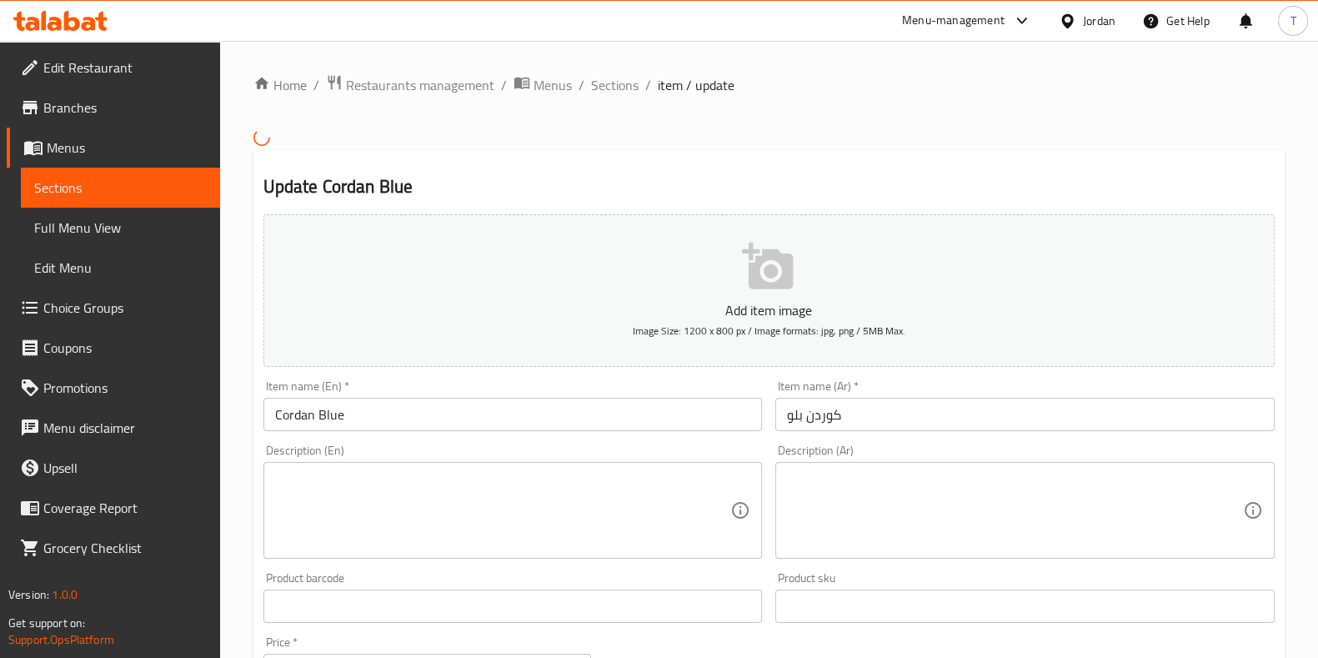
click at [871, 177] on h2 "Update Cordan Blue" at bounding box center [768, 186] width 1011 height 25
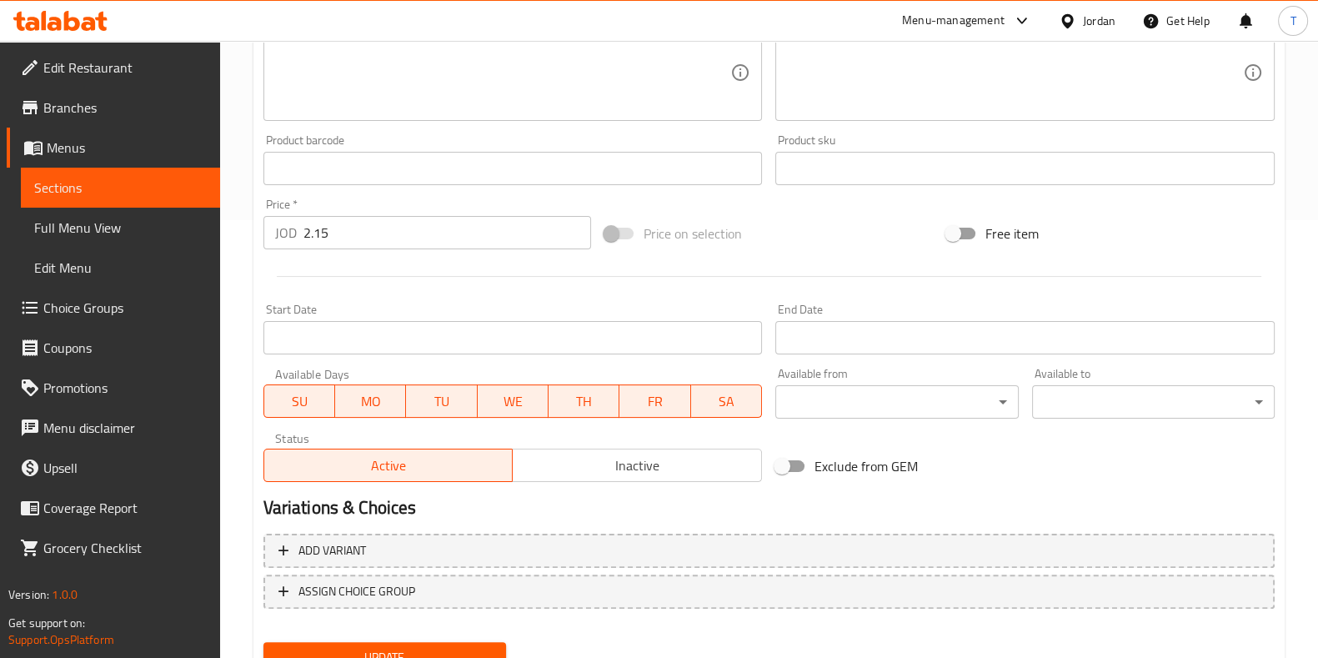
scroll to position [507, 0]
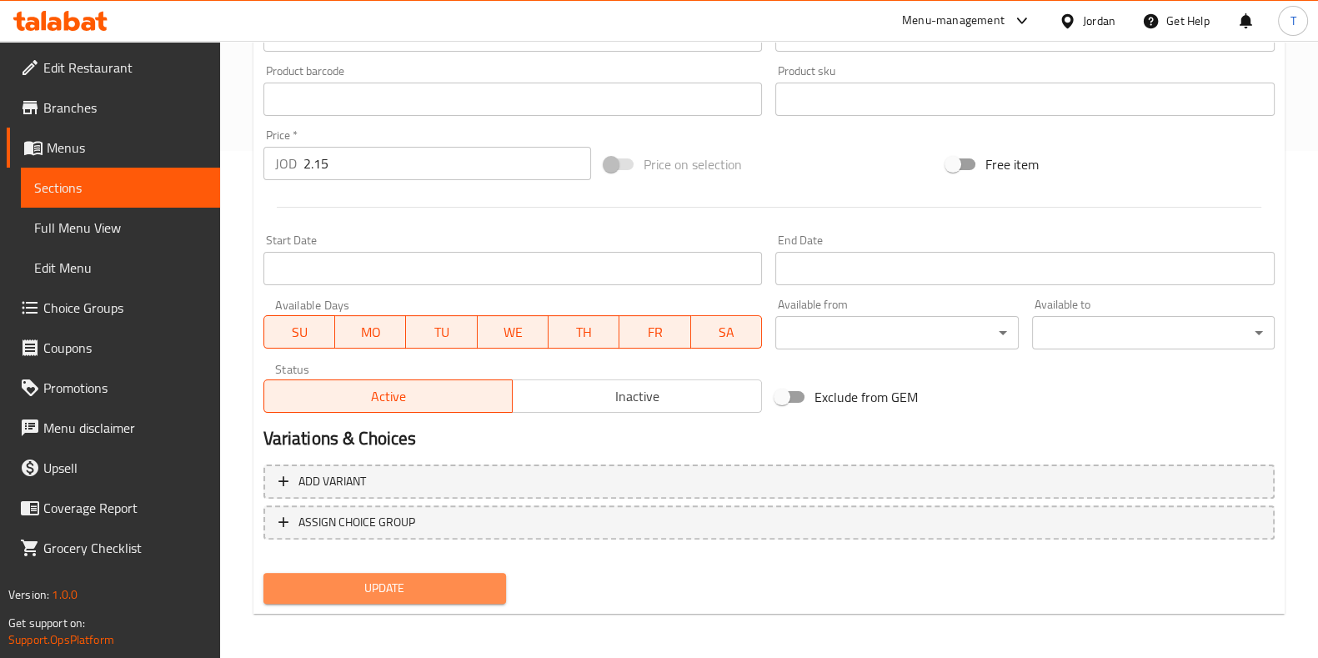
click at [463, 581] on span "Update" at bounding box center [385, 588] width 216 height 21
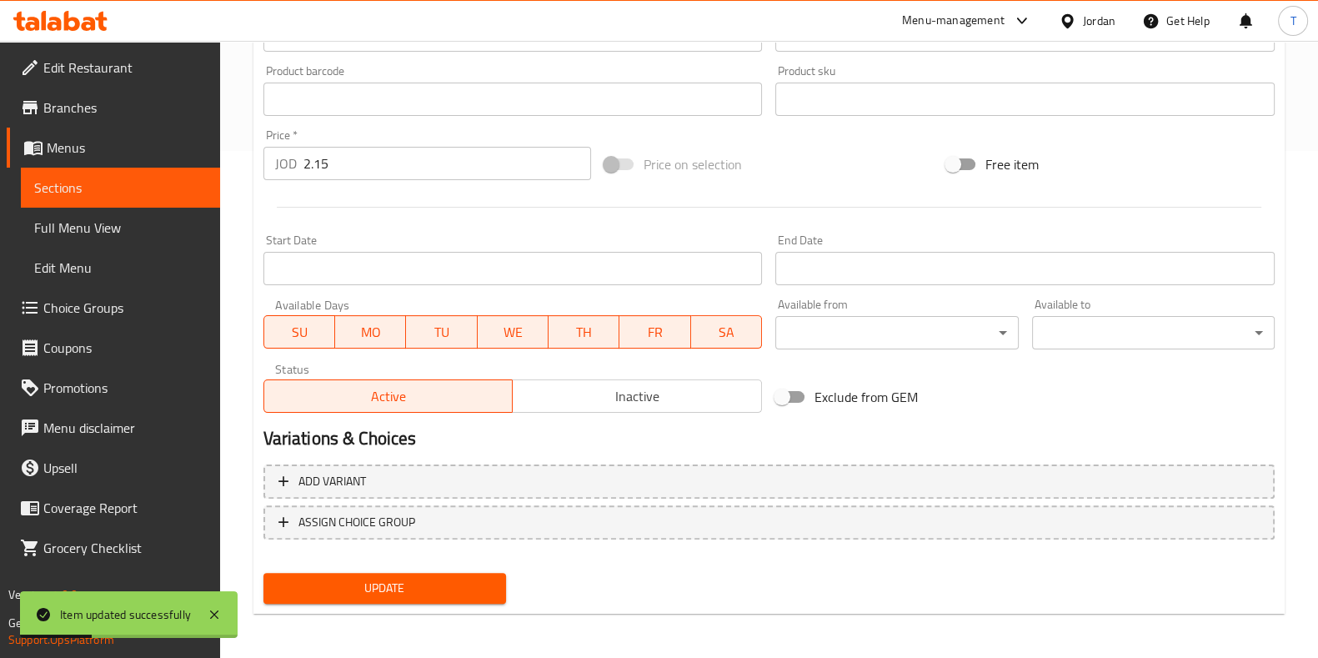
scroll to position [0, 0]
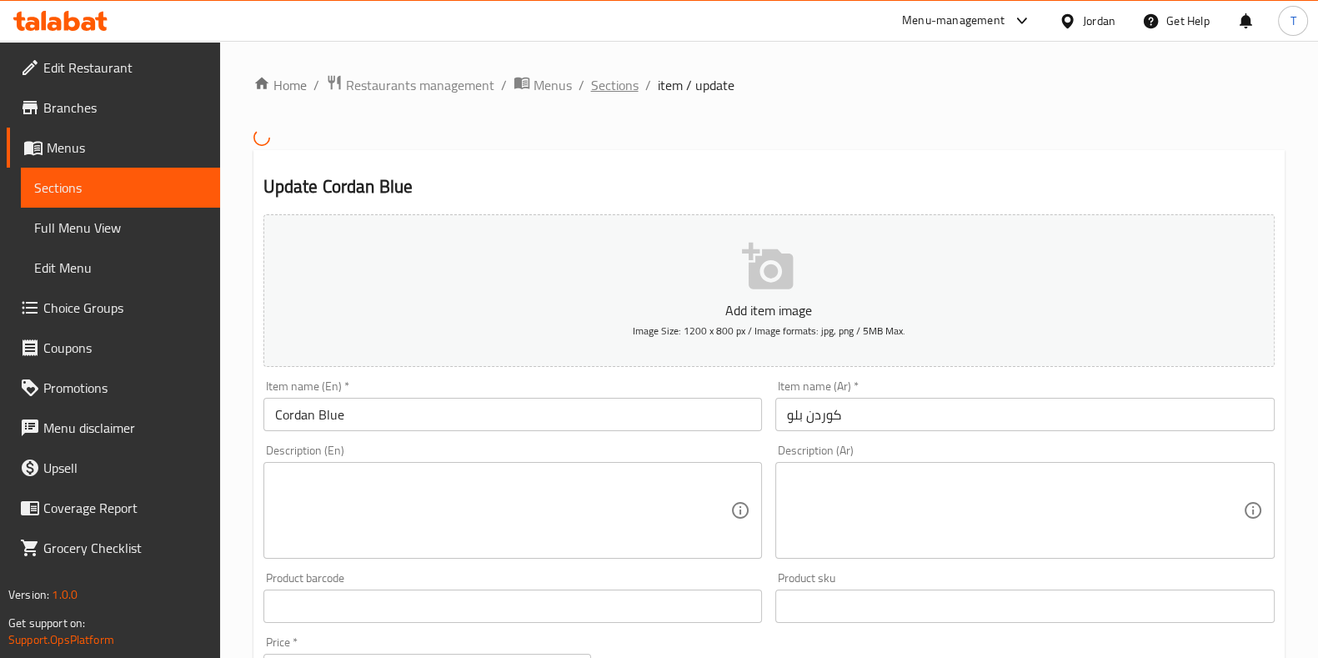
click at [616, 92] on span "Sections" at bounding box center [615, 85] width 48 height 20
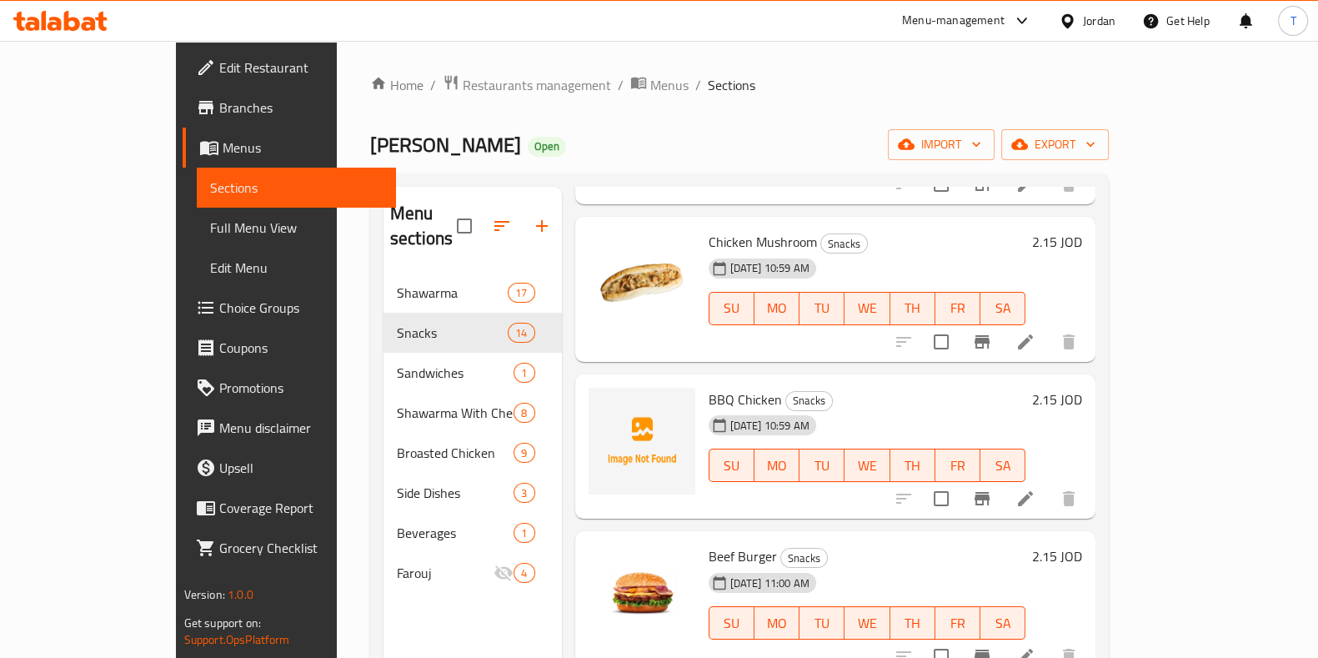
scroll to position [313, 0]
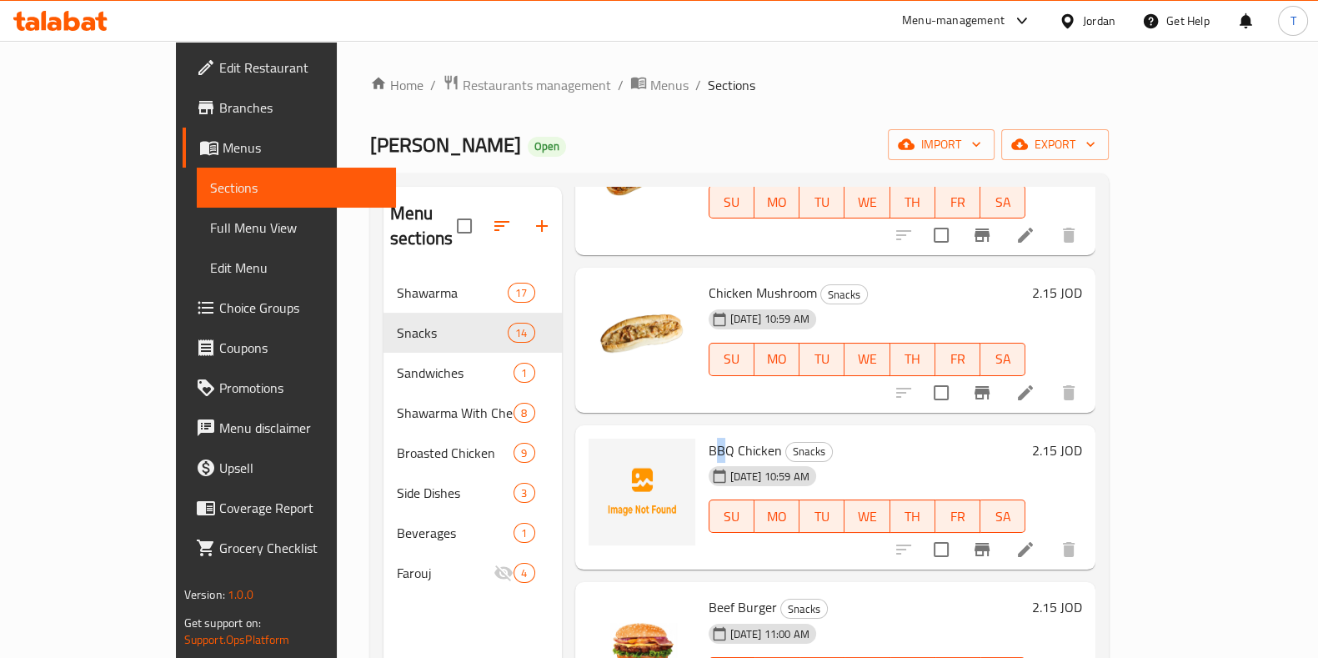
drag, startPoint x: 669, startPoint y: 423, endPoint x: 683, endPoint y: 423, distance: 13.3
click at [709, 438] on span "BBQ Chicken" at bounding box center [745, 450] width 73 height 25
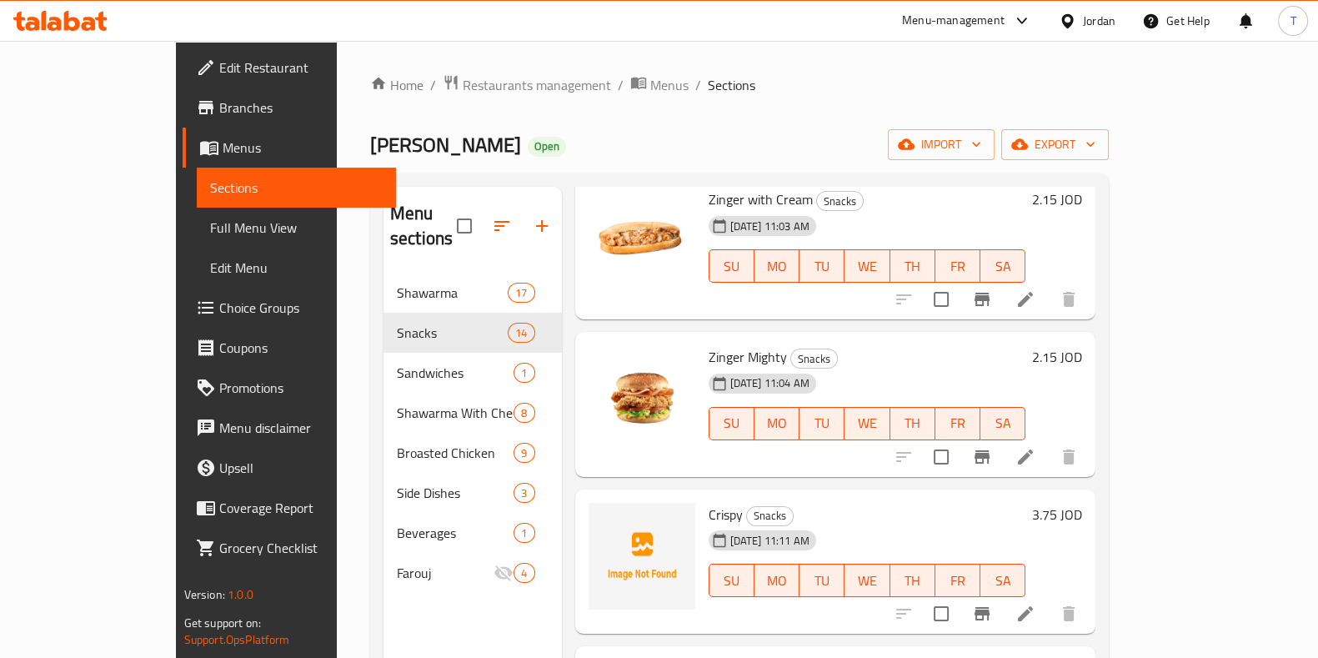
scroll to position [1146, 0]
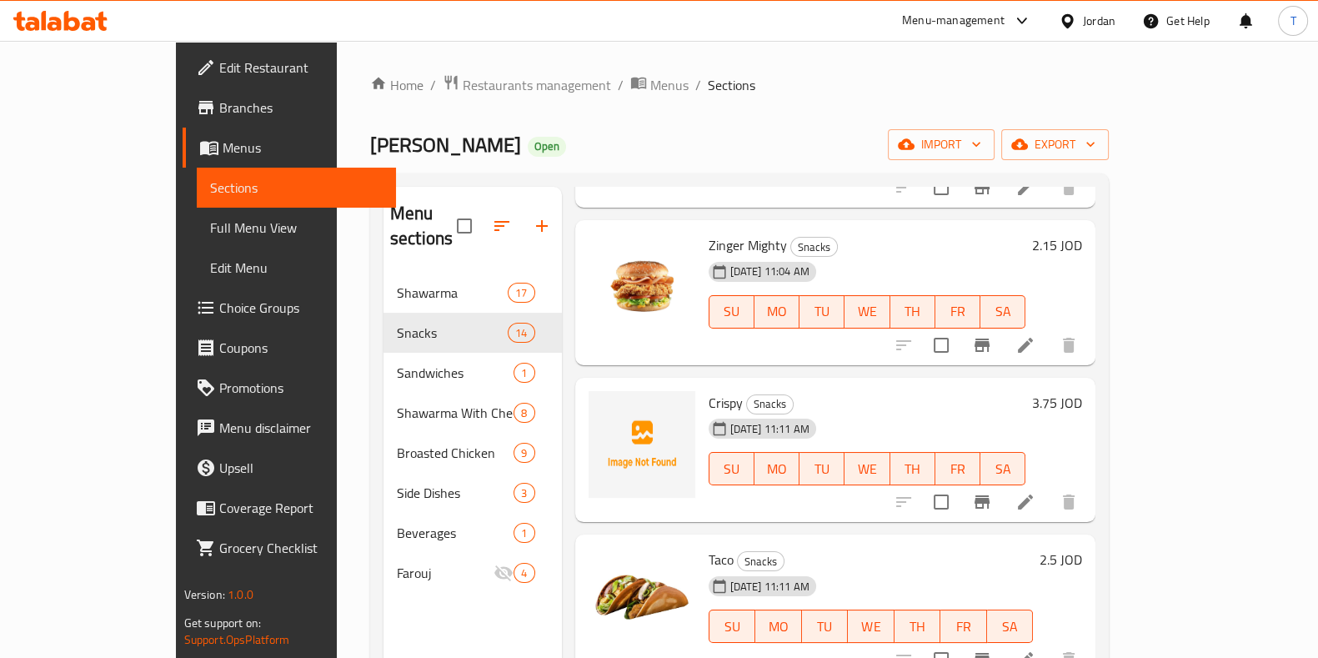
click at [709, 390] on span "Crispy" at bounding box center [726, 402] width 34 height 25
copy span "Crispy"
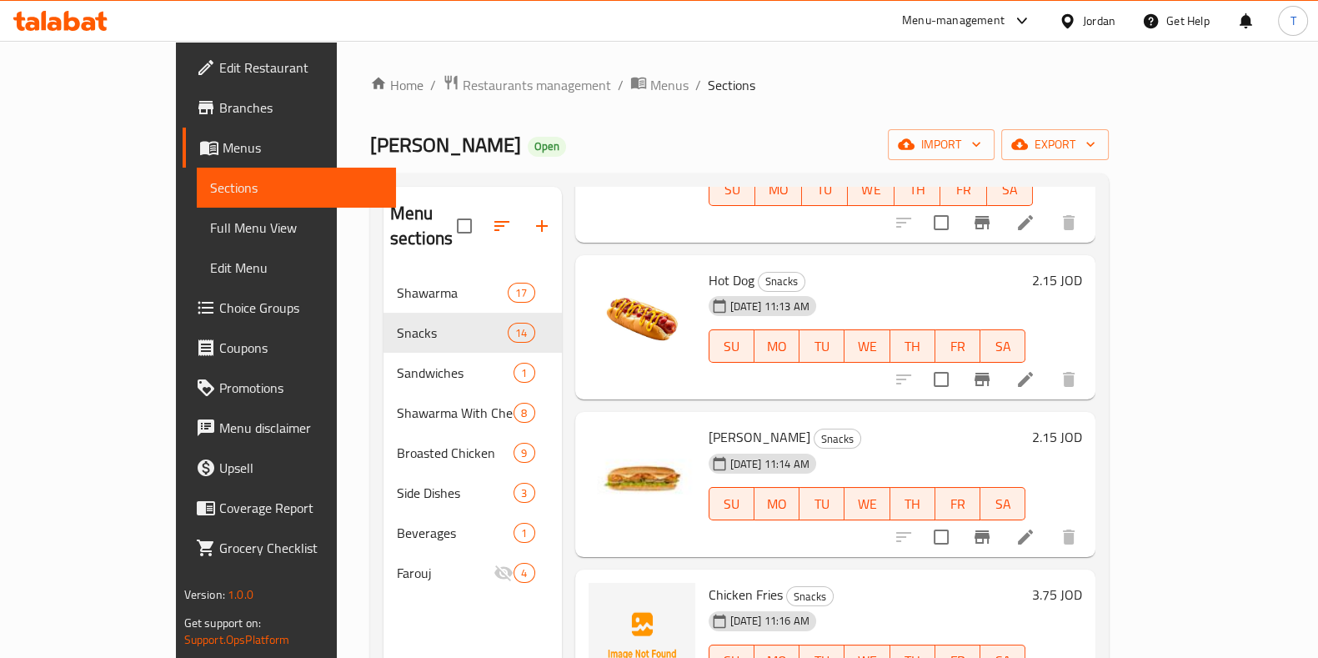
scroll to position [233, 0]
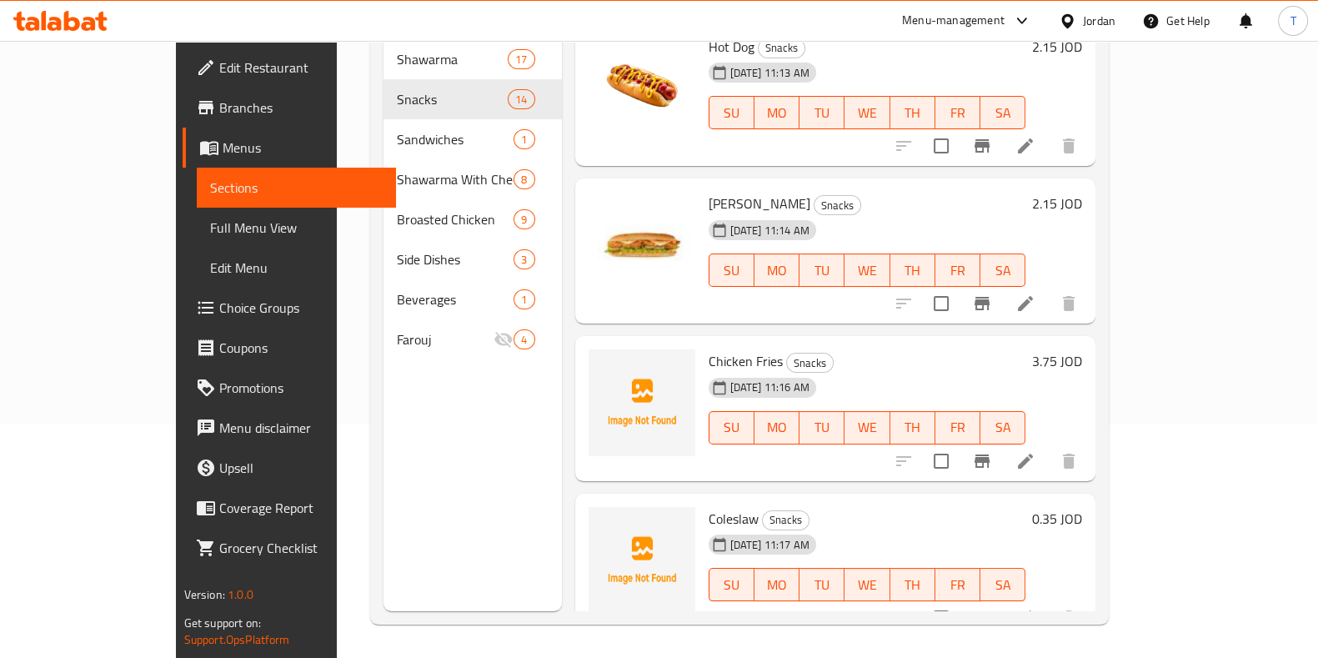
click at [709, 348] on span "Chicken Fries" at bounding box center [746, 360] width 74 height 25
copy h6 "Chicken Fries"
click at [709, 506] on span "Coleslaw" at bounding box center [734, 518] width 50 height 25
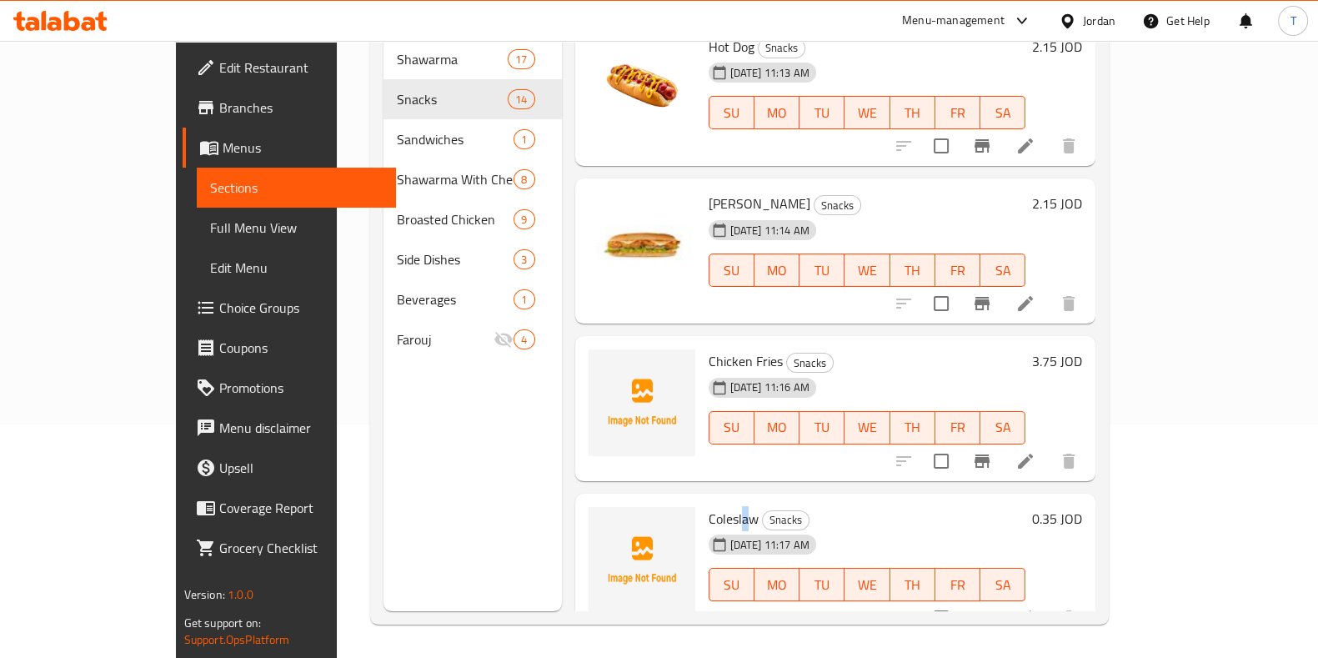
click at [709, 506] on span "Coleslaw" at bounding box center [734, 518] width 50 height 25
drag, startPoint x: 697, startPoint y: 483, endPoint x: 685, endPoint y: 489, distance: 13.4
click at [709, 506] on span "Coleslaw" at bounding box center [734, 518] width 50 height 25
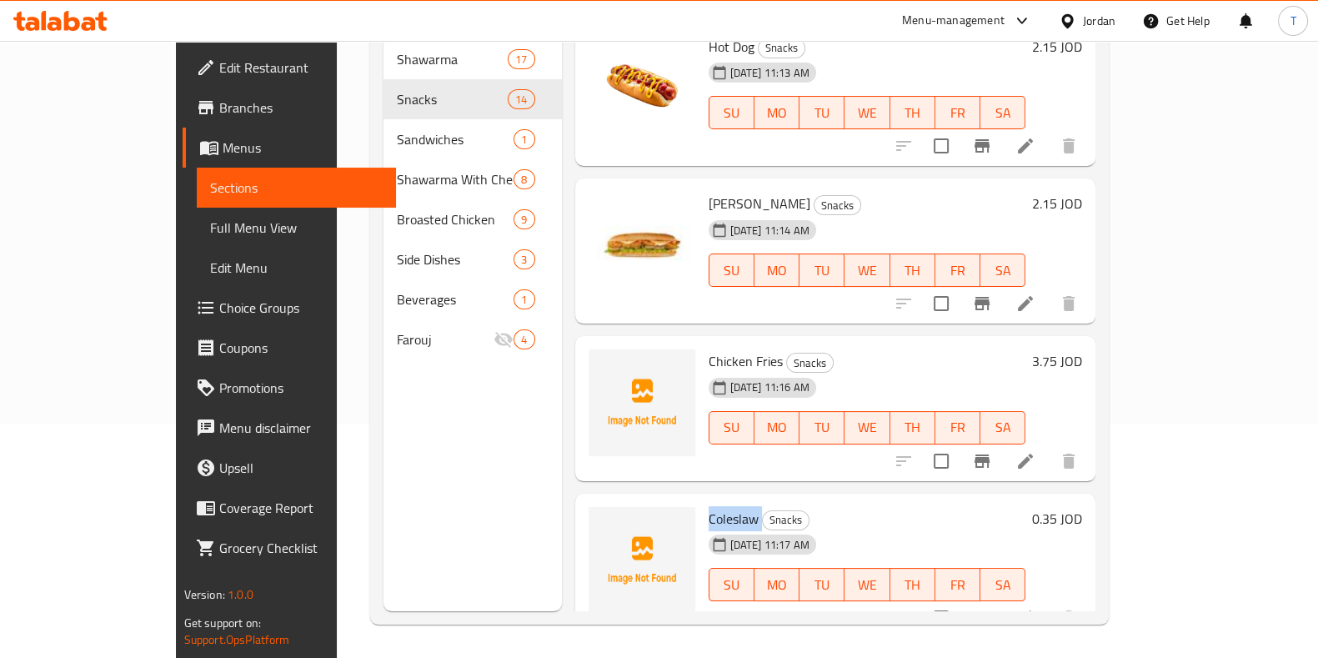
copy h6 "Coleslaw"
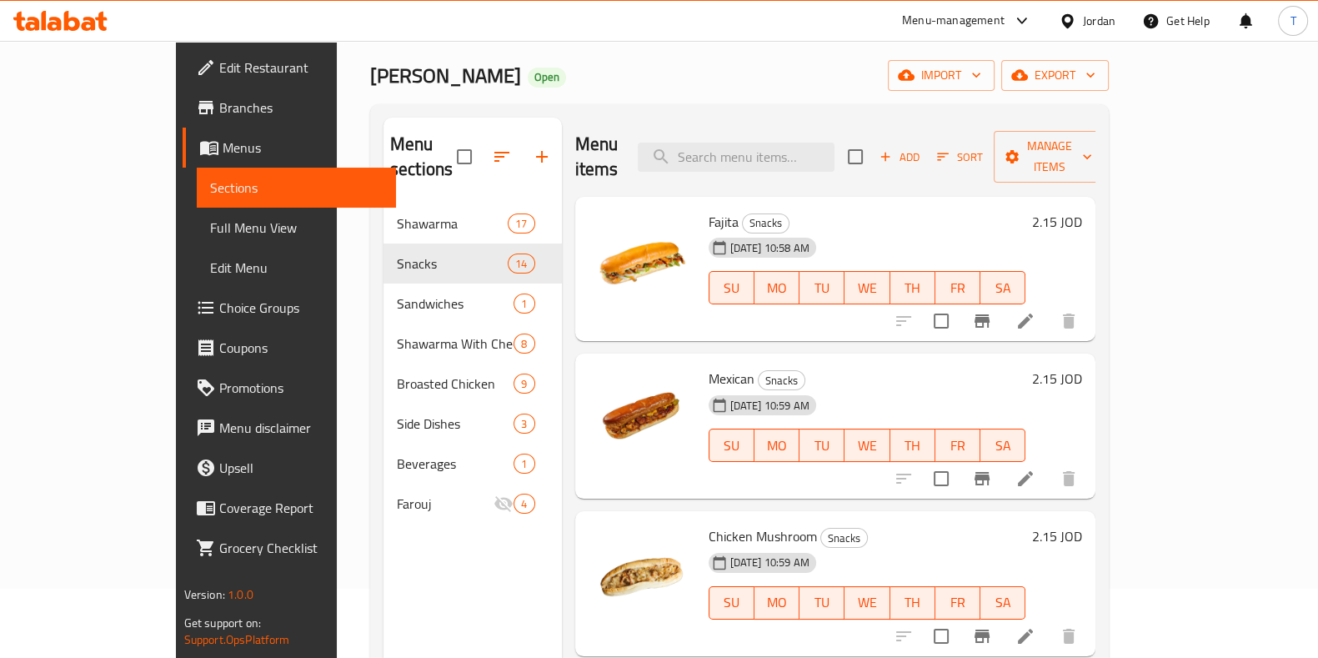
scroll to position [0, 0]
